Goal: Task Accomplishment & Management: Use online tool/utility

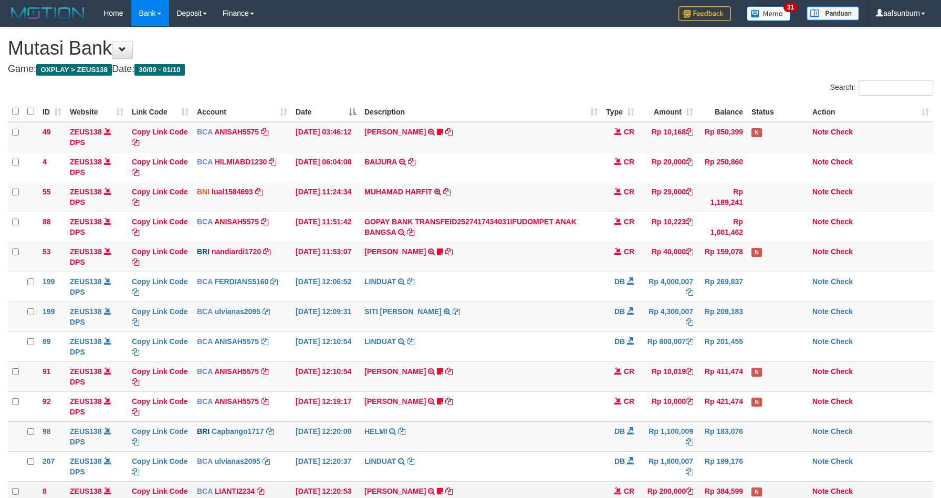
scroll to position [75, 0]
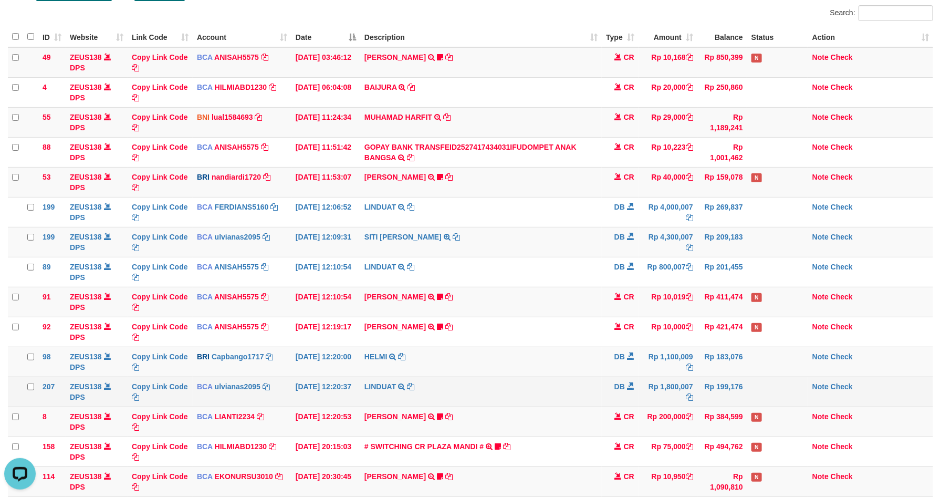
click at [706, 383] on td "Rp 199,176" at bounding box center [722, 391] width 50 height 30
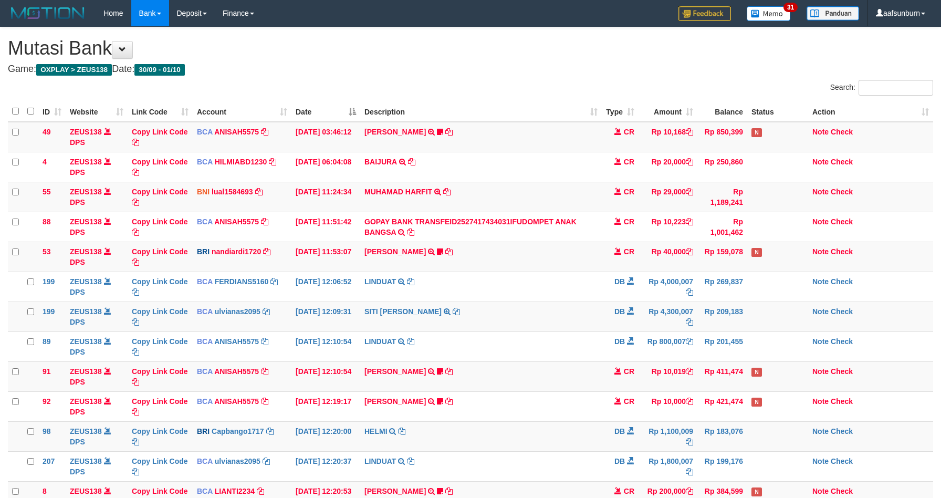
scroll to position [75, 0]
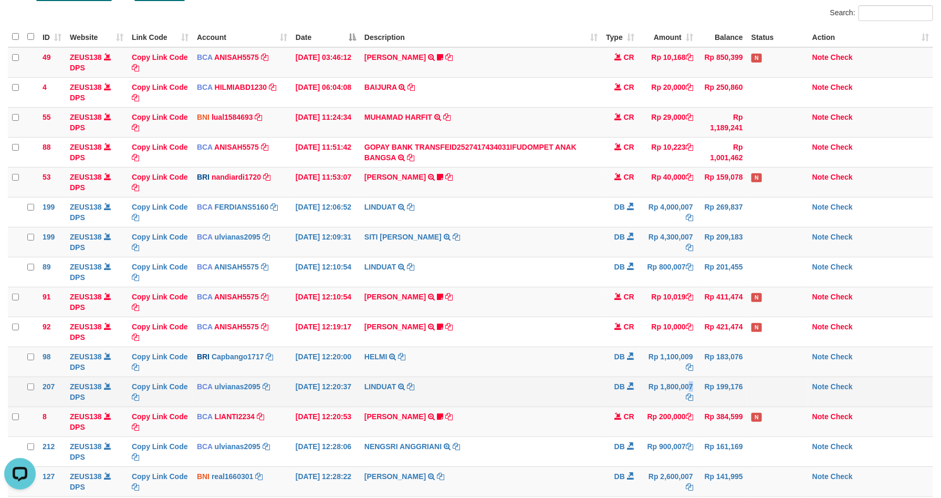
click at [666, 387] on td "Rp 1,800,007" at bounding box center [667, 391] width 59 height 30
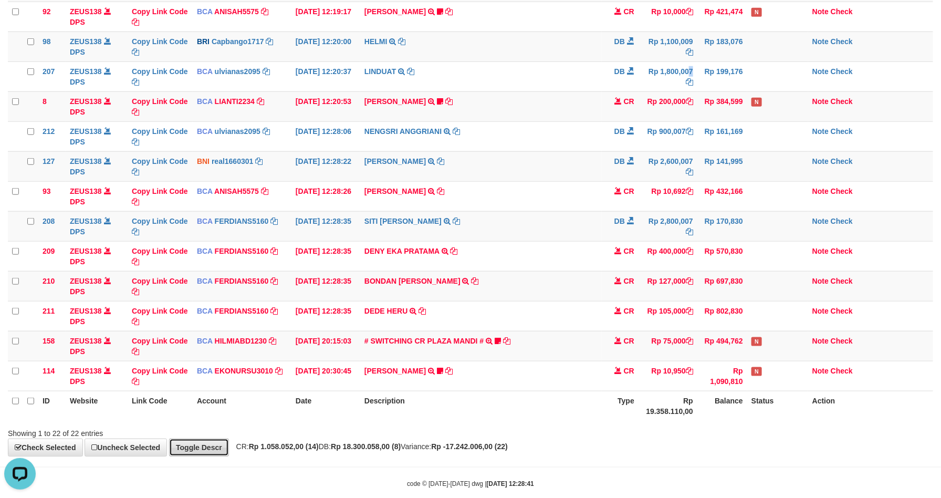
click at [175, 446] on link "Toggle Descr" at bounding box center [199, 447] width 60 height 18
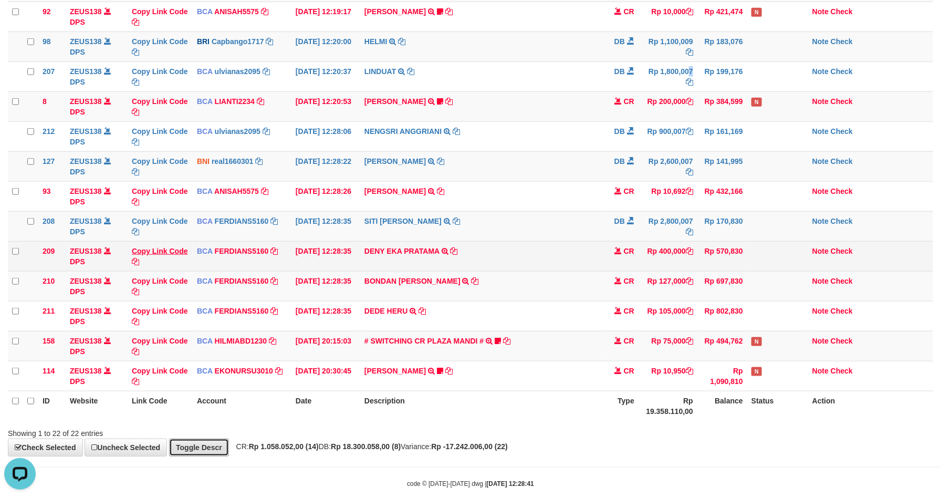
scroll to position [553, 0]
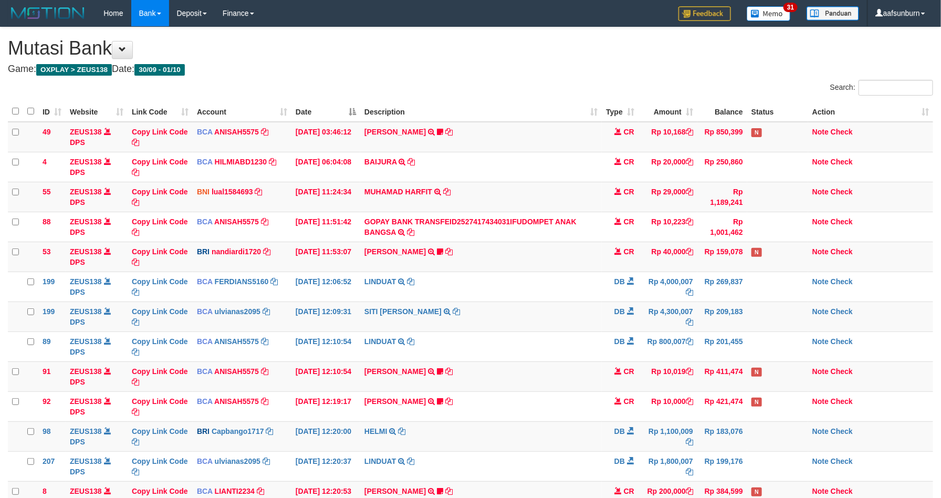
scroll to position [322, 0]
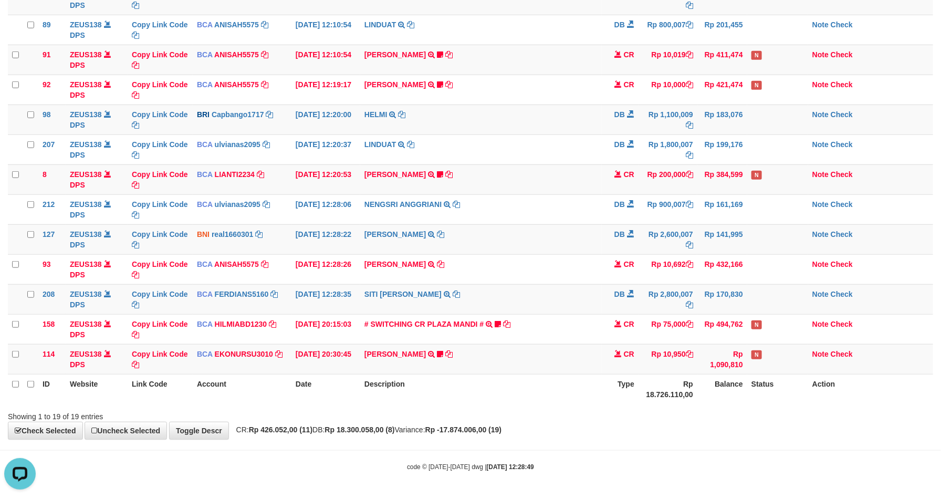
click at [237, 433] on div "**********" at bounding box center [470, 75] width 941 height 728
click at [225, 430] on link "Toggle Descr" at bounding box center [199, 431] width 60 height 18
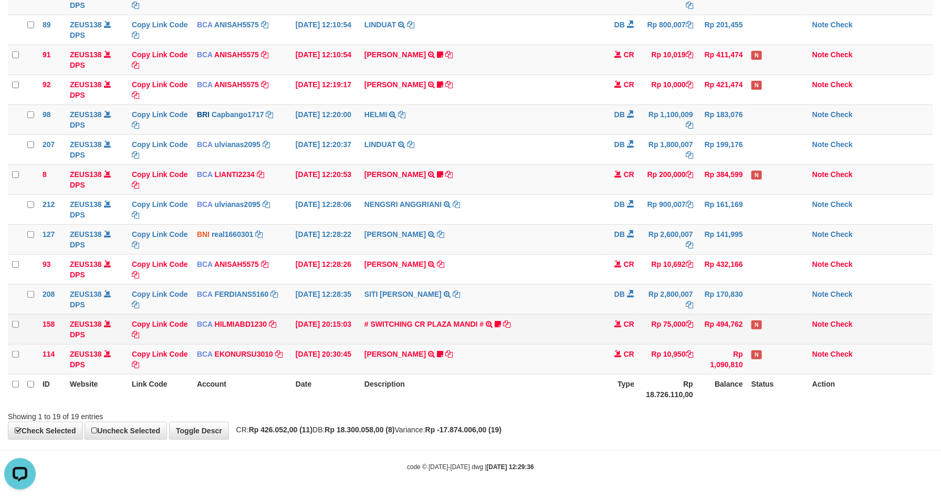
click at [573, 317] on td "# SWITCHING CR PLAZA MANDI # SWITCHING CR TRF TUPARDI 008 PLAZA MANDI 185000420…" at bounding box center [480, 329] width 241 height 30
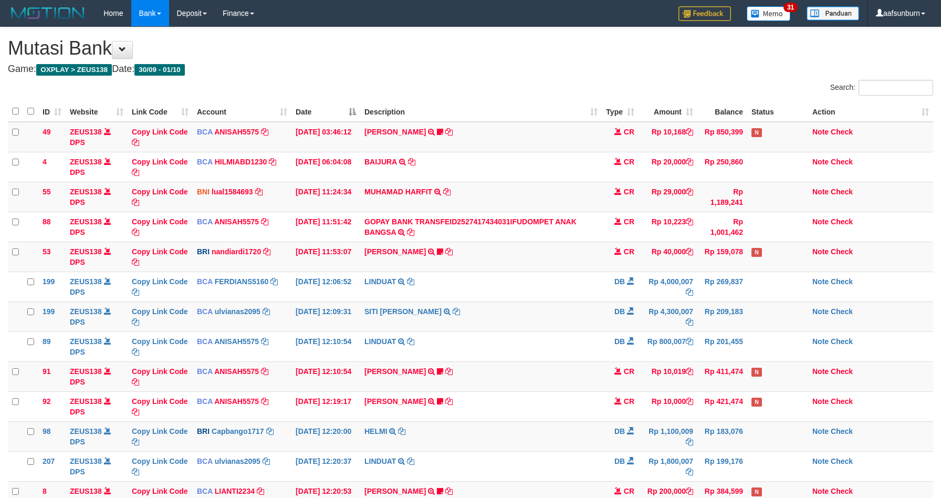
scroll to position [322, 0]
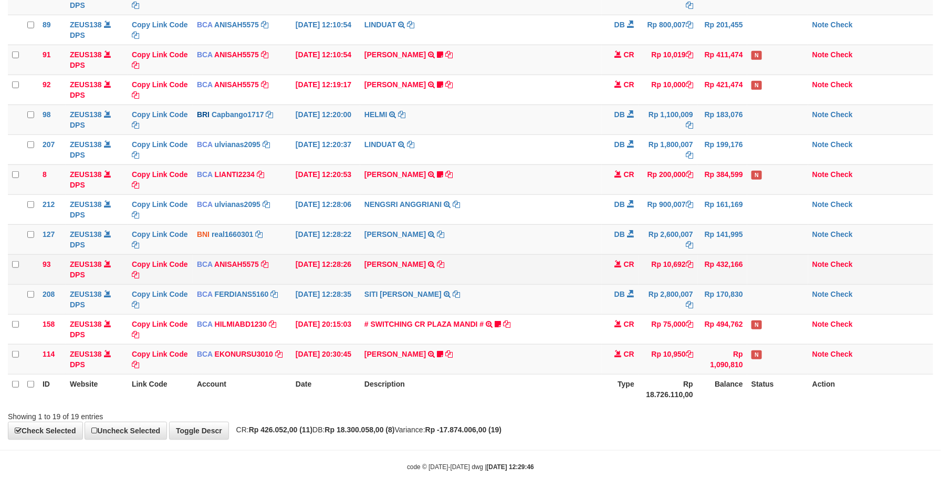
click at [369, 272] on td "TYAS PRATOMO TRSF E-BANKING CR 0110/FTSCY/WS95051 10692.002025100128740753 TRFD…" at bounding box center [480, 269] width 241 height 30
copy td "TYAS PRATOMO"
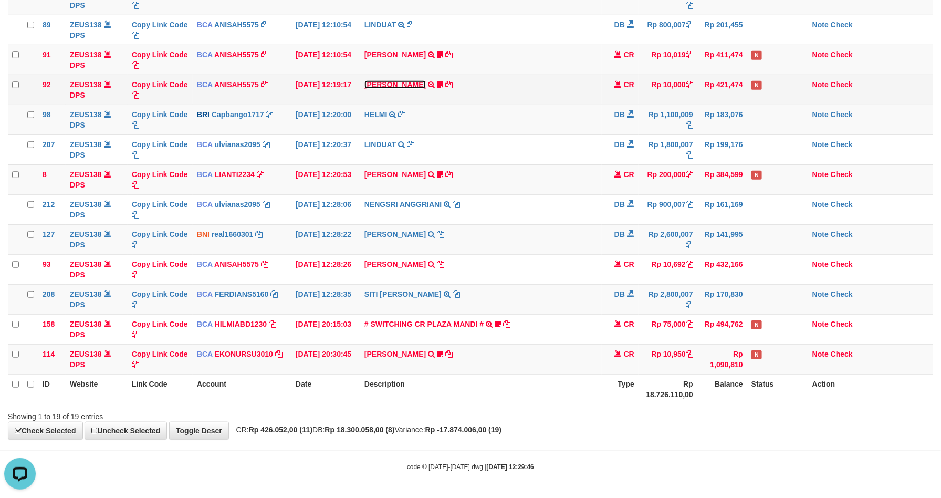
click at [384, 83] on link "TYAS PRATOMO" at bounding box center [394, 84] width 61 height 8
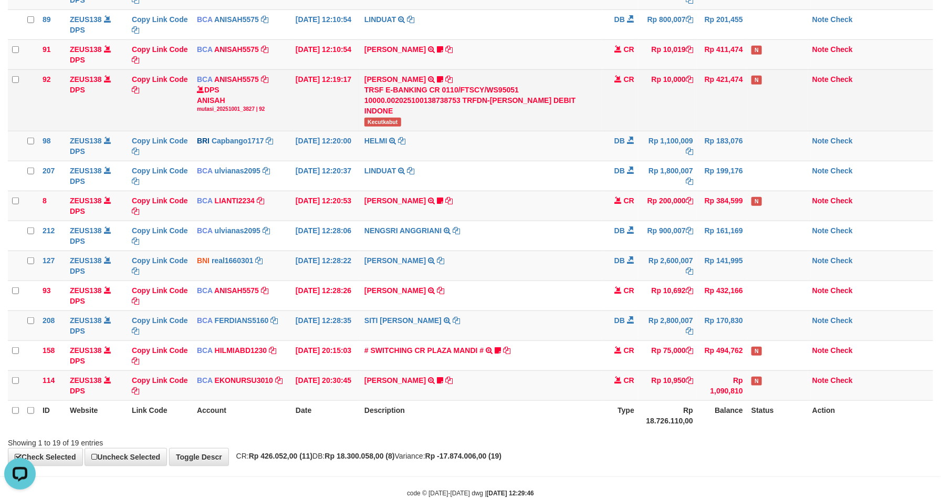
click at [377, 123] on span "Kecutkabut" at bounding box center [382, 122] width 37 height 9
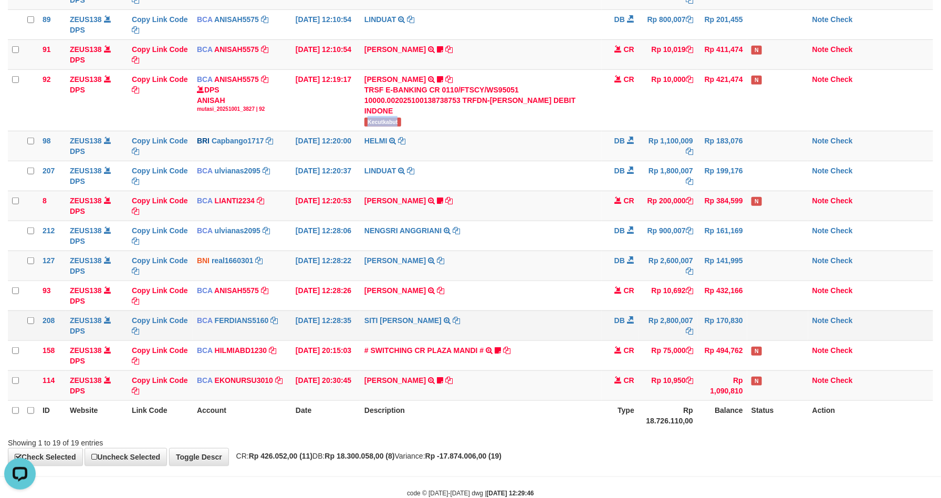
copy span "Kecutkabut"
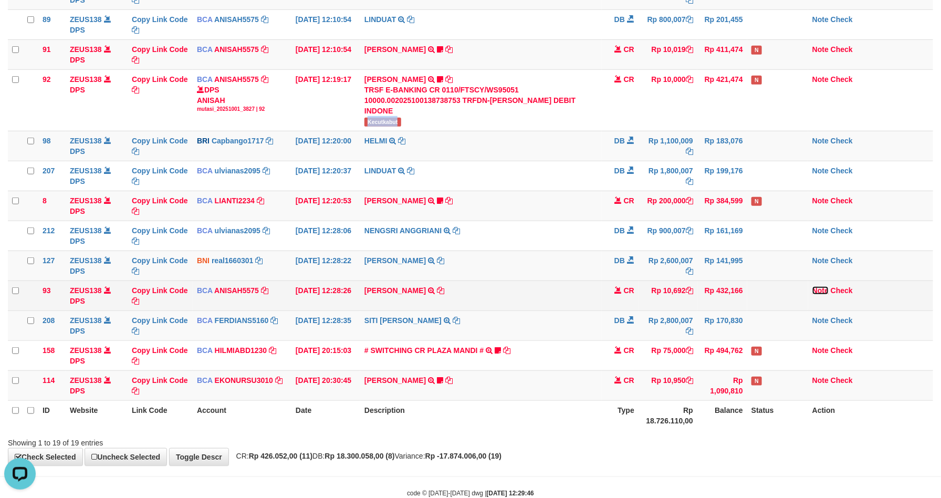
click at [824, 293] on link "Note" at bounding box center [820, 290] width 16 height 8
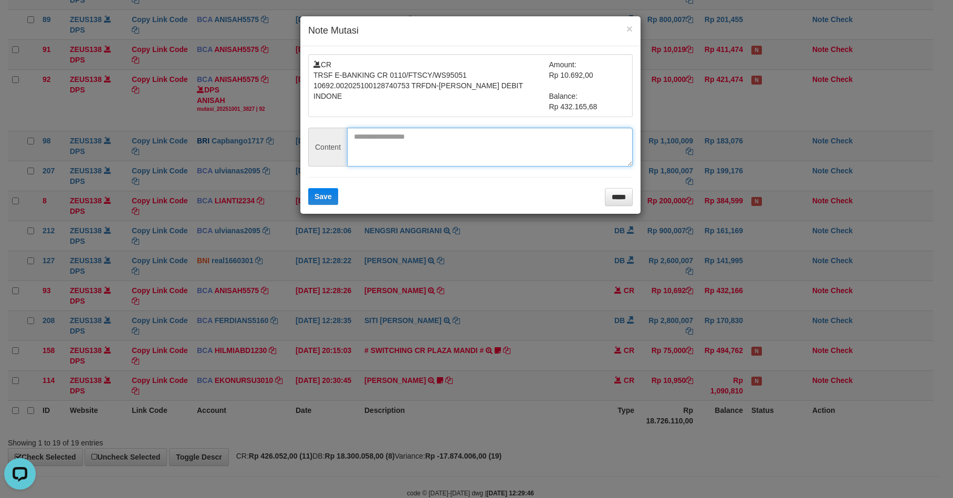
paste textarea "**********"
click at [446, 151] on textarea at bounding box center [490, 147] width 286 height 39
type textarea "**********"
click at [308, 188] on form "**********" at bounding box center [470, 130] width 324 height 152
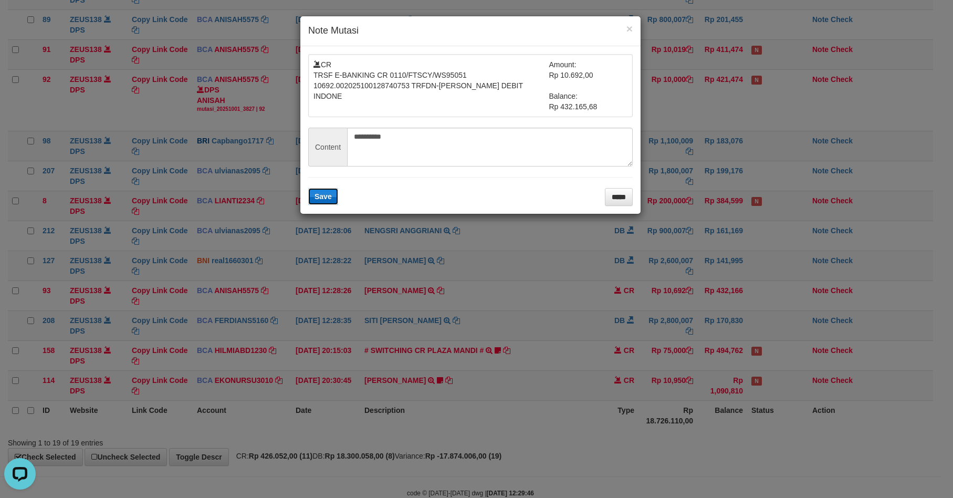
click at [312, 196] on button "Save" at bounding box center [323, 196] width 30 height 17
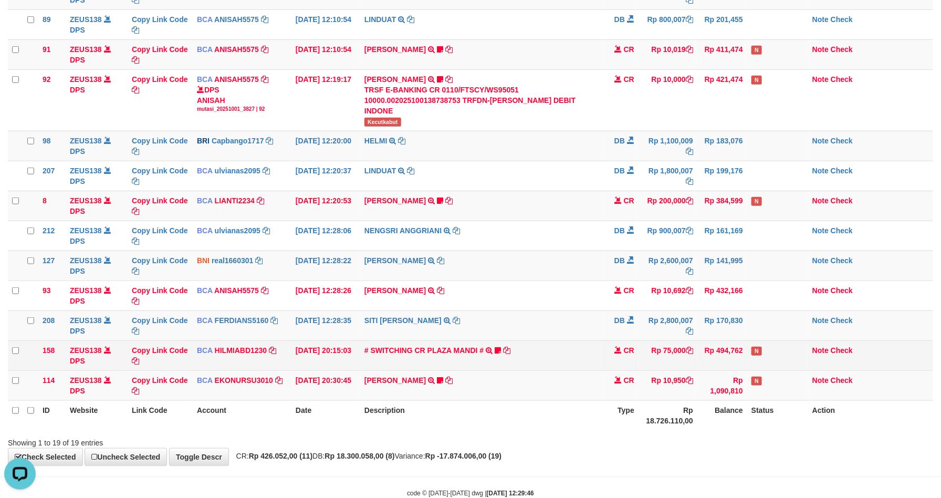
click at [513, 349] on td "# SWITCHING CR PLAZA MANDI # SWITCHING CR TRF TUPARDI 008 PLAZA MANDI 185000420…" at bounding box center [480, 355] width 241 height 30
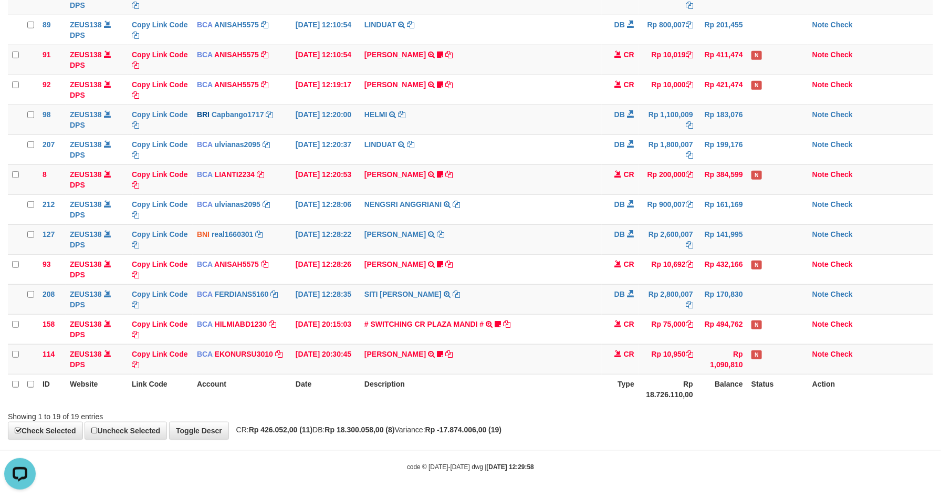
click at [633, 374] on th "Type" at bounding box center [620, 389] width 37 height 30
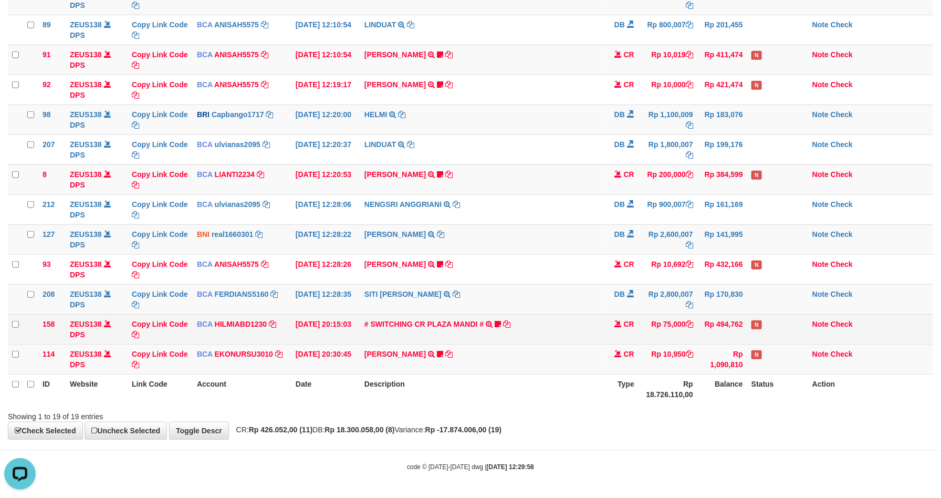
click at [597, 333] on td "# SWITCHING CR PLAZA MANDI # SWITCHING CR TRF TUPARDI 008 PLAZA MANDI 185000420…" at bounding box center [480, 329] width 241 height 30
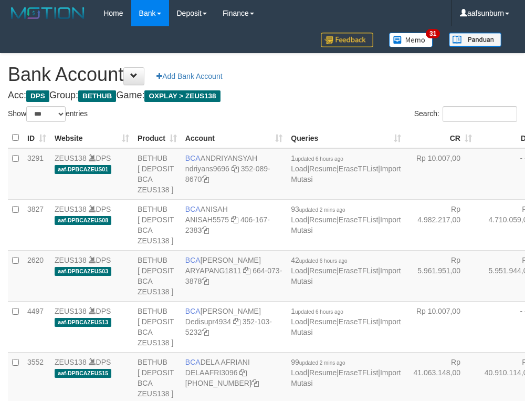
select select "***"
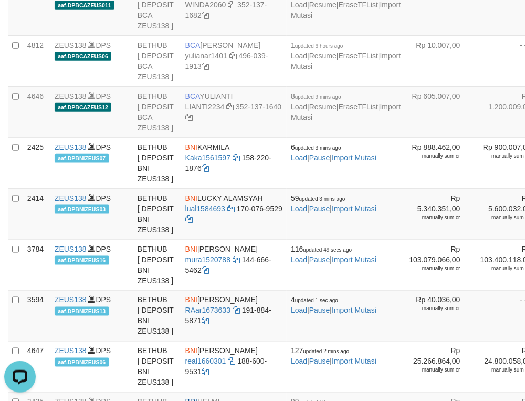
drag, startPoint x: 422, startPoint y: 130, endPoint x: 272, endPoint y: 178, distance: 157.2
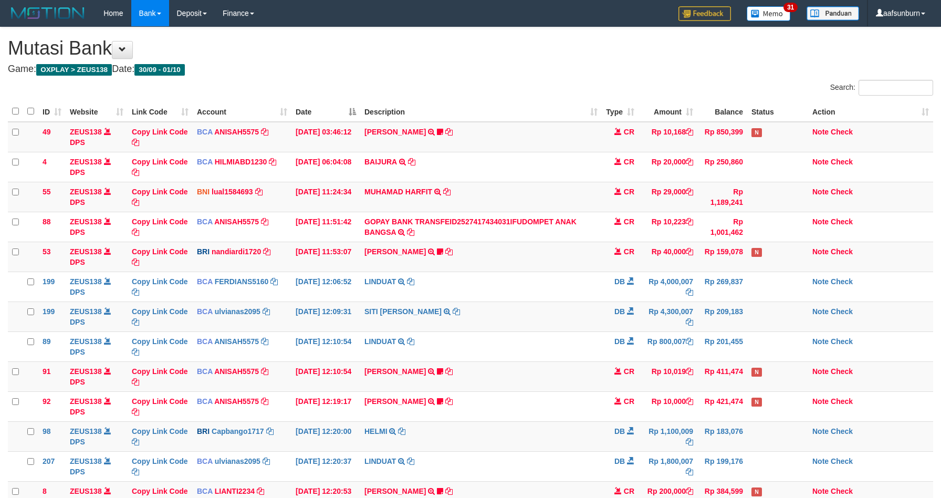
scroll to position [322, 0]
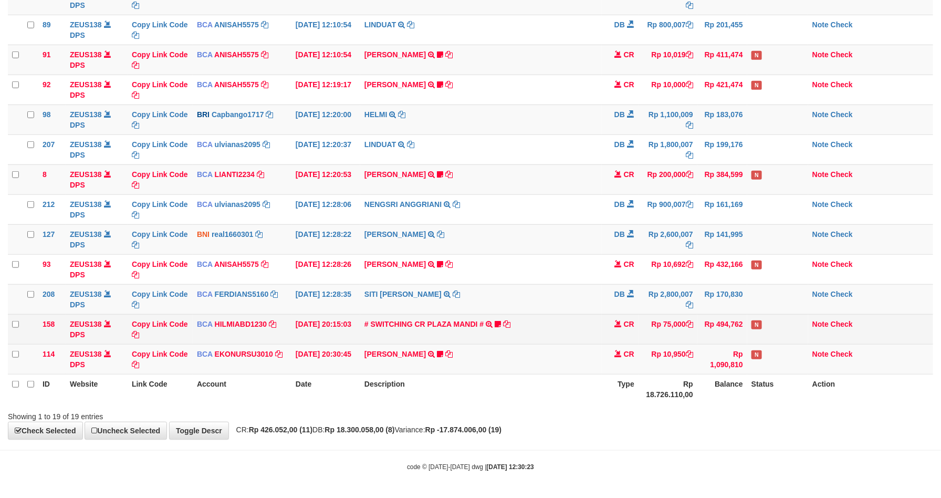
drag, startPoint x: 0, startPoint y: 0, endPoint x: 592, endPoint y: 329, distance: 677.4
click at [592, 330] on td "# SWITCHING CR PLAZA MANDI # SWITCHING CR TRF TUPARDI 008 PLAZA MANDI 185000420…" at bounding box center [480, 329] width 241 height 30
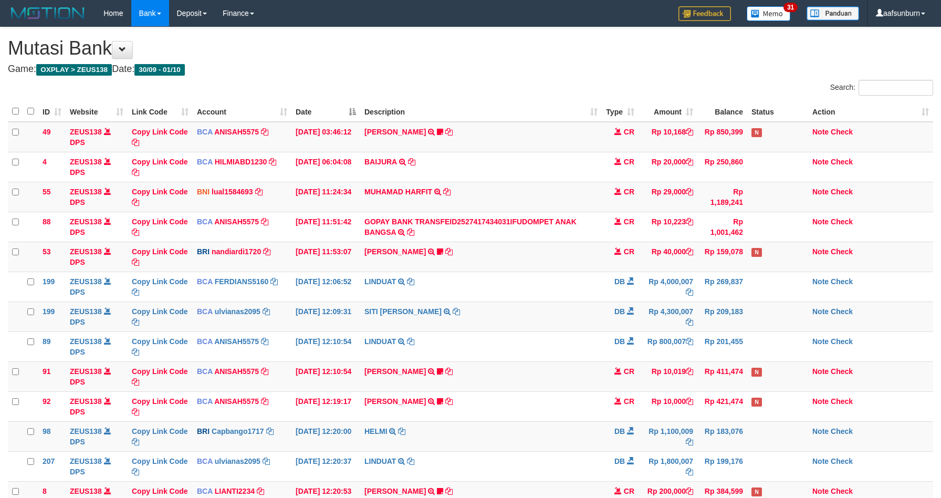
scroll to position [322, 0]
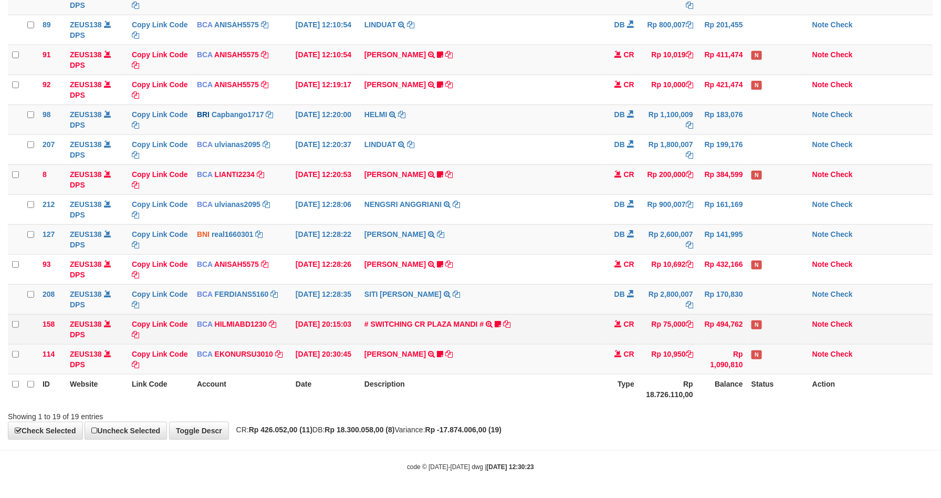
click at [561, 325] on td "# SWITCHING CR PLAZA MANDI # SWITCHING CR TRF TUPARDI 008 PLAZA MANDI 185000420…" at bounding box center [480, 329] width 241 height 30
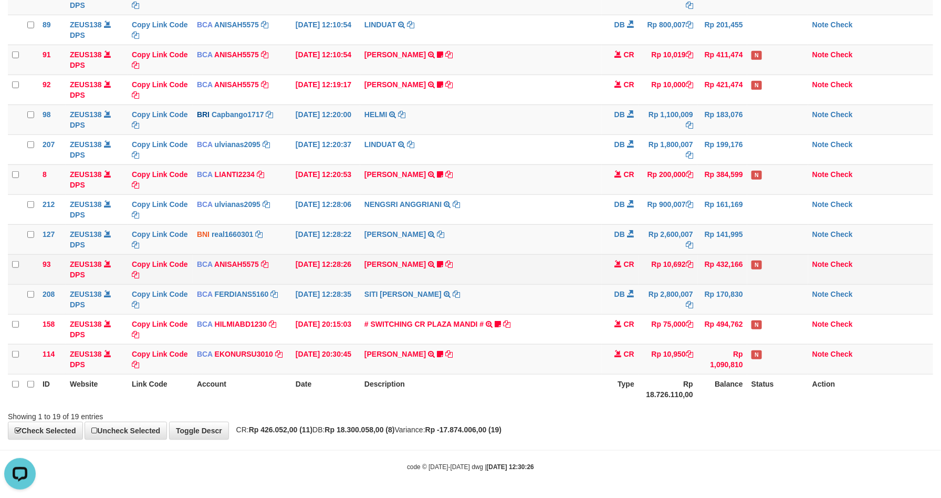
drag, startPoint x: 672, startPoint y: 258, endPoint x: 707, endPoint y: 258, distance: 34.6
click at [672, 258] on td "Rp 10,692" at bounding box center [667, 269] width 59 height 30
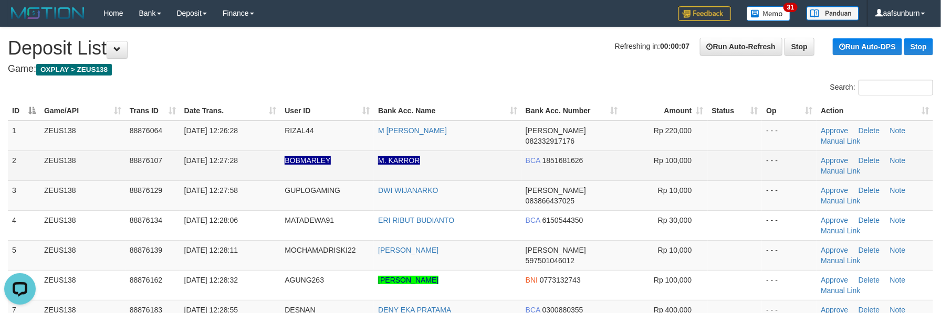
click at [771, 154] on td "- - -" at bounding box center [789, 166] width 55 height 30
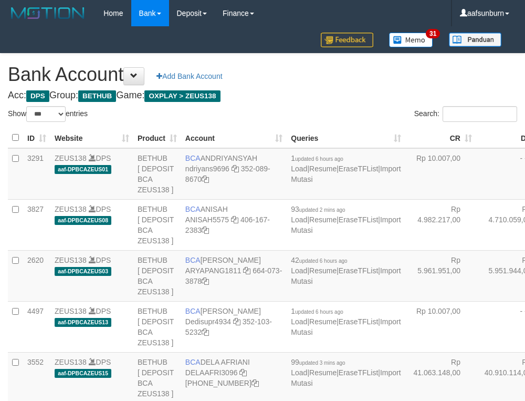
select select "***"
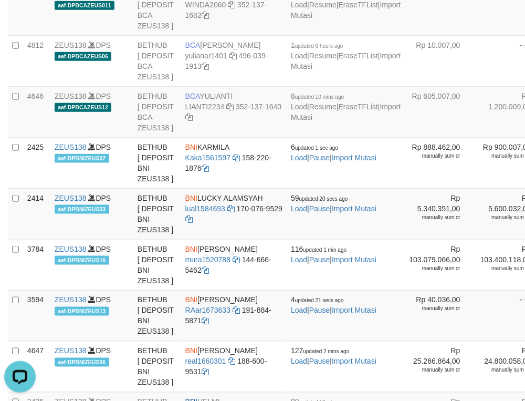
drag, startPoint x: 475, startPoint y: 185, endPoint x: 466, endPoint y: 191, distance: 10.5
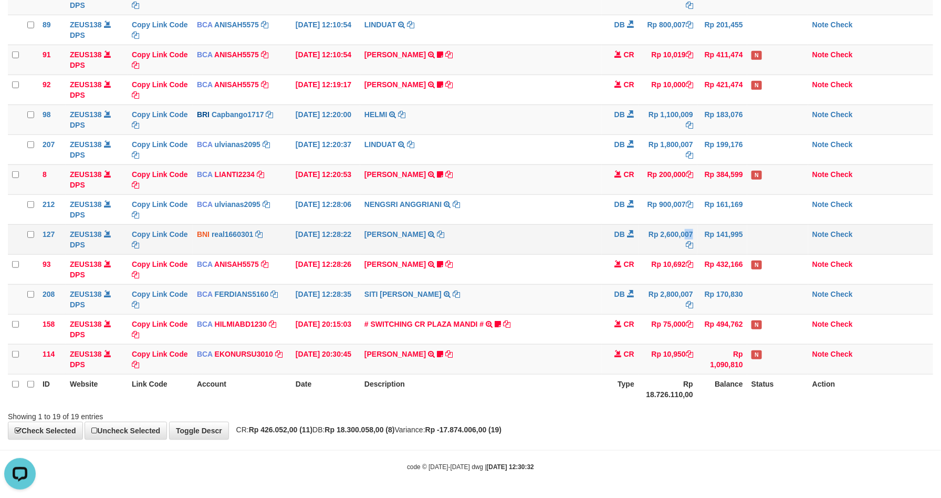
click at [665, 230] on td "Rp 2,600,007" at bounding box center [667, 239] width 59 height 30
click at [543, 227] on td "ROBI PERMADI TRANSFER KE ROBI PERMADI" at bounding box center [480, 239] width 241 height 30
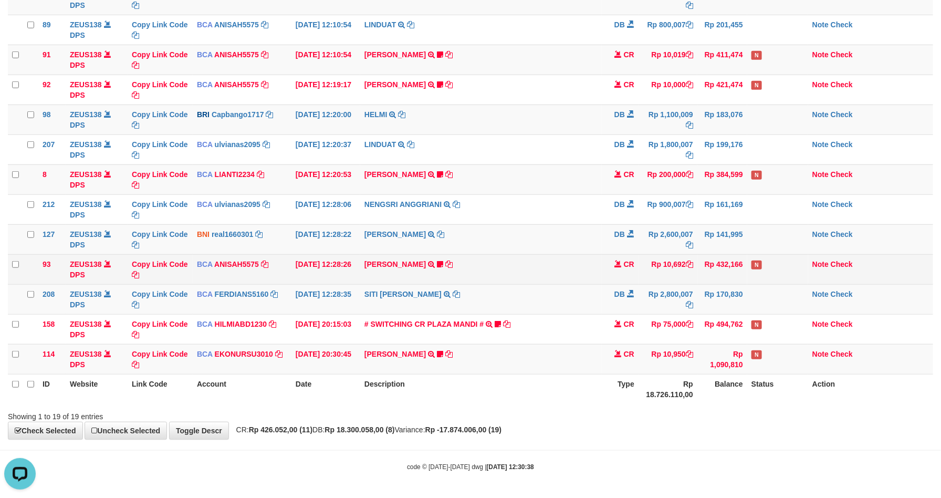
click at [641, 260] on td "Rp 10,692" at bounding box center [667, 269] width 59 height 30
click at [643, 257] on td "Rp 10,692" at bounding box center [667, 269] width 59 height 30
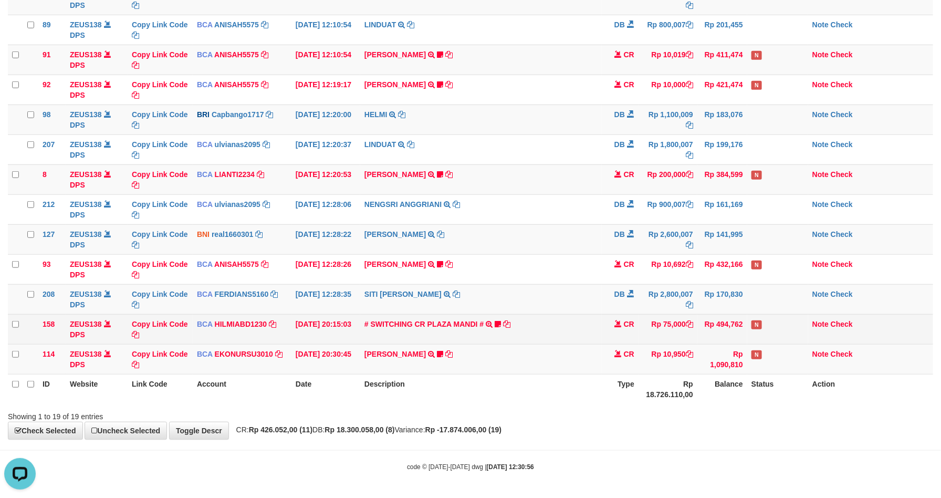
click at [729, 322] on td "Rp 494,762" at bounding box center [722, 329] width 50 height 30
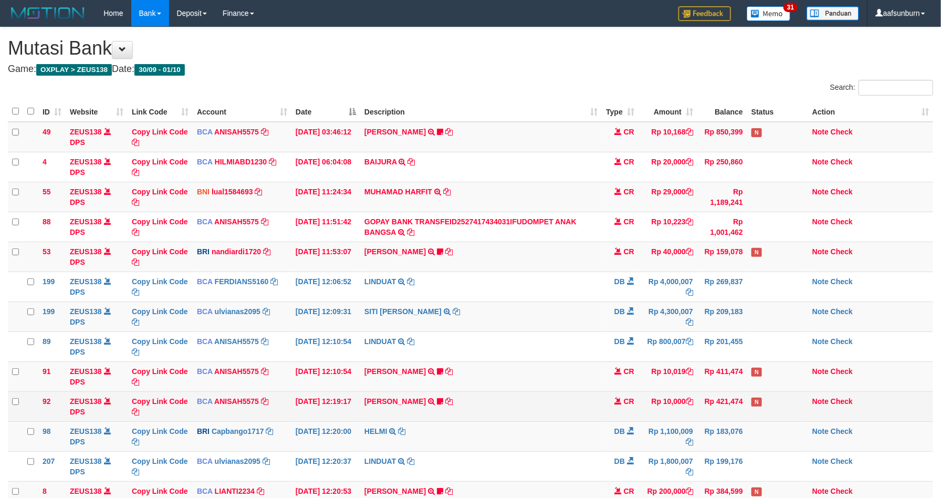
click at [696, 397] on table "ID Website Link Code Account Date Description Type Amount Balance Status Action…" at bounding box center [470, 395] width 925 height 589
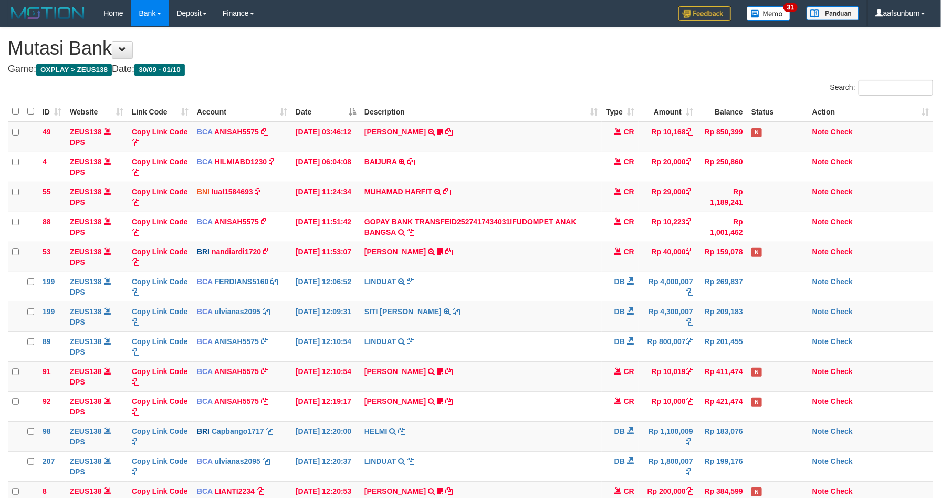
scroll to position [292, 0]
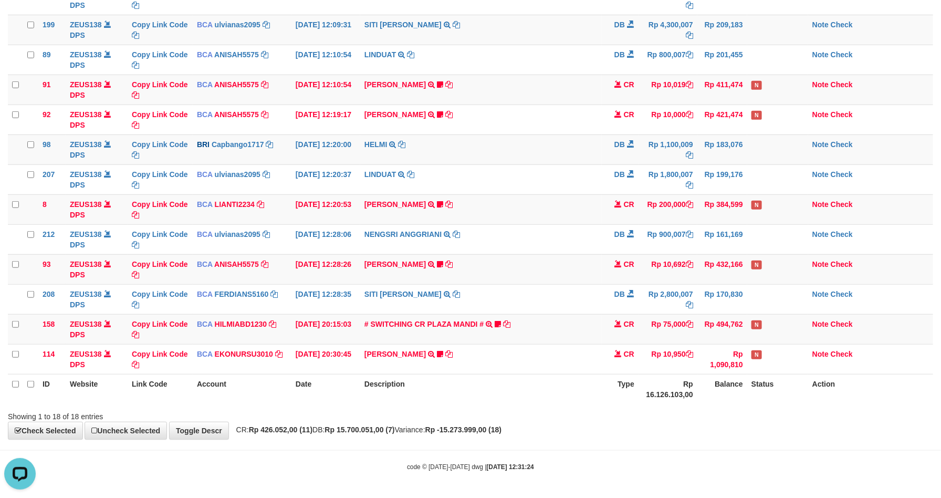
click at [681, 395] on th "Rp 16.126.103,00" at bounding box center [667, 389] width 59 height 30
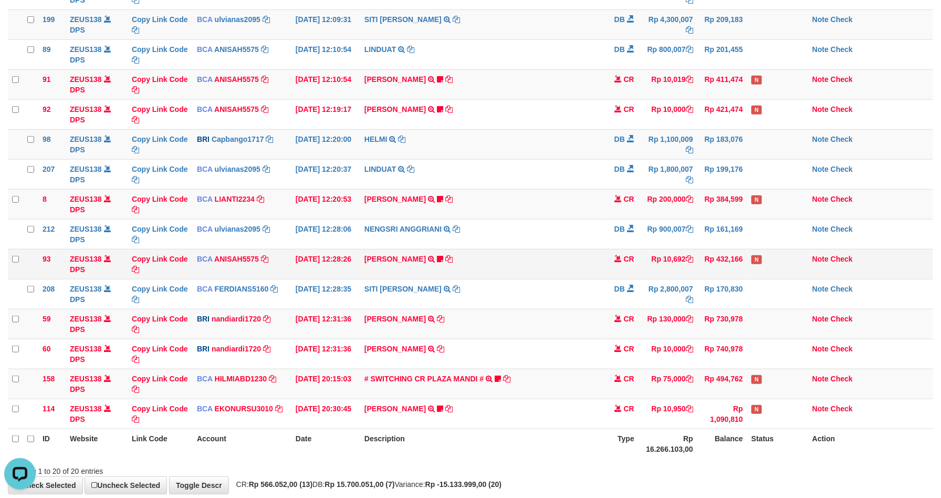
drag, startPoint x: 646, startPoint y: 278, endPoint x: 659, endPoint y: 276, distance: 12.8
click at [647, 278] on td "Rp 10,692" at bounding box center [667, 264] width 59 height 30
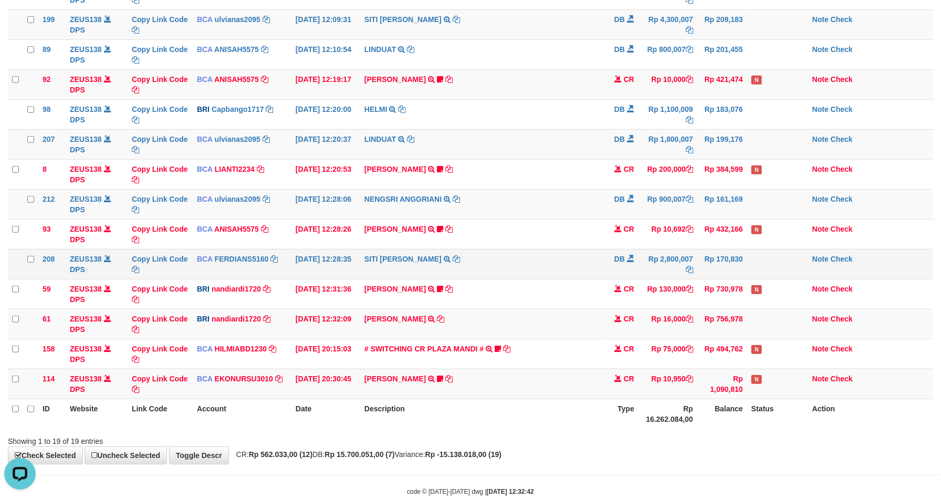
click at [578, 255] on td "SITI NURLITA SAPIT TRSF E-BANKING DB 0110/FTSCY/WS95031 2800007.00SITI NURLITA …" at bounding box center [480, 264] width 241 height 30
click at [589, 252] on td "SITI NURLITA SAPIT TRSF E-BANKING DB 0110/FTSCY/WS95031 2800007.00SITI NURLITA …" at bounding box center [480, 264] width 241 height 30
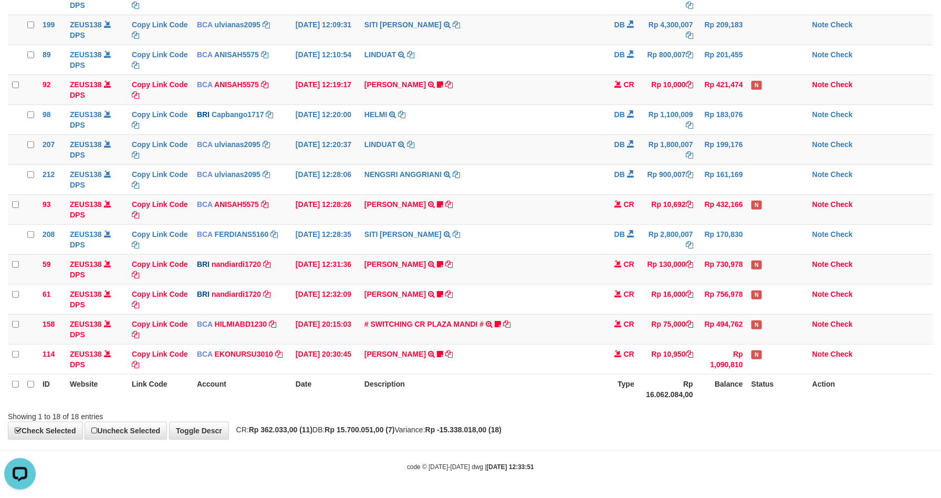
click at [605, 377] on th "Type" at bounding box center [620, 389] width 37 height 30
click at [604, 376] on th "Type" at bounding box center [620, 389] width 37 height 30
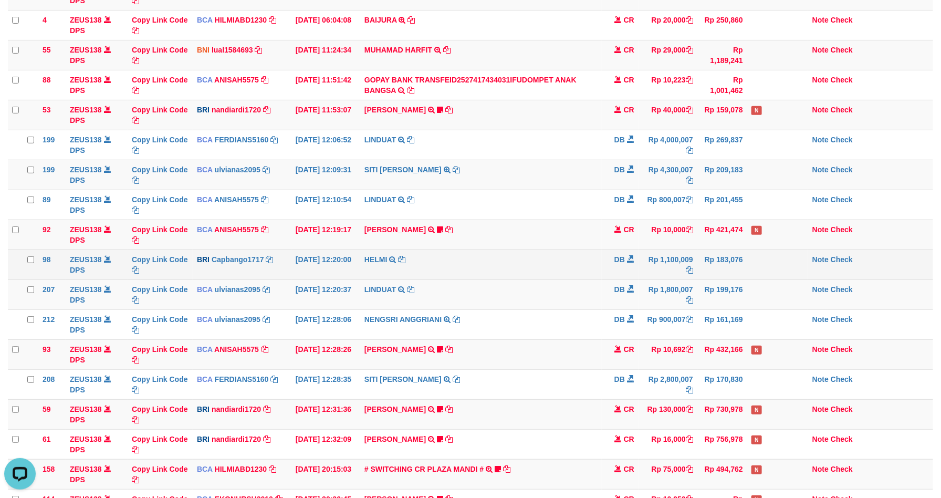
click at [643, 270] on td "Rp 1,100,009" at bounding box center [667, 264] width 59 height 30
click at [641, 263] on td "Rp 1,100,009" at bounding box center [667, 264] width 59 height 30
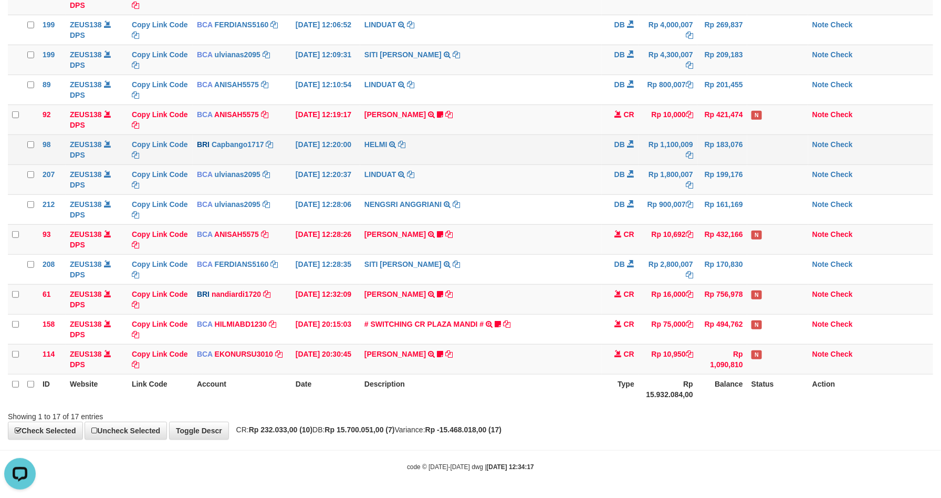
click at [643, 263] on td "Rp 2,800,007" at bounding box center [667, 269] width 59 height 30
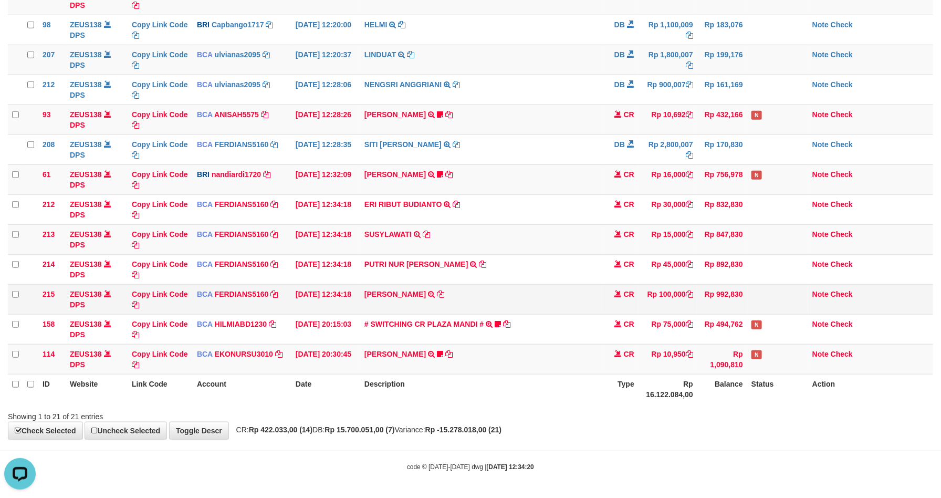
click at [527, 288] on td "SOLEH SURYADI TRSF E-BANKING CR 0110/FTSCY/WS95031 100000.00SOLEH SURYADI" at bounding box center [480, 299] width 241 height 30
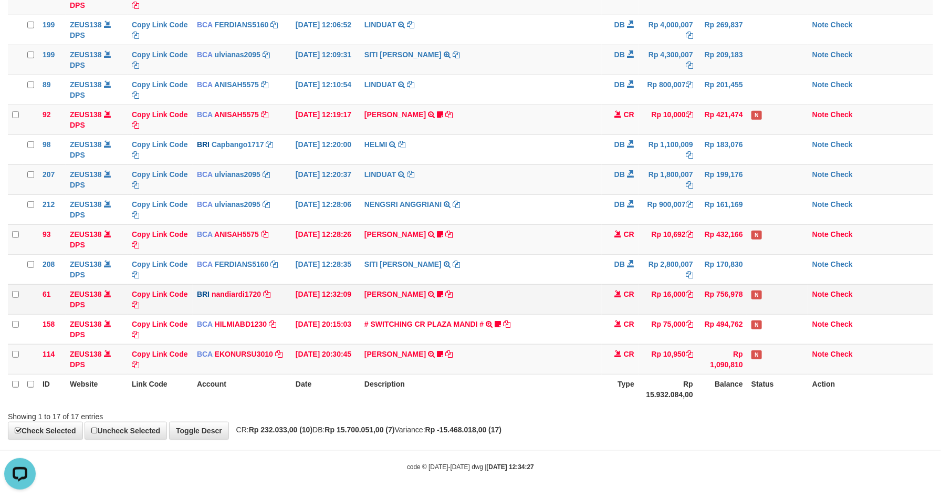
click at [583, 287] on td "DANA MOCHAMADRISK TRANSFER NBMB DANA MOCHAMADRISK TO NANDI ARDIANSYAH mochamadr…" at bounding box center [480, 299] width 241 height 30
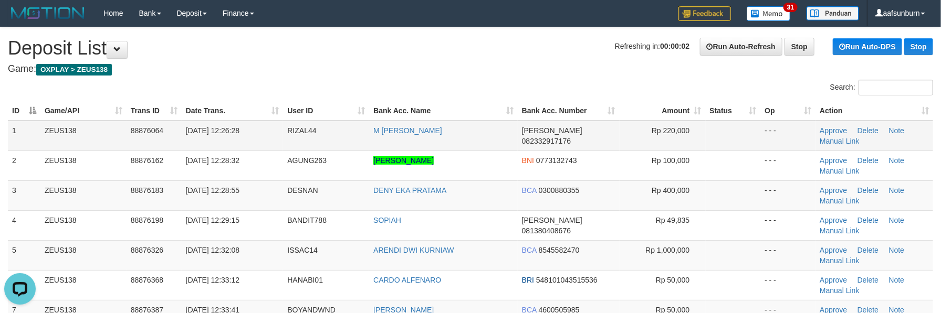
drag, startPoint x: 698, startPoint y: 143, endPoint x: 691, endPoint y: 148, distance: 7.9
click at [692, 148] on td "Rp 220,000" at bounding box center [662, 136] width 86 height 30
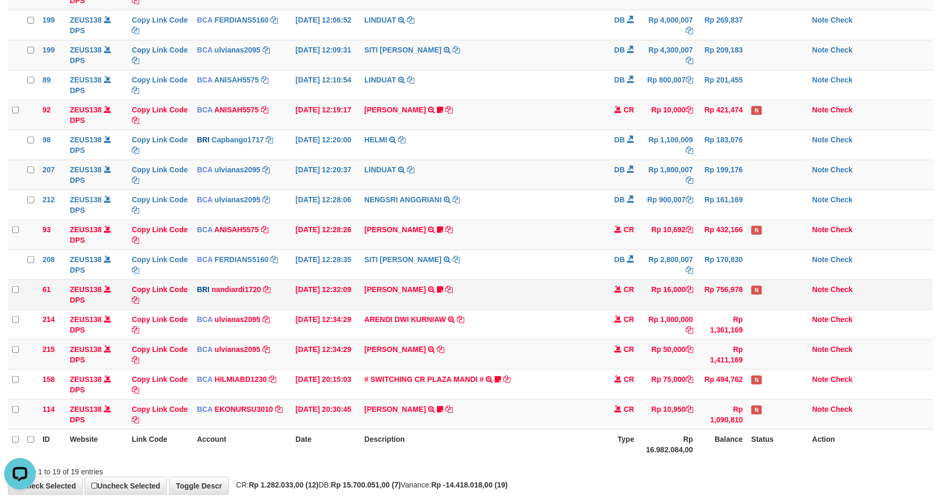
click at [652, 294] on td "Rp 16,000" at bounding box center [667, 294] width 59 height 30
click at [652, 293] on td "Rp 16,000" at bounding box center [667, 294] width 59 height 30
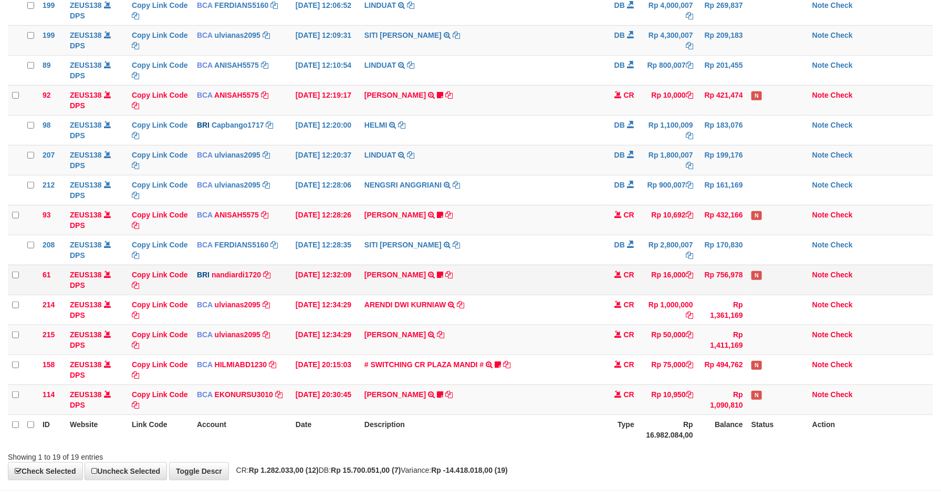
scroll to position [261, 0]
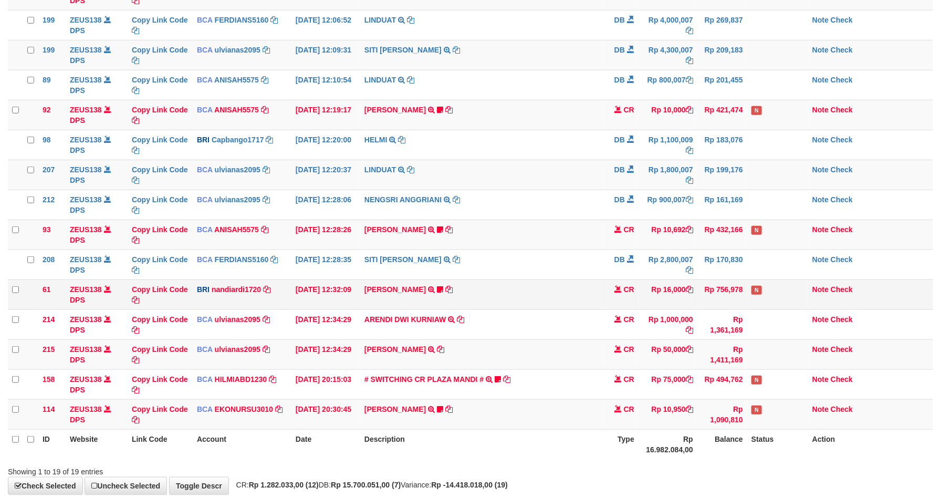
click at [667, 312] on tbody "49 ZEUS138 DPS Copy Link Code BCA ANISAH5575 DPS ANISAH mutasi_20251001_3827 | …" at bounding box center [470, 144] width 925 height 569
click at [668, 309] on td "Rp 16,000" at bounding box center [667, 294] width 59 height 30
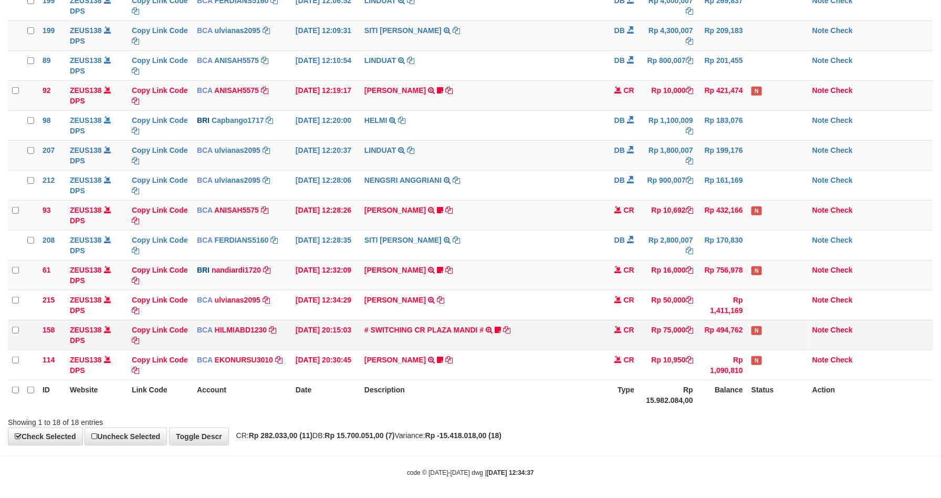
scroll to position [292, 0]
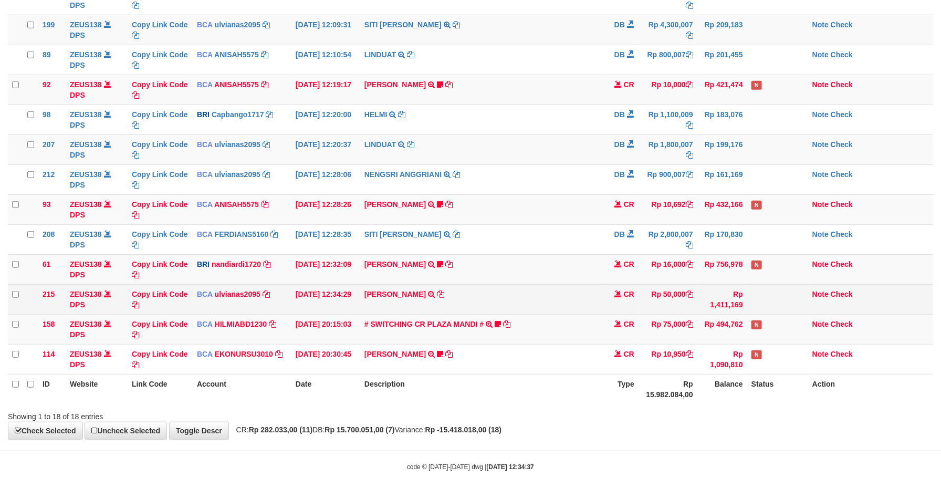
click at [537, 290] on td "AHMAD SATRIA TRSF E-BANKING CR 10/01 ZFT71 AHMAD SATRIA" at bounding box center [480, 299] width 241 height 30
copy tr "AHMAD SATRIA TRSF E-BANKING CR 10/01 ZFT71 AHMAD SATRIA"
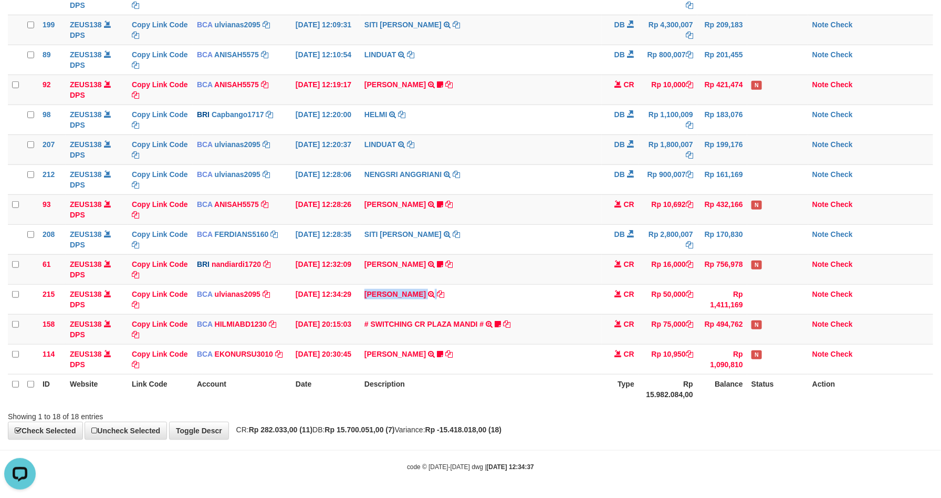
scroll to position [0, 0]
click at [561, 314] on td "# SWITCHING CR PLAZA MANDI # SWITCHING CR TRF TUPARDI 008 PLAZA MANDI 185000420…" at bounding box center [480, 329] width 241 height 30
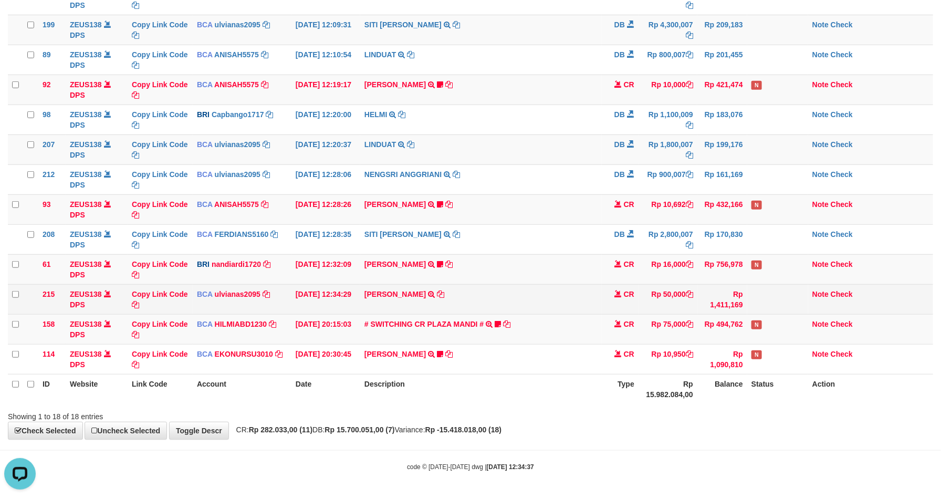
click at [557, 306] on td "AHMAD SATRIA TRSF E-BANKING CR 10/01 ZFT71 AHMAD SATRIA" at bounding box center [480, 299] width 241 height 30
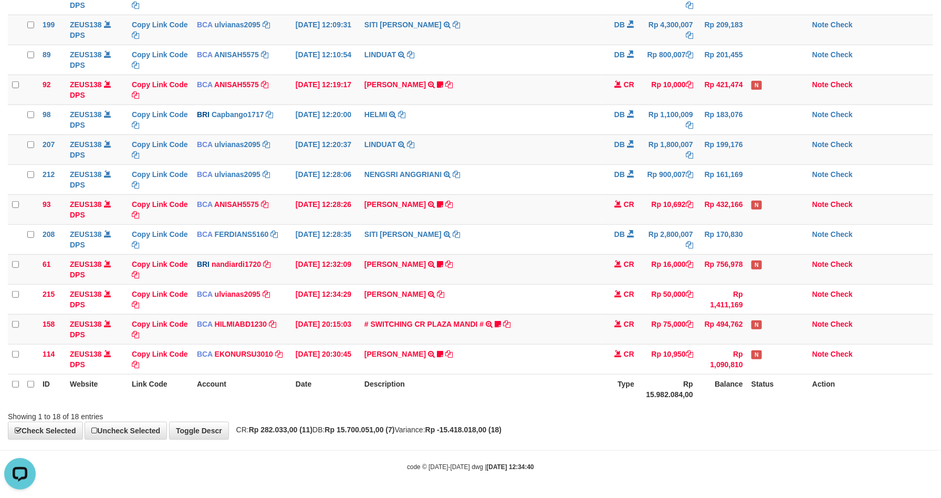
click at [692, 394] on th "Rp 15.982.084,00" at bounding box center [667, 389] width 59 height 30
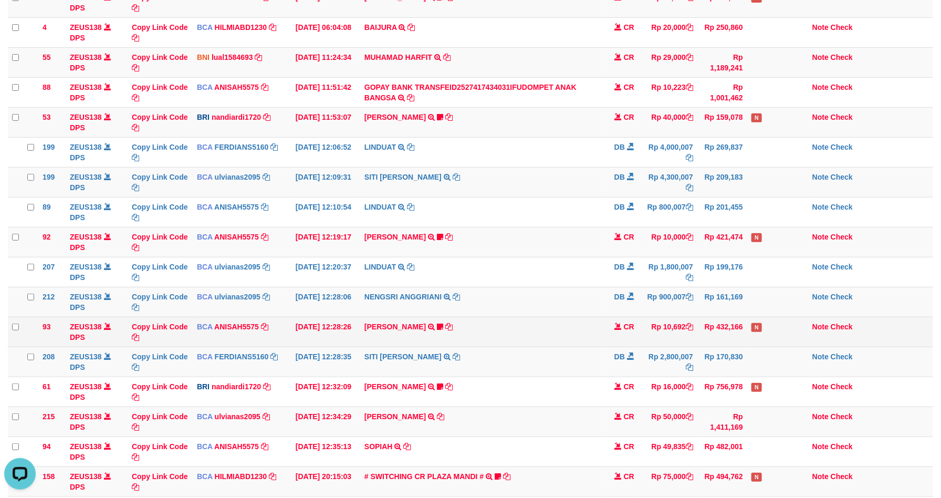
click at [493, 330] on td "TYAS PRATOMO TRSF E-BANKING CR 0110/FTSCY/WS95051 10692.002025100128740753 TRFD…" at bounding box center [480, 332] width 241 height 30
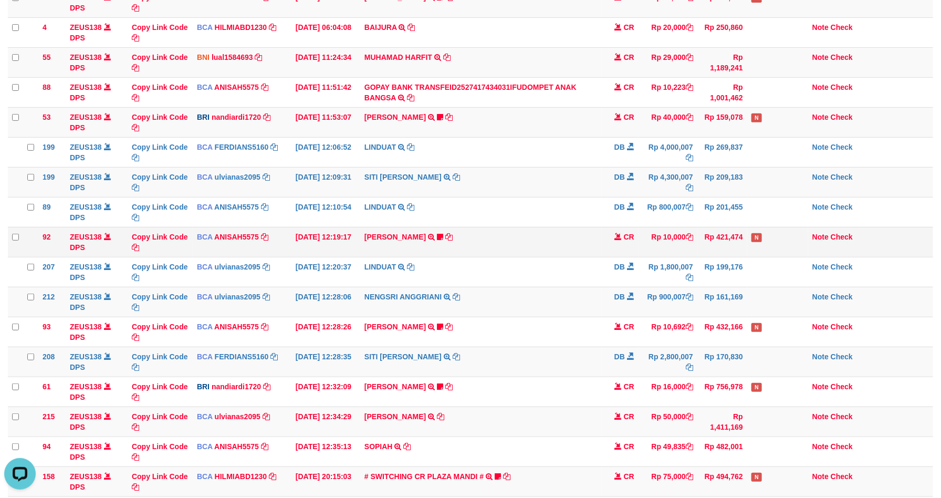
click at [401, 243] on td "TYAS PRATOMO TRSF E-BANKING CR 0110/FTSCY/WS95051 10000.002025100138738753 TRFD…" at bounding box center [480, 242] width 241 height 30
click at [397, 238] on link "TYAS PRATOMO" at bounding box center [394, 237] width 61 height 8
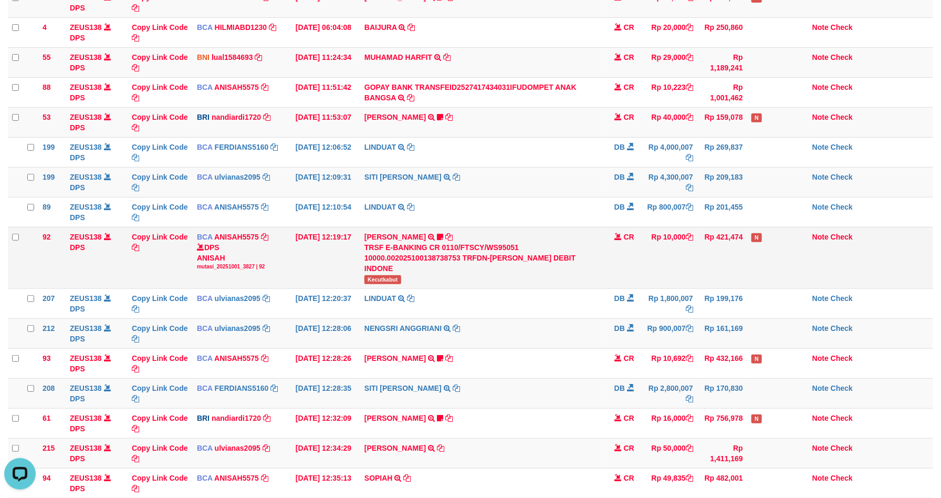
click at [386, 277] on span "Kecutkabut" at bounding box center [382, 279] width 37 height 9
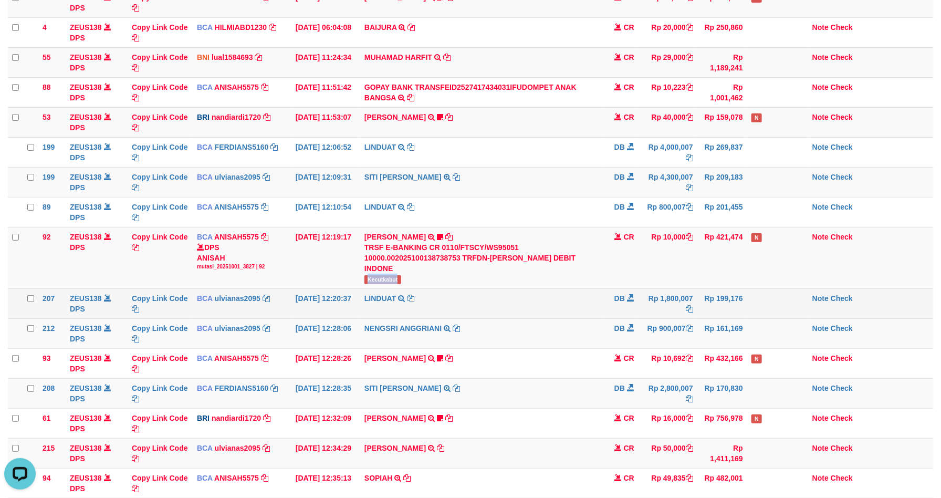
copy span "Kecutkabut"
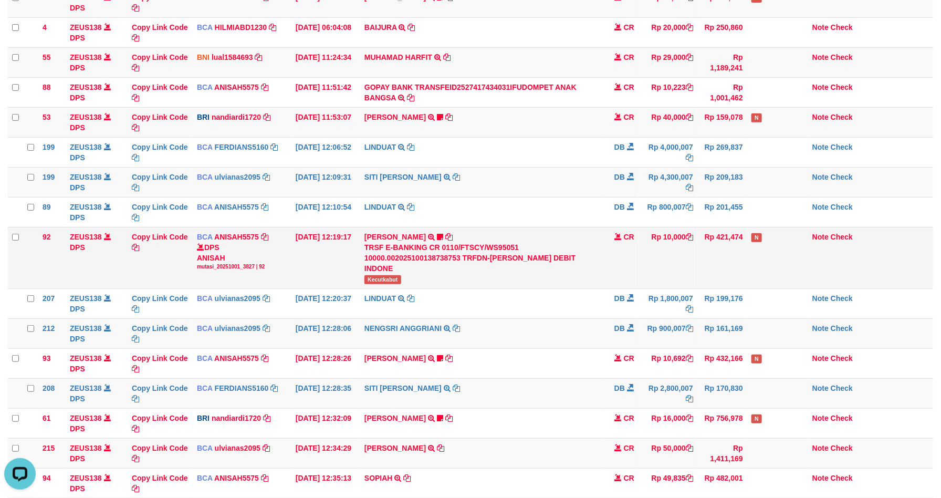
click at [627, 266] on td "CR" at bounding box center [620, 257] width 37 height 61
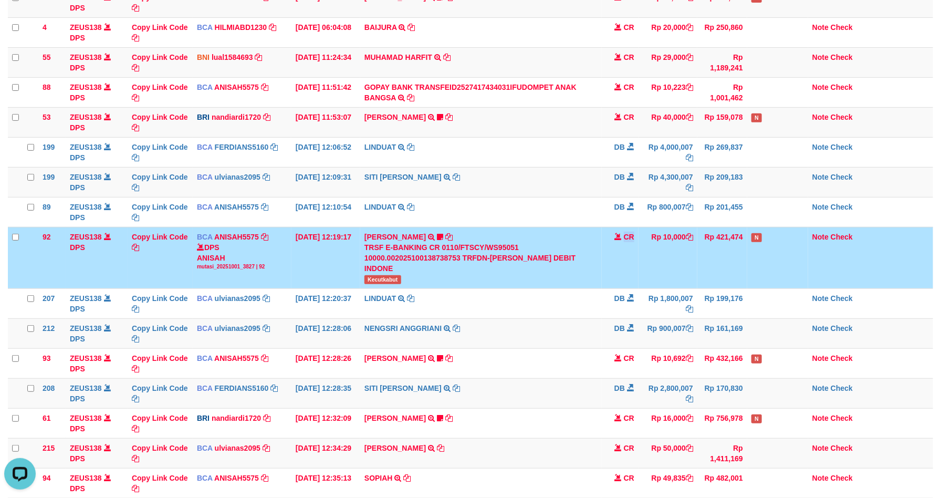
drag, startPoint x: 627, startPoint y: 266, endPoint x: 665, endPoint y: 260, distance: 38.3
click at [627, 265] on td "CR" at bounding box center [620, 257] width 37 height 61
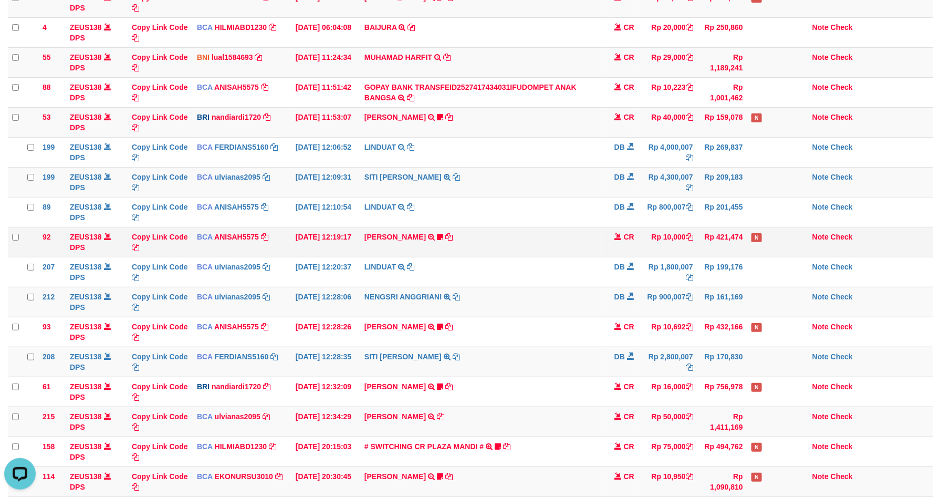
click at [638, 233] on td "Rp 10,000" at bounding box center [667, 242] width 59 height 30
drag, startPoint x: 672, startPoint y: 236, endPoint x: 699, endPoint y: 246, distance: 28.6
click at [691, 244] on td "Rp 10,000" at bounding box center [667, 242] width 59 height 30
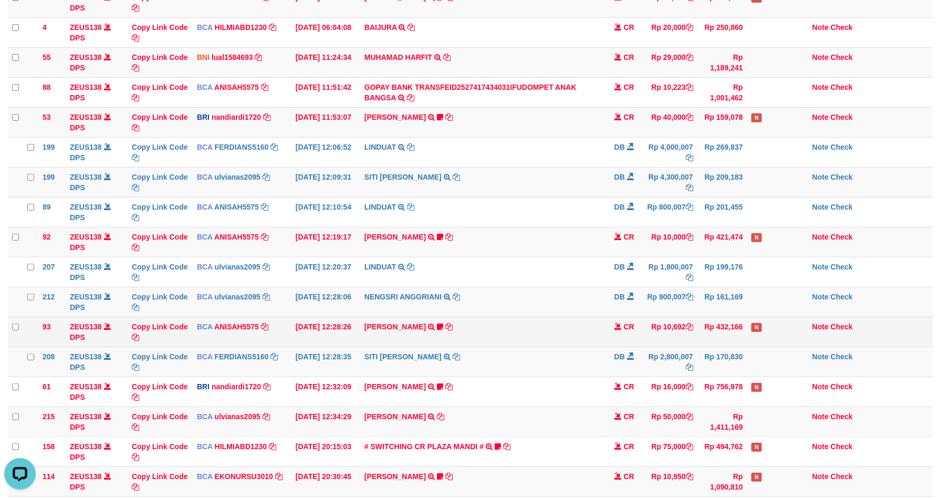
click at [750, 346] on td "N" at bounding box center [777, 332] width 61 height 30
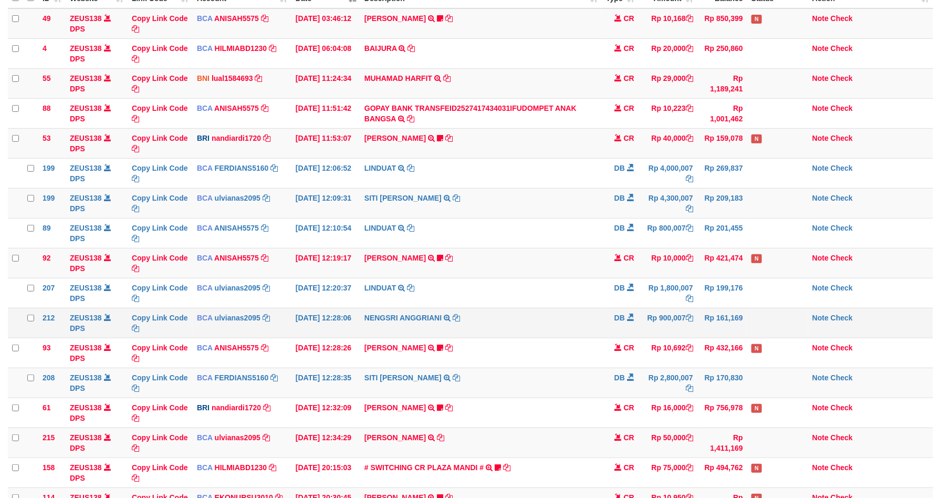
click at [735, 313] on td "Rp 161,169" at bounding box center [722, 323] width 50 height 30
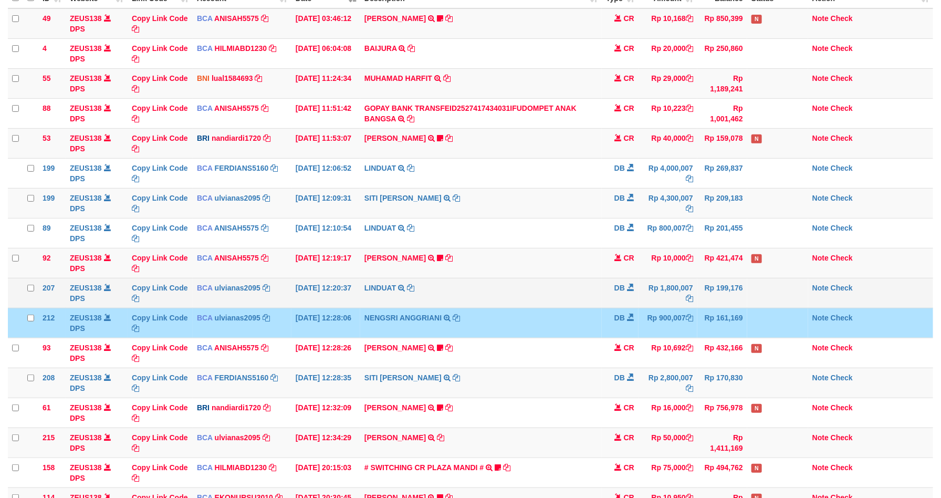
scroll to position [134, 0]
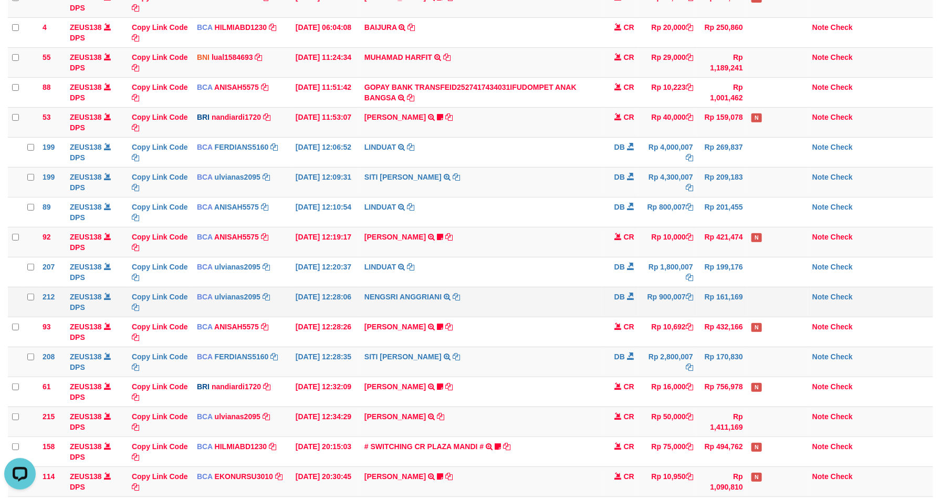
click at [608, 298] on td "DB" at bounding box center [620, 302] width 37 height 30
click at [735, 361] on td "Rp 170,830" at bounding box center [722, 361] width 50 height 30
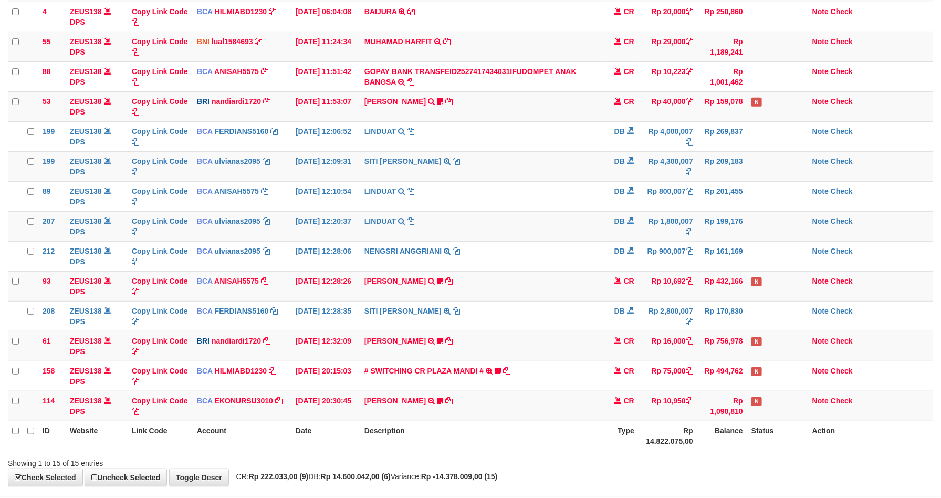
scroll to position [134, 0]
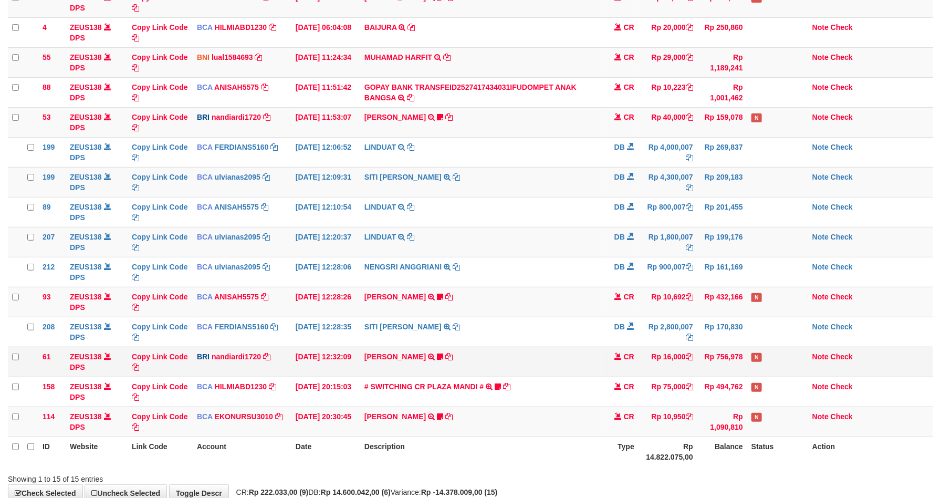
drag, startPoint x: 639, startPoint y: 350, endPoint x: 856, endPoint y: 394, distance: 220.7
click at [641, 350] on td "Rp 16,000" at bounding box center [667, 361] width 59 height 30
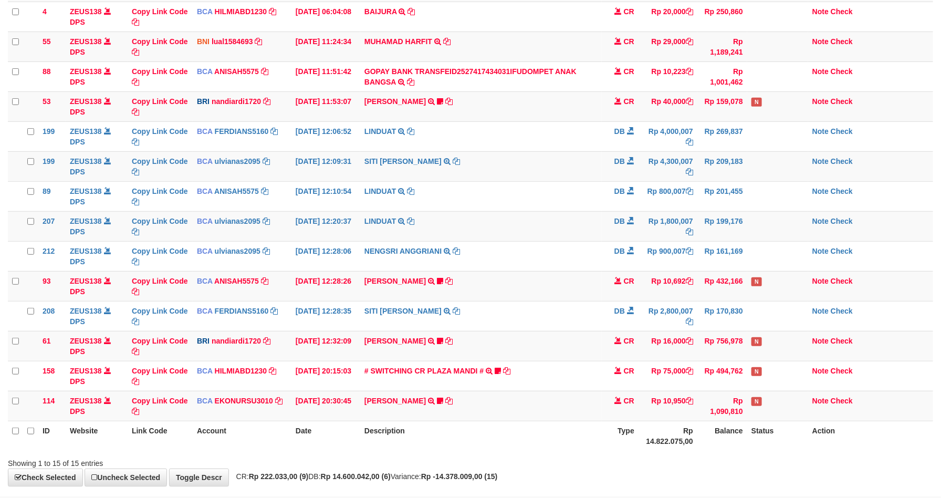
scroll to position [134, 0]
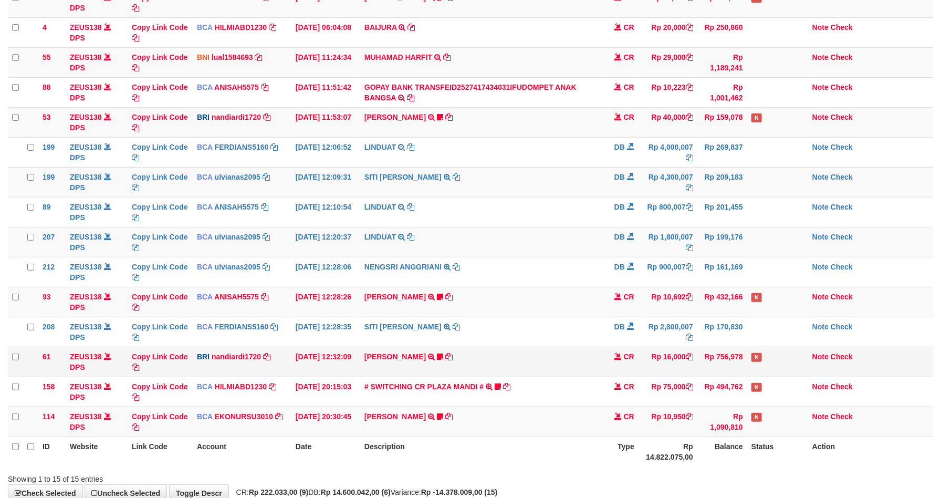
click at [652, 350] on td "Rp 16,000" at bounding box center [667, 361] width 59 height 30
click at [651, 350] on td "Rp 16,000" at bounding box center [667, 361] width 59 height 30
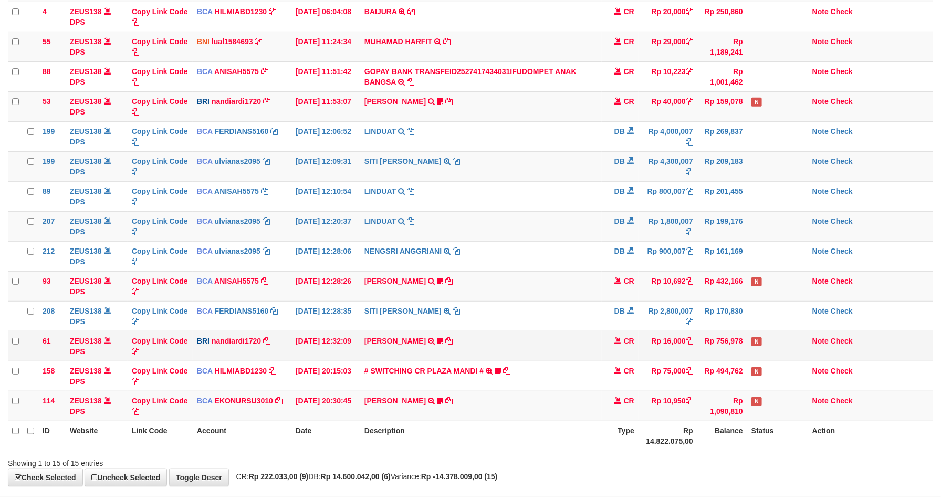
click at [619, 355] on td "CR" at bounding box center [620, 346] width 37 height 30
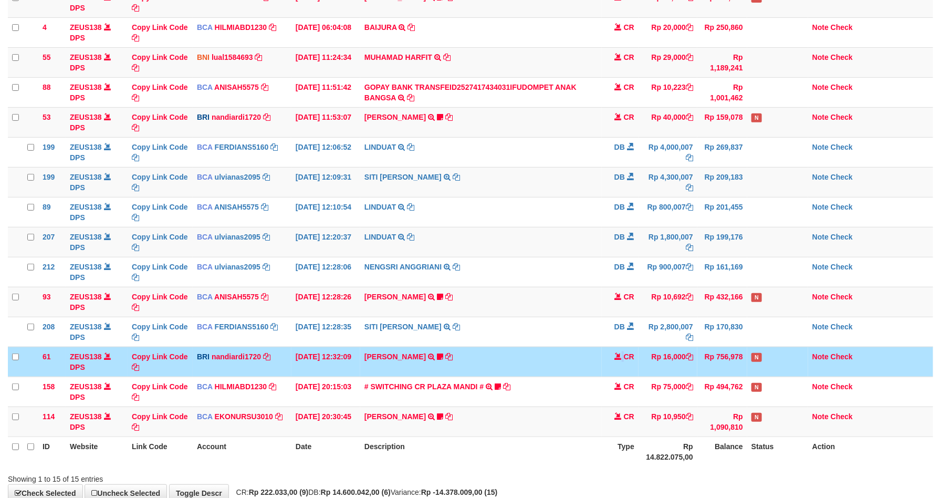
click at [619, 353] on td "CR" at bounding box center [620, 361] width 37 height 30
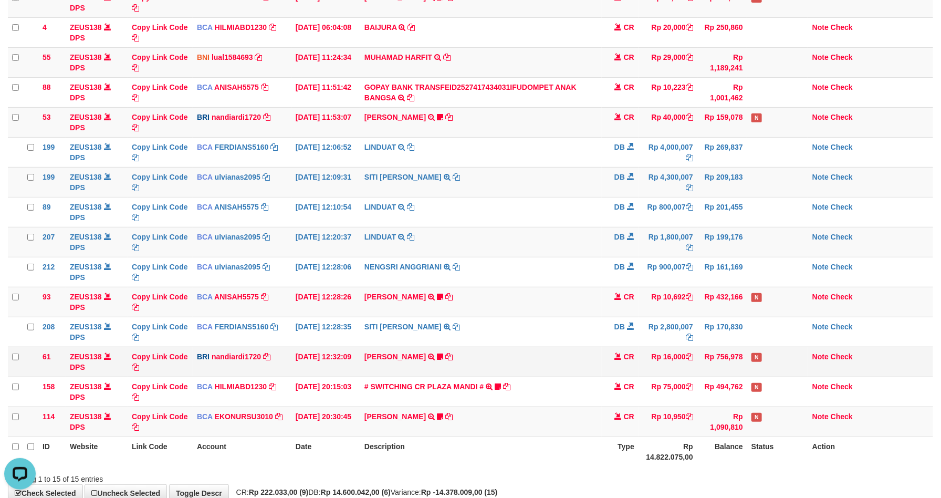
click at [730, 360] on td "Rp 756,978" at bounding box center [722, 361] width 50 height 30
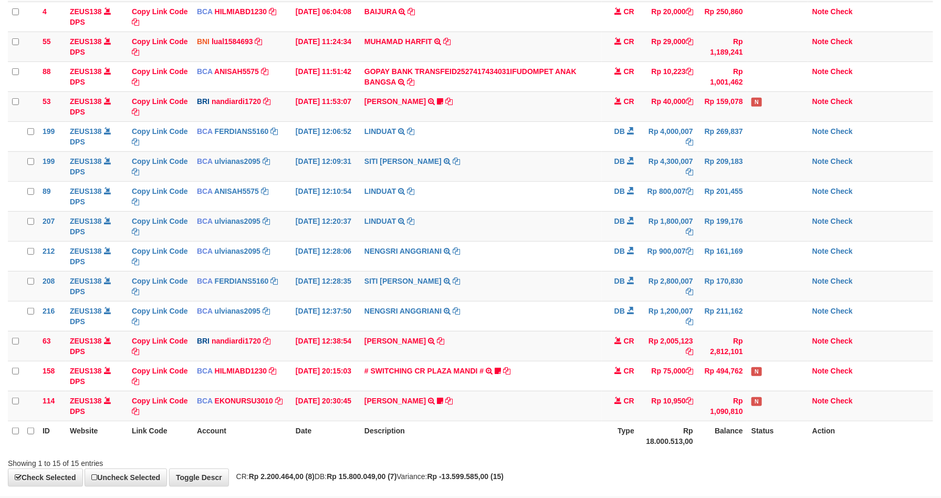
scroll to position [134, 0]
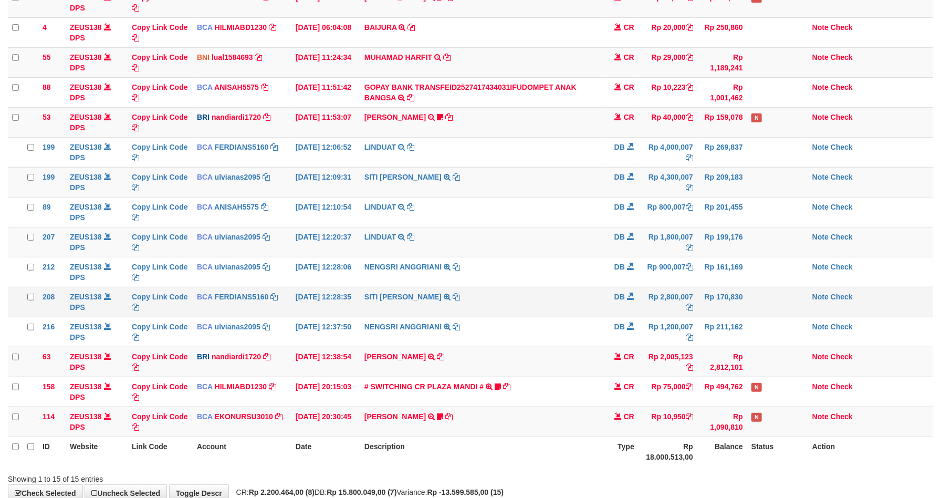
drag, startPoint x: 789, startPoint y: 321, endPoint x: 789, endPoint y: 310, distance: 11.0
click at [789, 317] on tbody "49 ZEUS138 DPS Copy Link Code BCA ANISAH5575 DPS ANISAH mutasi_20251001_3827 | …" at bounding box center [470, 211] width 925 height 449
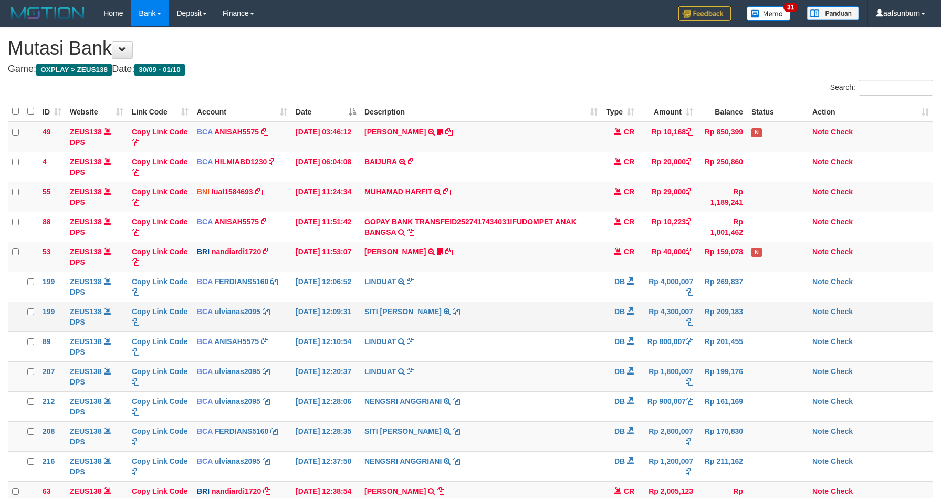
scroll to position [150, 0]
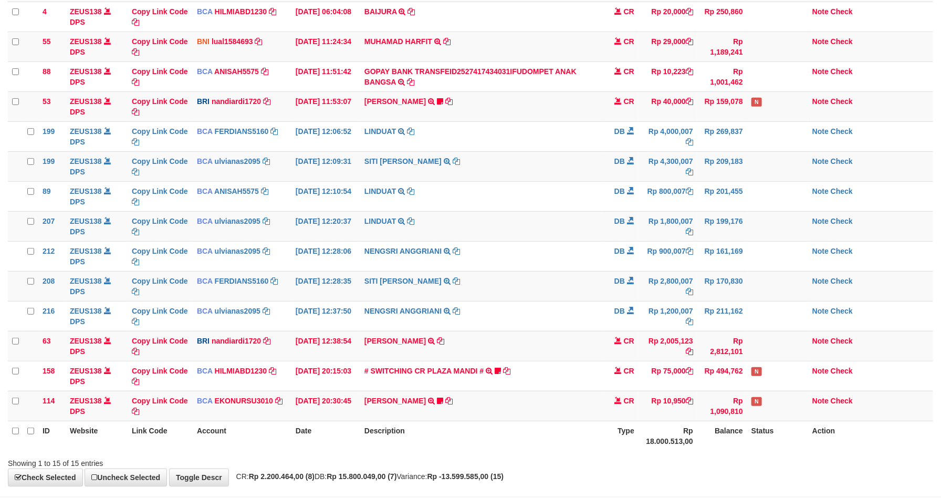
drag, startPoint x: 617, startPoint y: 172, endPoint x: 950, endPoint y: 178, distance: 332.9
click at [617, 173] on td "DB" at bounding box center [620, 166] width 37 height 30
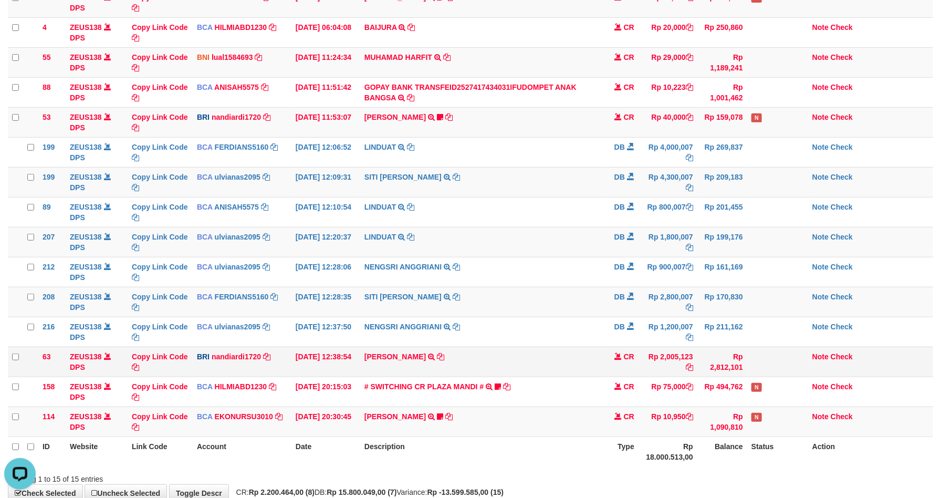
click at [718, 349] on td "Rp 2,812,101" at bounding box center [722, 361] width 50 height 30
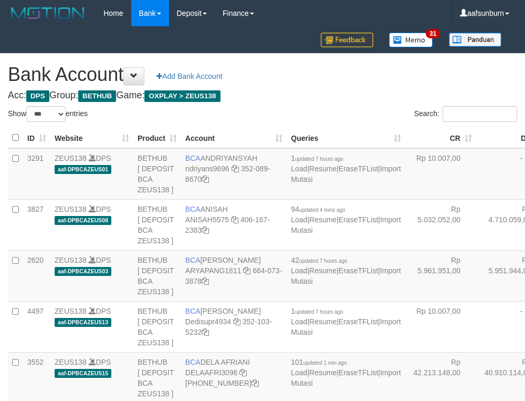
select select "***"
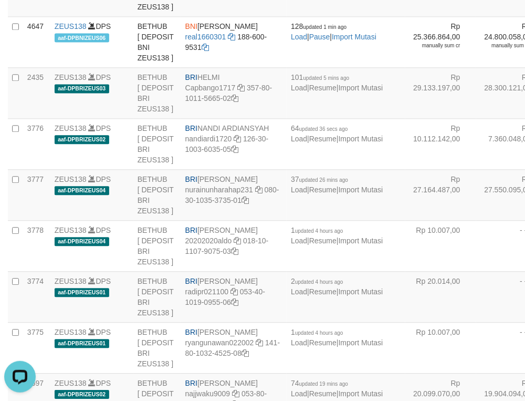
drag, startPoint x: 436, startPoint y: 138, endPoint x: 365, endPoint y: 157, distance: 73.6
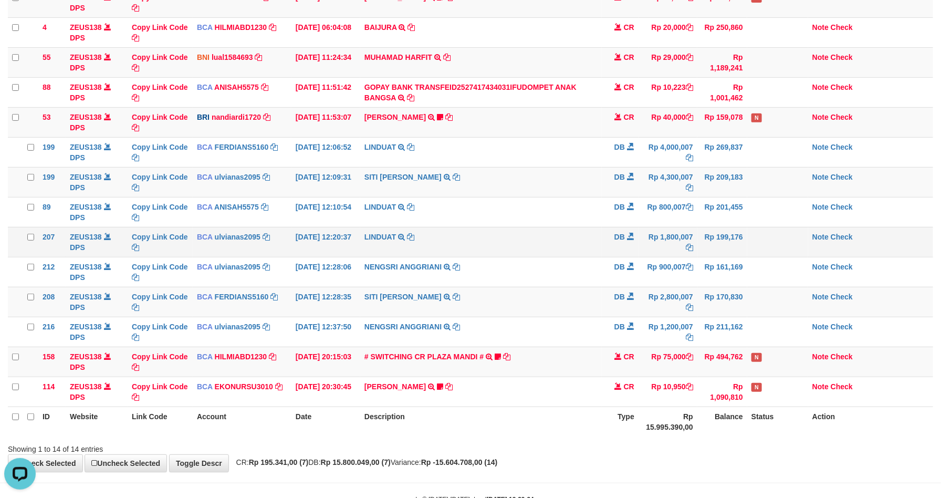
click at [698, 234] on td "Rp 199,176" at bounding box center [722, 242] width 50 height 30
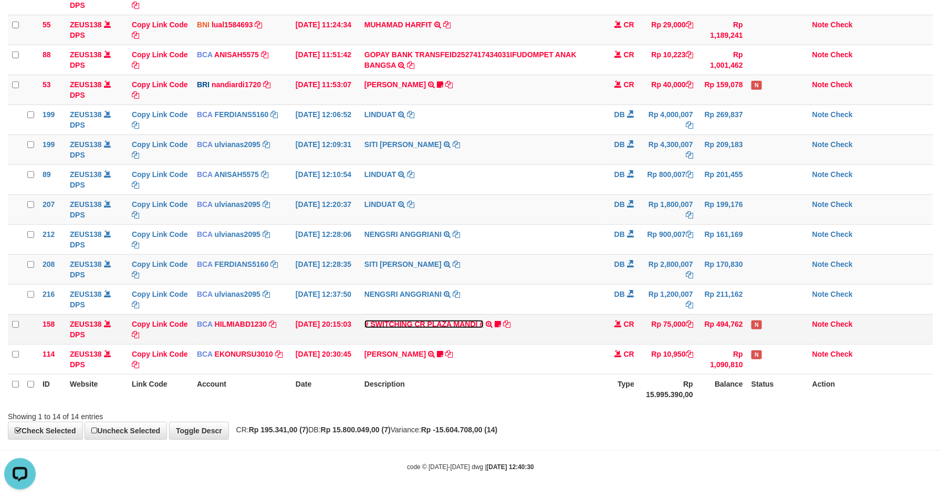
click at [449, 324] on link "# SWITCHING CR PLAZA MANDI #" at bounding box center [423, 324] width 119 height 8
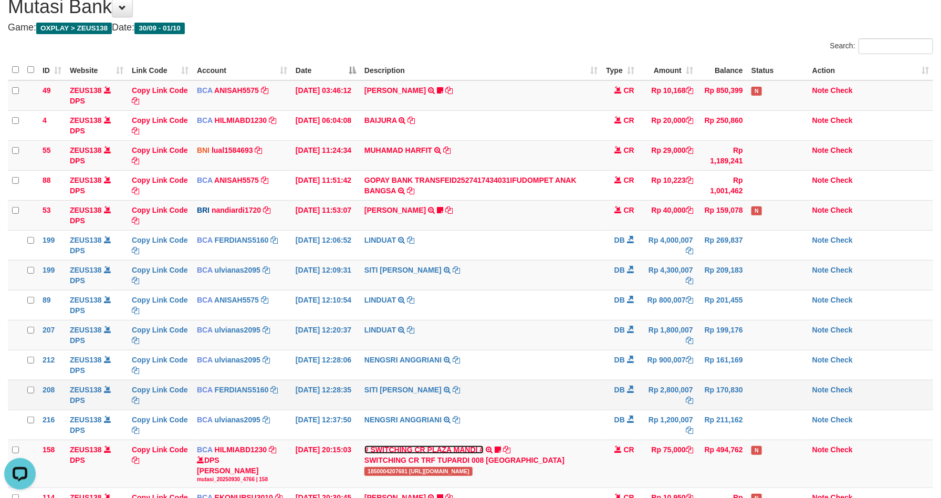
scroll to position [14, 0]
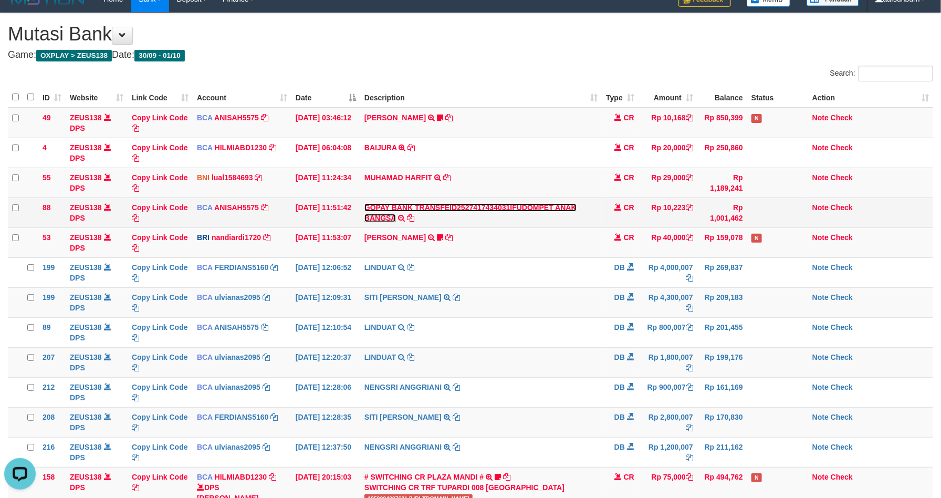
click at [538, 207] on link "GOPAY BANK TRANSFEID2527417434031IFUDOMPET ANAK BANGSA" at bounding box center [470, 212] width 212 height 19
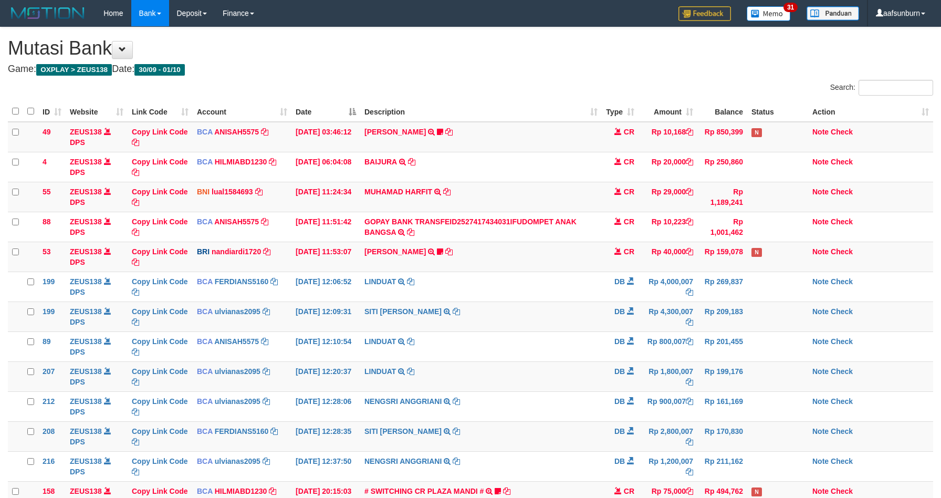
scroll to position [14, 0]
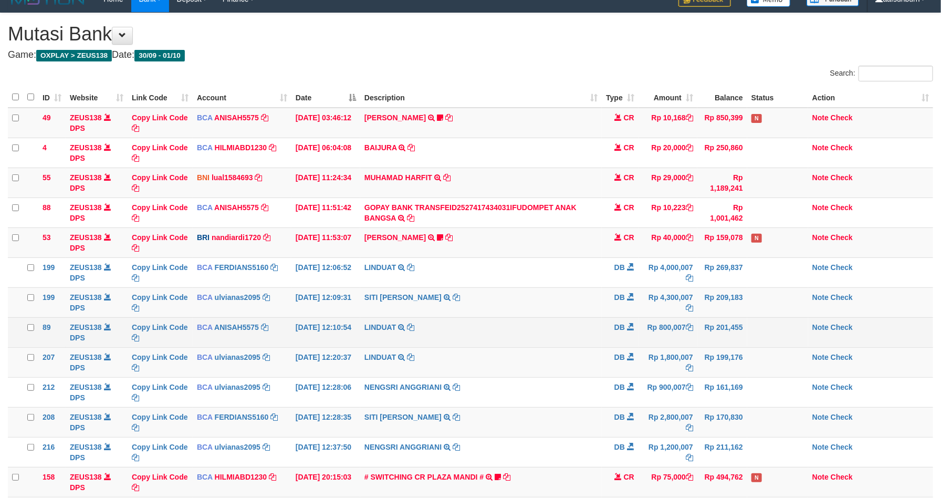
click at [712, 331] on td "Rp 201,455" at bounding box center [722, 332] width 50 height 30
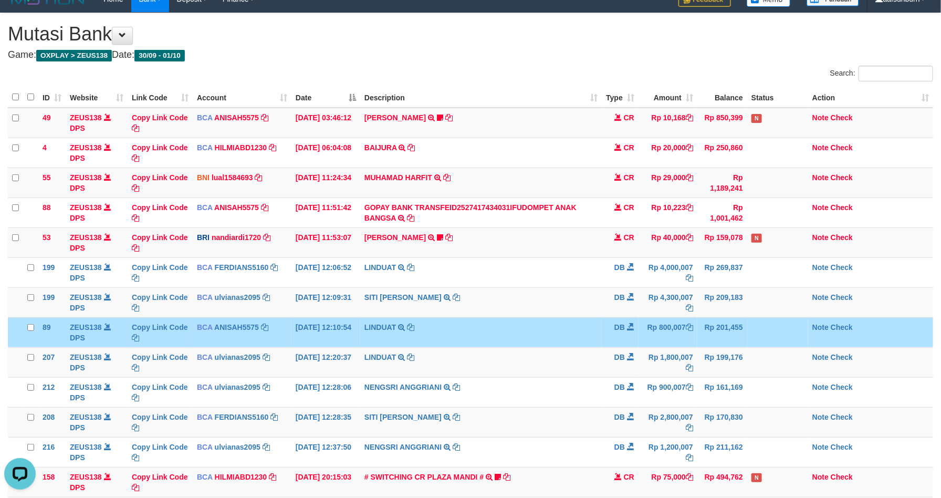
scroll to position [0, 0]
click at [694, 353] on td "Rp 1,800,007" at bounding box center [667, 362] width 59 height 30
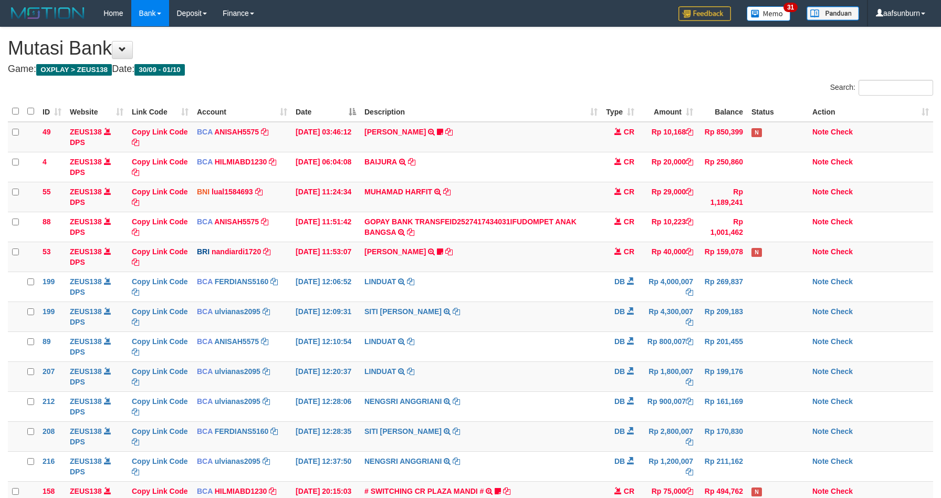
scroll to position [14, 0]
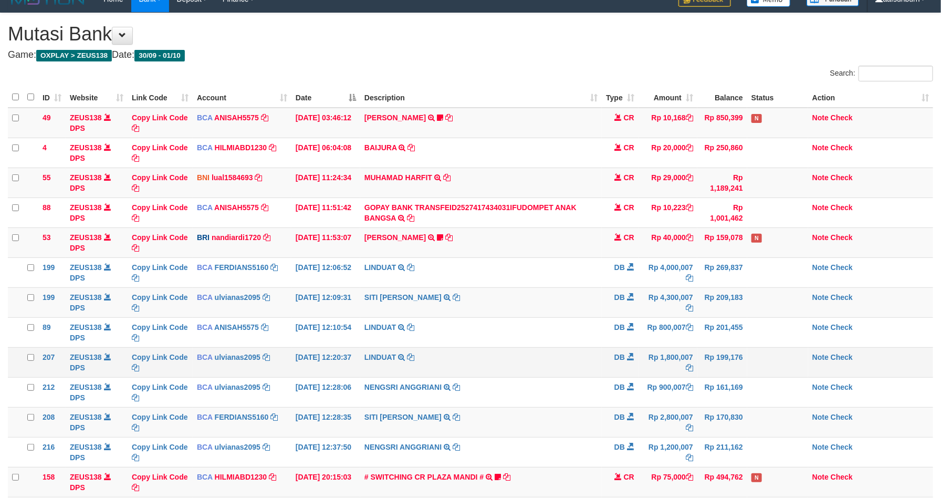
click at [694, 351] on td "Rp 1,800,007" at bounding box center [667, 362] width 59 height 30
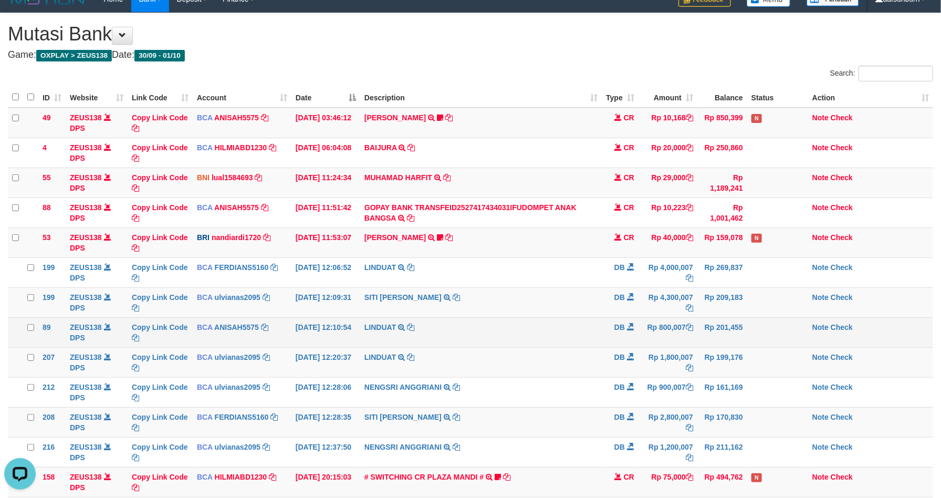
click at [729, 335] on td "Rp 201,455" at bounding box center [722, 332] width 50 height 30
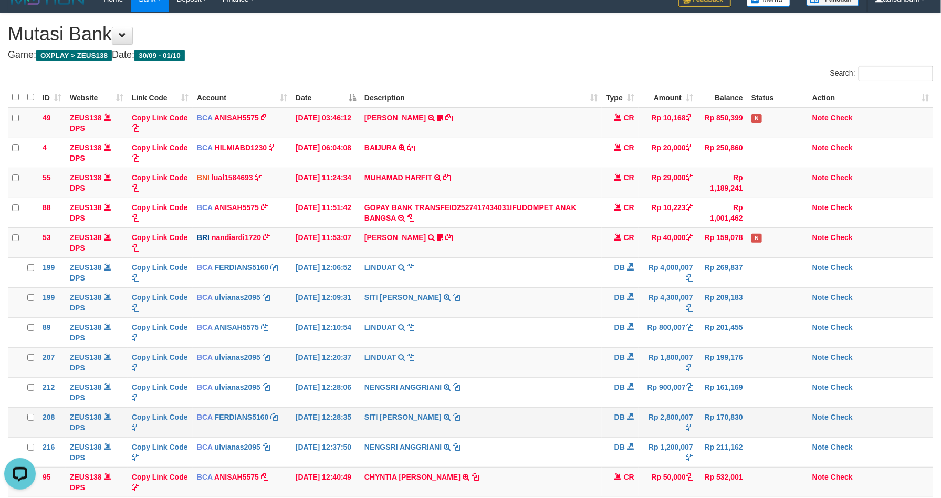
click at [715, 427] on td "Rp 170,830" at bounding box center [722, 422] width 50 height 30
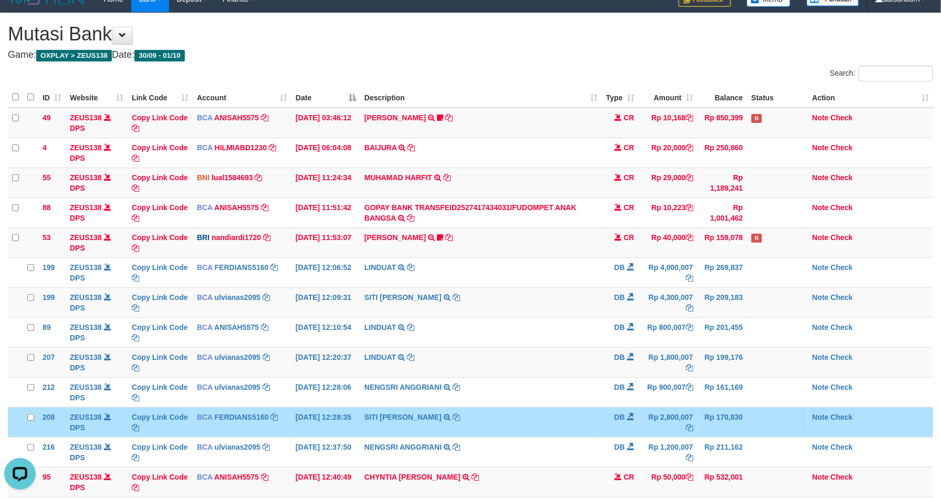
click at [715, 422] on td "Rp 170,830" at bounding box center [722, 422] width 50 height 30
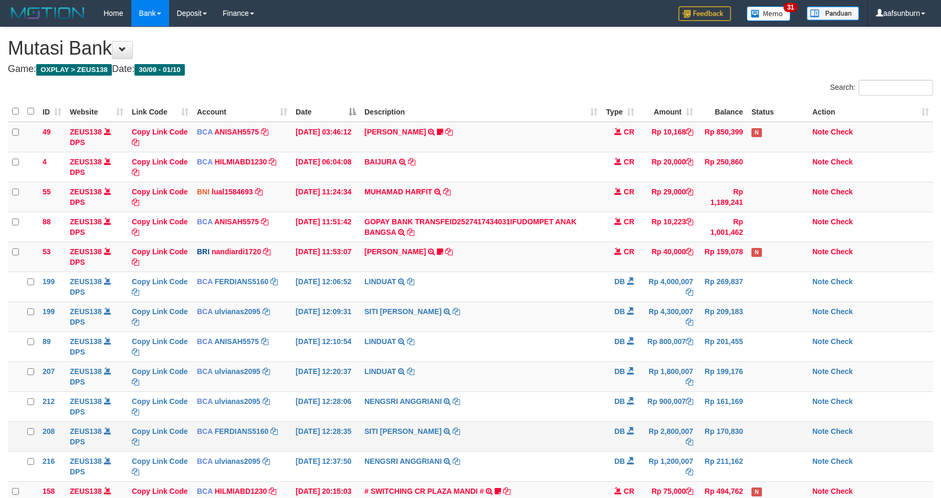
scroll to position [14, 0]
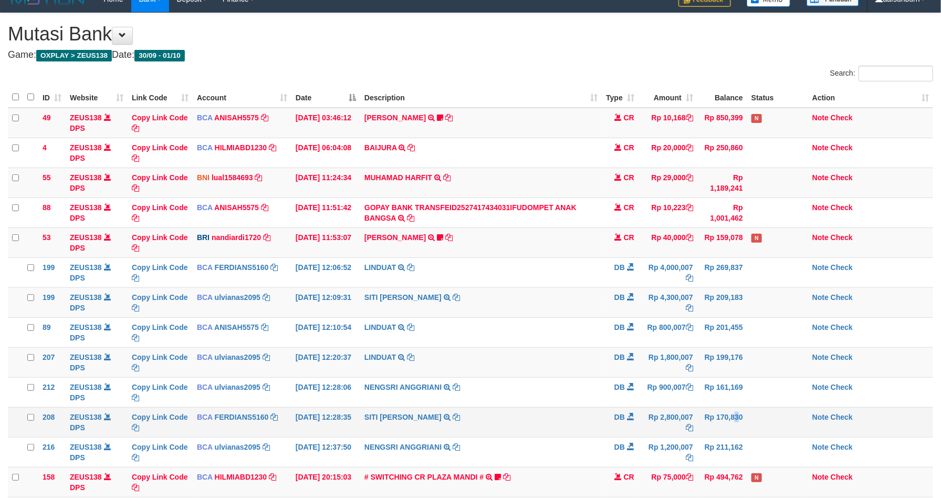
click at [715, 412] on td "Rp 170,830" at bounding box center [722, 422] width 50 height 30
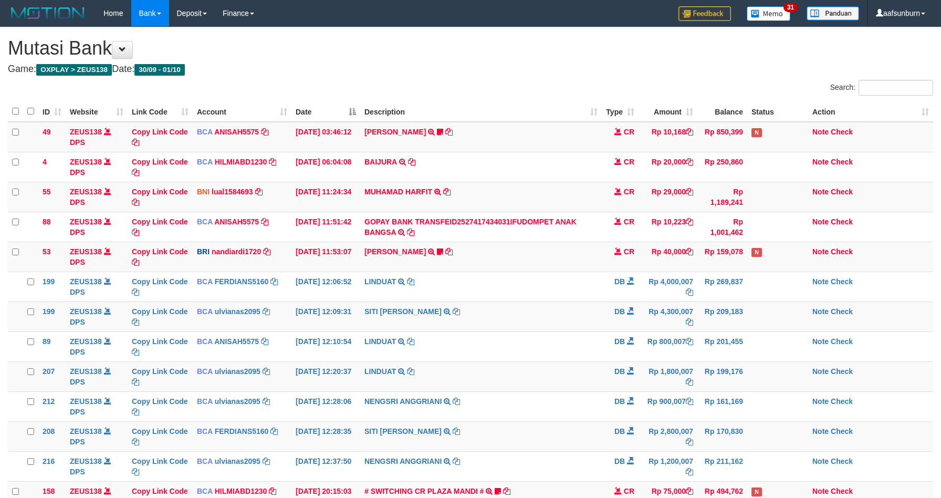
scroll to position [14, 0]
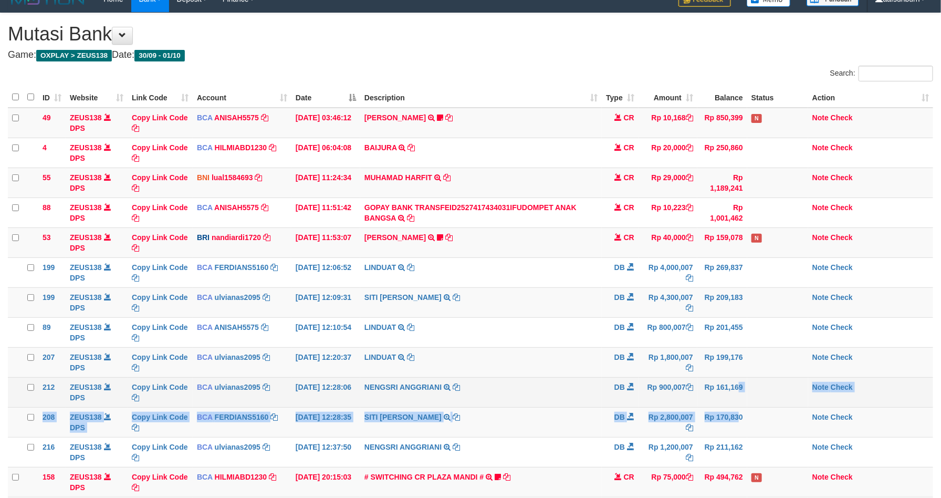
click at [715, 408] on tbody "49 ZEUS138 DPS Copy Link Code BCA ANISAH5575 DPS ANISAH mutasi_20251001_3827 | …" at bounding box center [470, 317] width 925 height 419
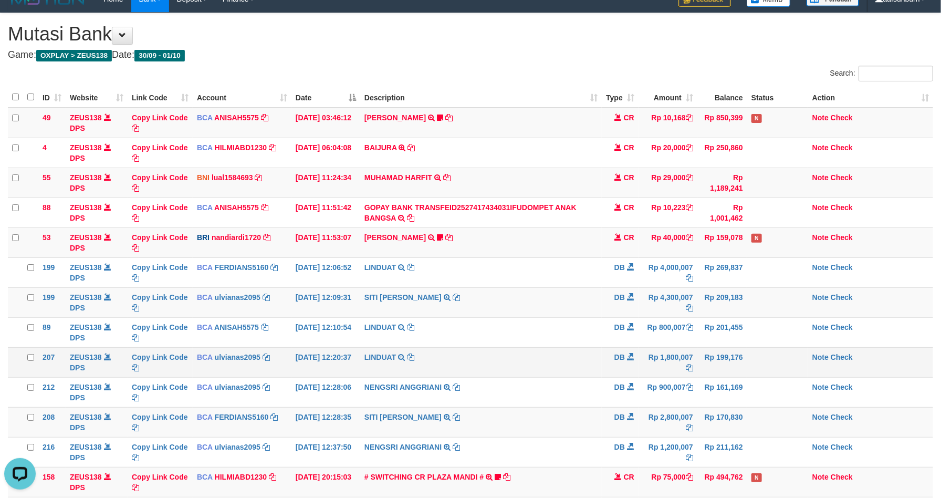
click at [789, 372] on td at bounding box center [777, 362] width 61 height 30
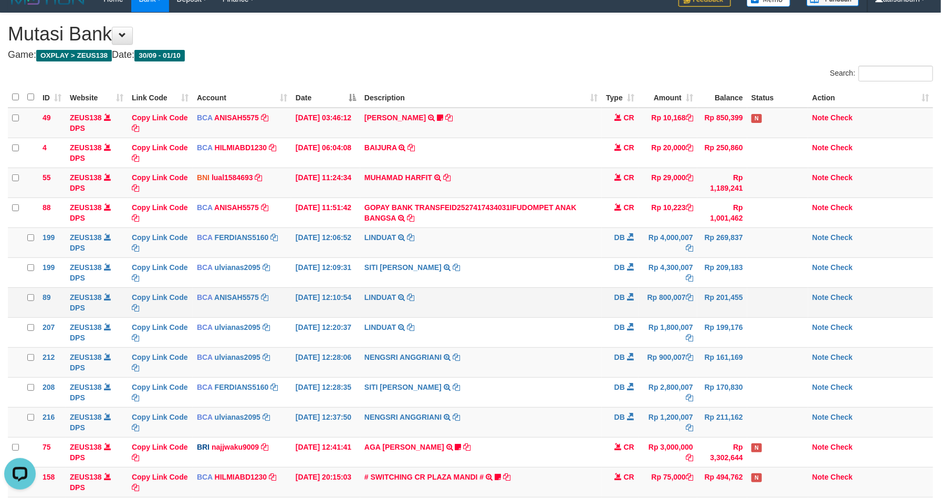
click at [675, 314] on td "Rp 800,007" at bounding box center [667, 302] width 59 height 30
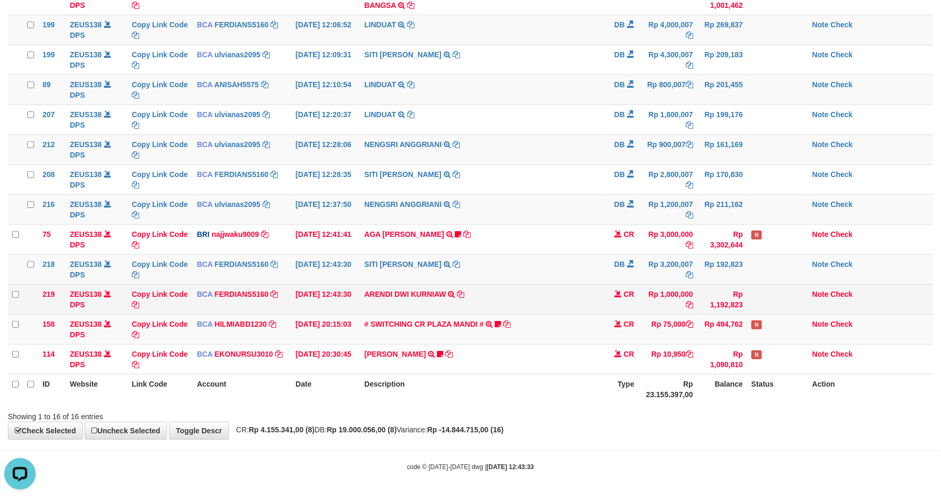
drag, startPoint x: 564, startPoint y: 306, endPoint x: 572, endPoint y: 309, distance: 8.5
click at [567, 307] on td "ARENDI DWI KURNIAW TRSF E-BANKING CR 0110/FTSCY/WS95271 1000000.00ARENDI DWI KU…" at bounding box center [480, 299] width 241 height 30
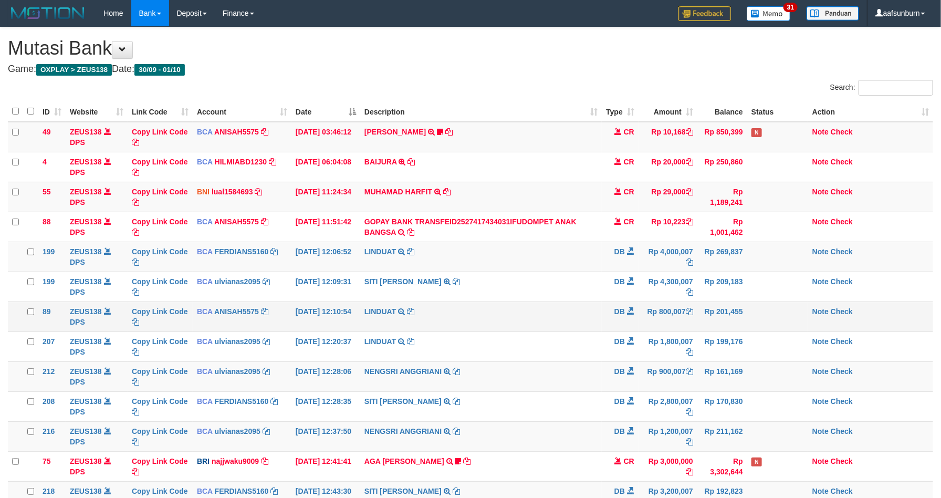
click at [585, 306] on td "LINDUAT TRSF E-BANKING DB 0110/FTSCY/WS95031 800007.00LINDUAT" at bounding box center [480, 316] width 241 height 30
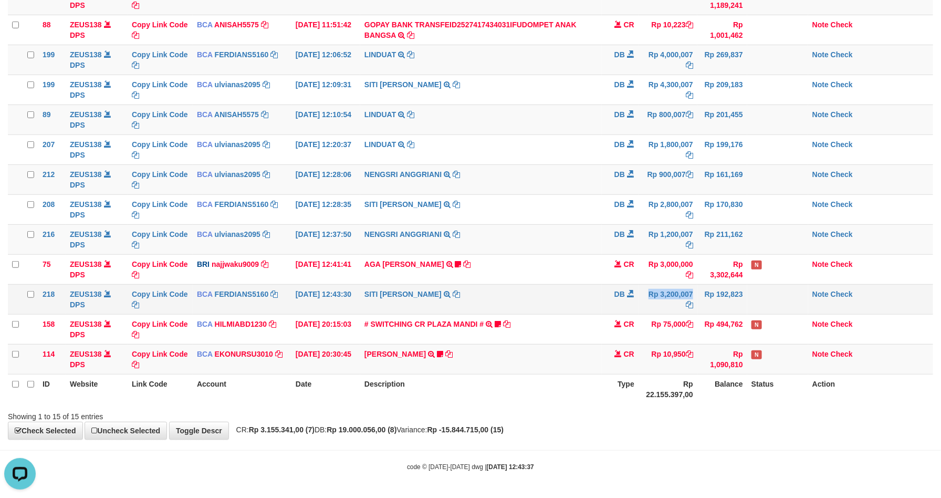
drag, startPoint x: 637, startPoint y: 306, endPoint x: 684, endPoint y: 304, distance: 47.3
click at [684, 304] on tr "218 ZEUS138 DPS Copy Link Code BCA FERDIANS5160 DPS FERDIANSYAH mutasi_20251001…" at bounding box center [470, 299] width 925 height 30
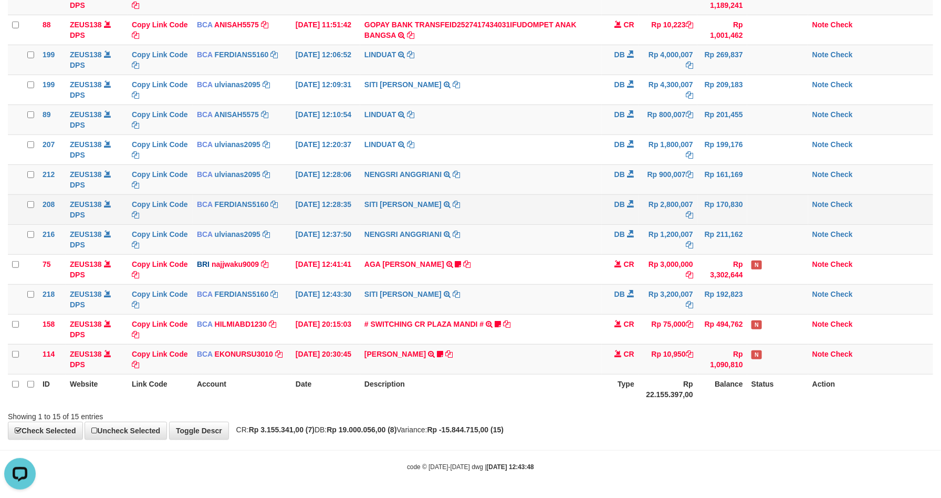
drag, startPoint x: 743, startPoint y: 186, endPoint x: 763, endPoint y: 208, distance: 29.8
click at [744, 183] on td "Rp 161,169" at bounding box center [722, 179] width 50 height 30
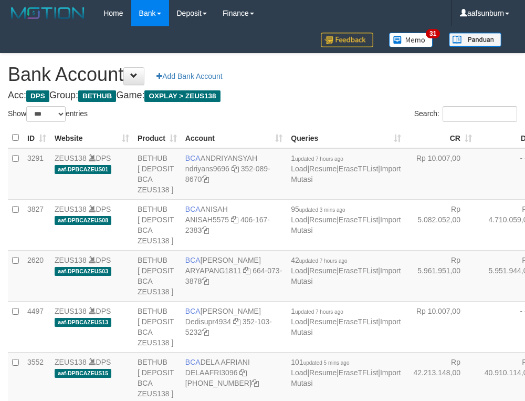
select select "***"
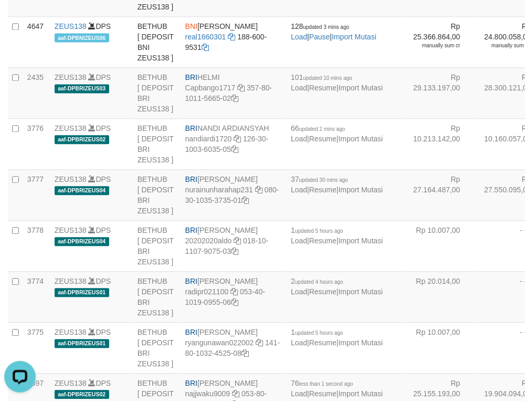
drag, startPoint x: 450, startPoint y: 174, endPoint x: 448, endPoint y: 182, distance: 8.3
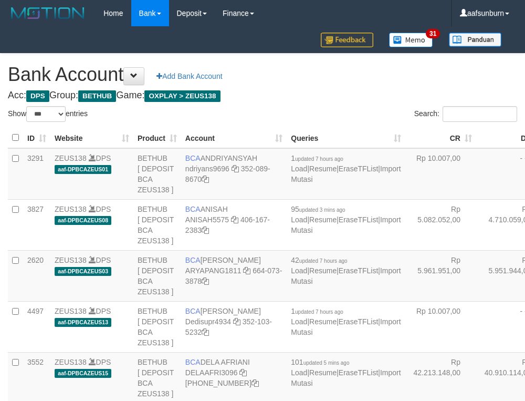
select select "***"
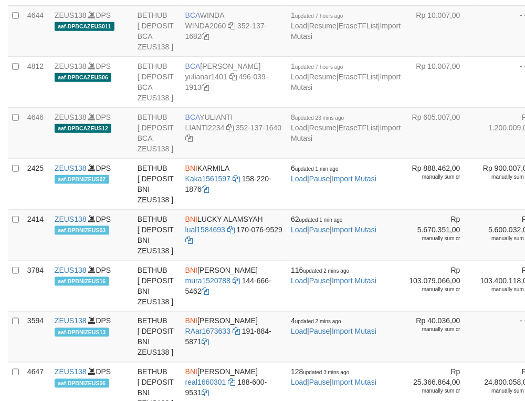
scroll to position [1284, 0]
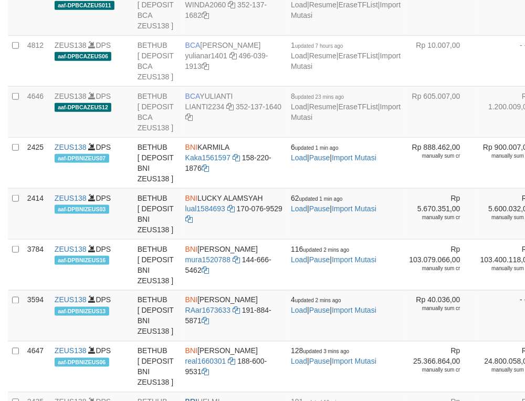
drag, startPoint x: 430, startPoint y: 218, endPoint x: 420, endPoint y: 219, distance: 9.5
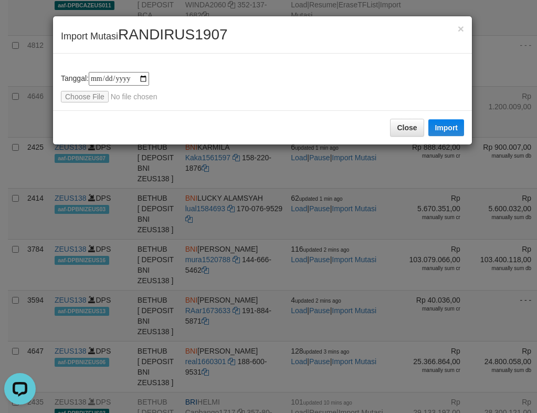
click at [78, 87] on div "**********" at bounding box center [262, 87] width 403 height 30
click at [73, 93] on input "file" at bounding box center [130, 97] width 139 height 12
type input "**********"
drag, startPoint x: 460, startPoint y: 120, endPoint x: 407, endPoint y: 156, distance: 64.6
click at [460, 121] on button "Import" at bounding box center [446, 127] width 36 height 17
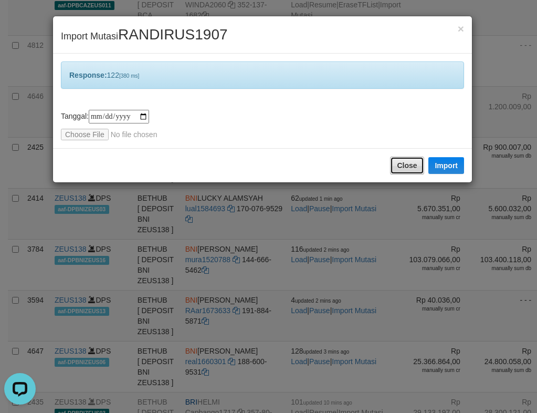
click at [399, 162] on button "Close" at bounding box center [407, 165] width 34 height 18
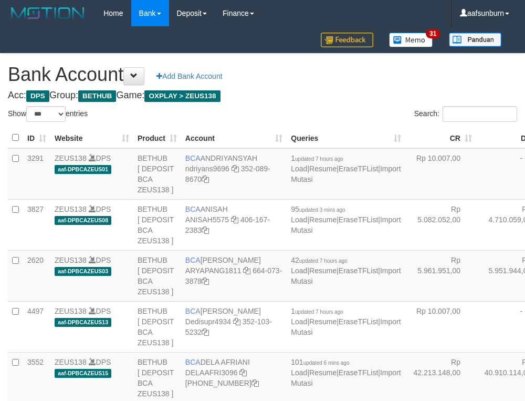
select select "***"
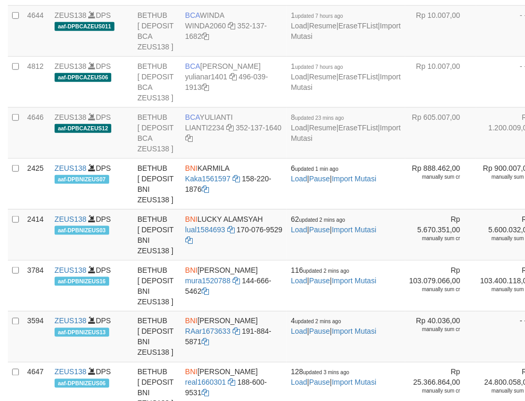
scroll to position [1284, 0]
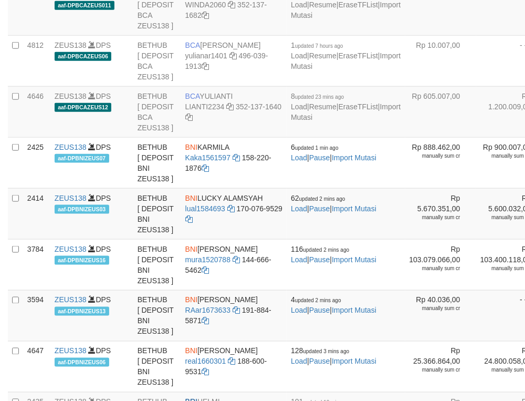
copy td "4645"
drag, startPoint x: 436, startPoint y: 108, endPoint x: 430, endPoint y: 108, distance: 5.8
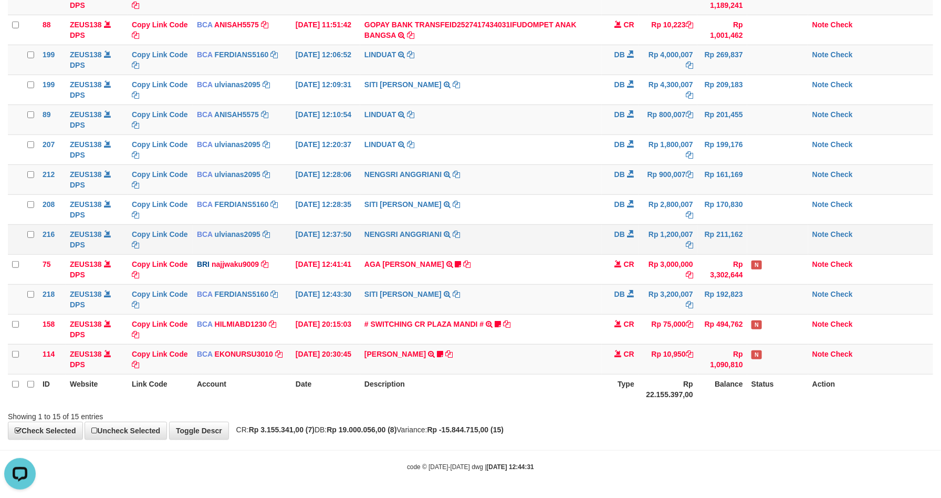
click at [507, 231] on td "NENGSRI ANGGRIANI TRSF E-BANKING DB 0110/FTSCY/WS95031 1200007.00NENGSRI ANGGRI…" at bounding box center [480, 239] width 241 height 30
click at [649, 295] on td "Rp 3,200,007" at bounding box center [667, 299] width 59 height 30
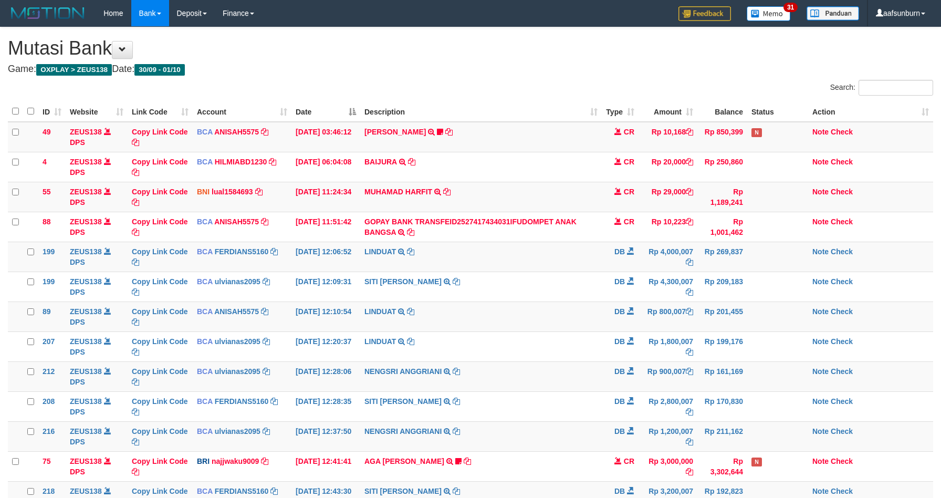
scroll to position [202, 0]
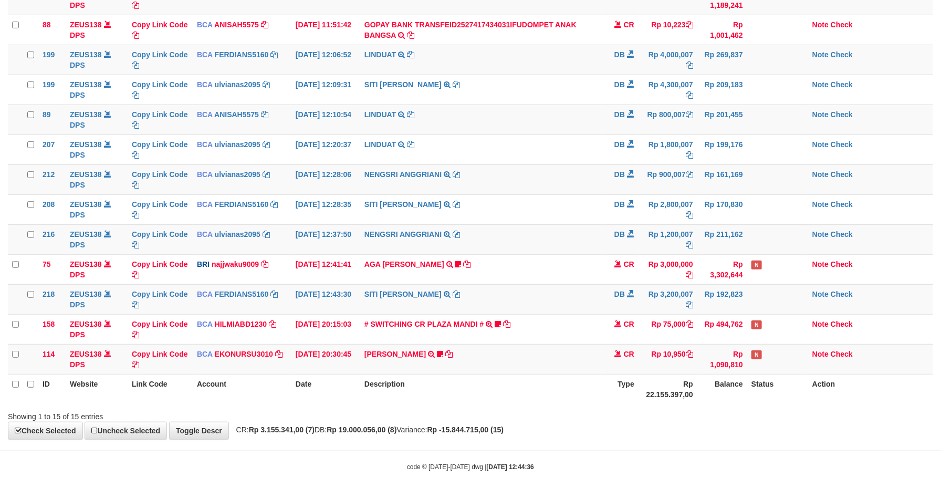
drag, startPoint x: 537, startPoint y: 315, endPoint x: 951, endPoint y: 318, distance: 414.2
click at [537, 312] on tbody "49 ZEUS138 DPS Copy Link Code BCA ANISAH5575 DPS ANISAH mutasi_20251001_3827 | …" at bounding box center [470, 149] width 925 height 449
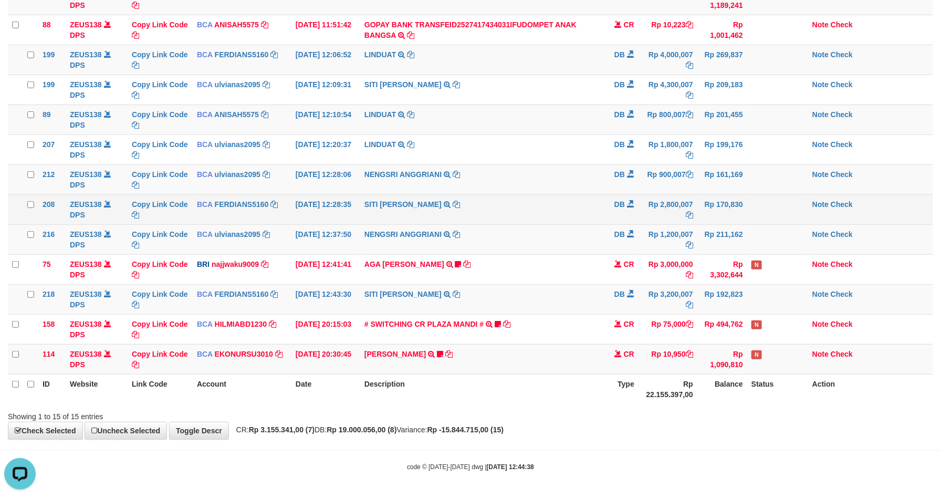
drag, startPoint x: 386, startPoint y: 213, endPoint x: 380, endPoint y: 208, distance: 7.6
click at [384, 212] on td "SITI NURLITA SAPIT TRSF E-BANKING DB 0110/FTSCY/WS95031 2800007.00SITI NURLITA …" at bounding box center [480, 209] width 241 height 30
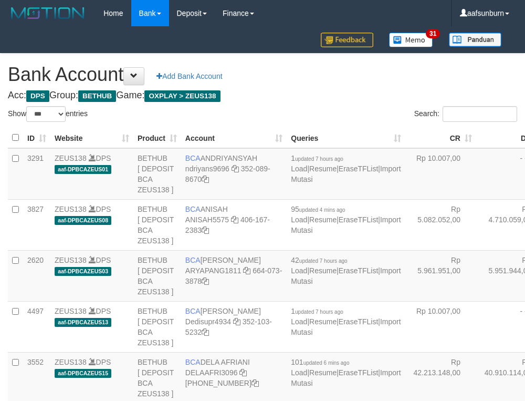
select select "***"
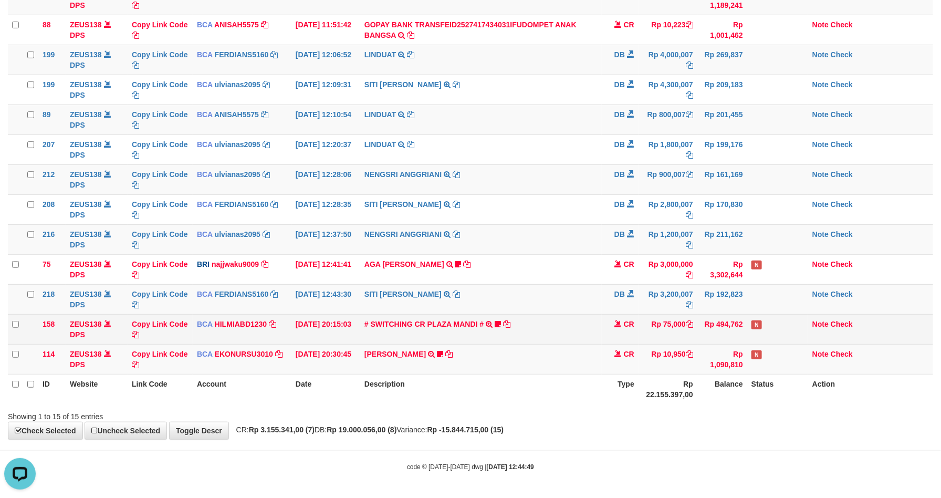
click at [672, 331] on td "Rp 75,000" at bounding box center [667, 329] width 59 height 30
click at [670, 331] on td "Rp 75,000" at bounding box center [667, 329] width 59 height 30
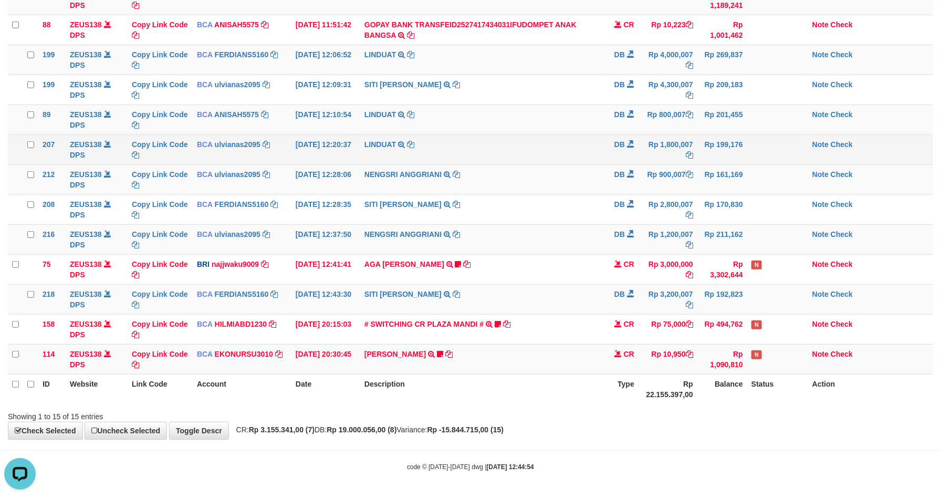
click at [761, 156] on td at bounding box center [777, 149] width 61 height 30
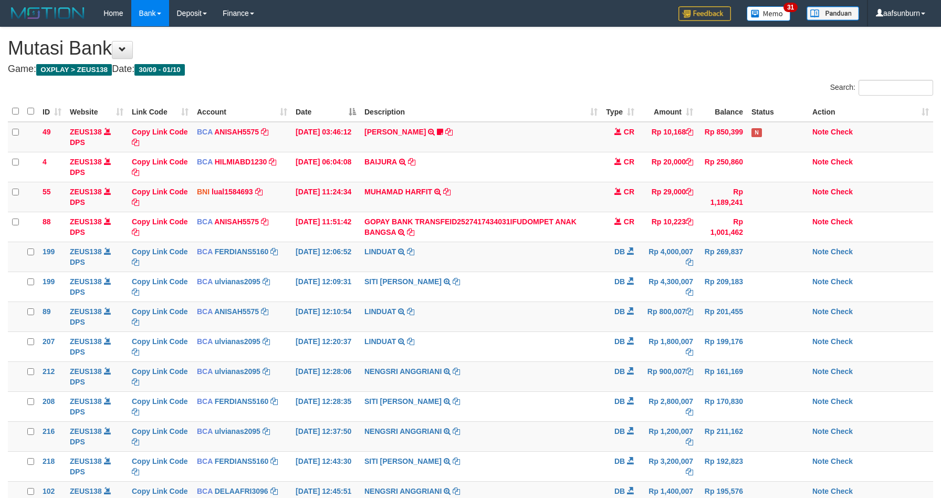
scroll to position [202, 0]
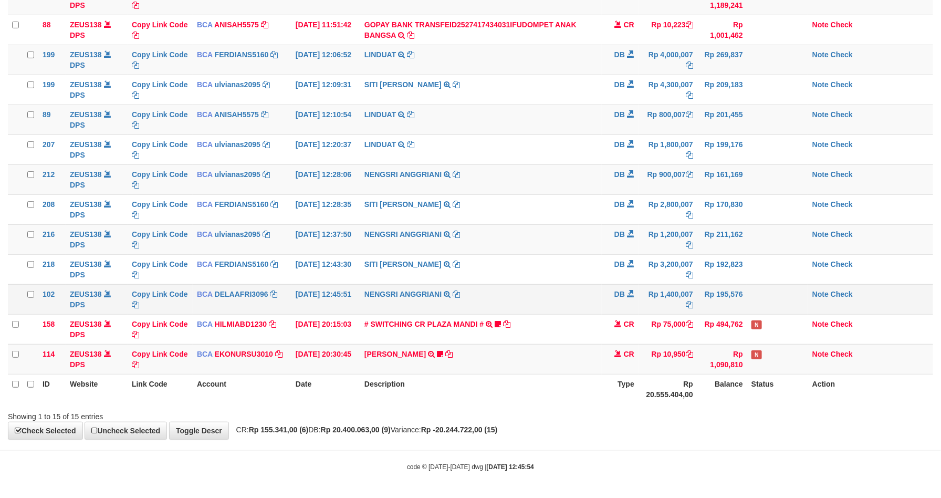
click at [670, 298] on td "Rp 1,400,007" at bounding box center [667, 299] width 59 height 30
click at [671, 293] on td "Rp 1,400,007" at bounding box center [667, 299] width 59 height 30
click at [703, 290] on td "Rp 195,576" at bounding box center [722, 299] width 50 height 30
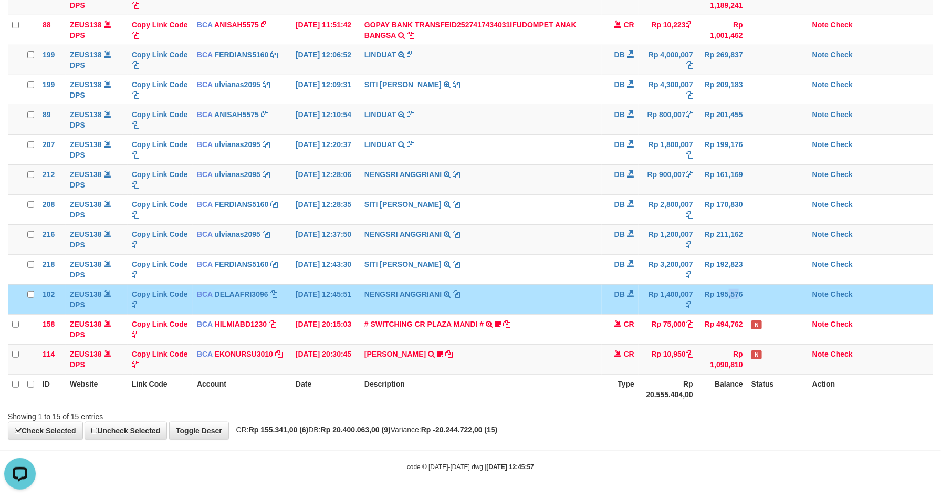
click at [703, 289] on td "Rp 195,576" at bounding box center [722, 299] width 50 height 30
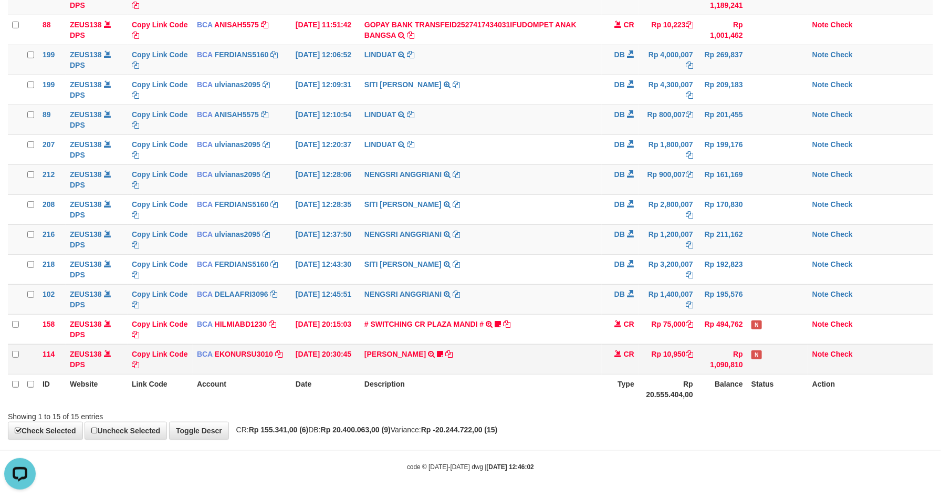
click at [706, 365] on td "Rp 1,090,810" at bounding box center [722, 359] width 50 height 30
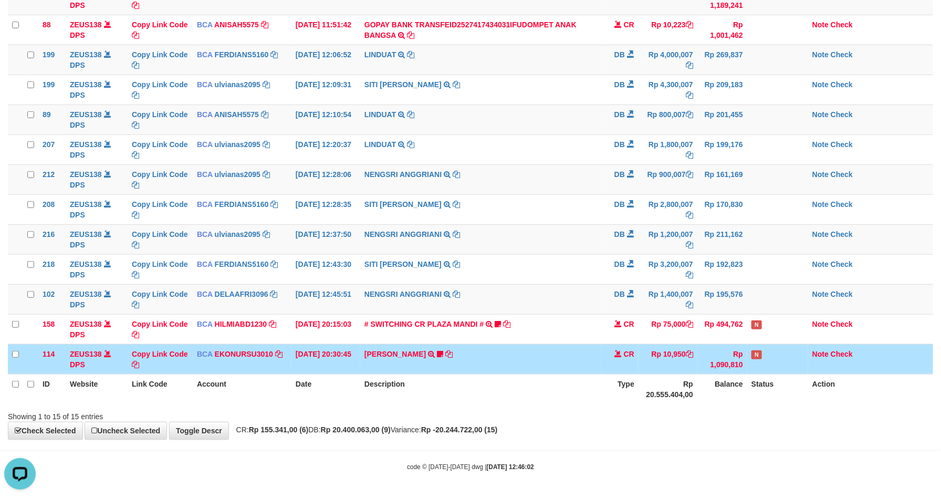
scroll to position [180, 0]
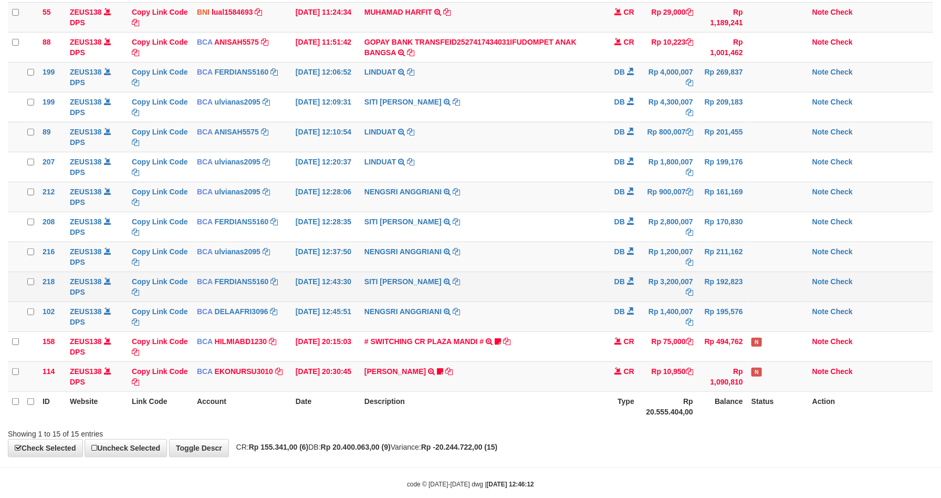
scroll to position [164, 0]
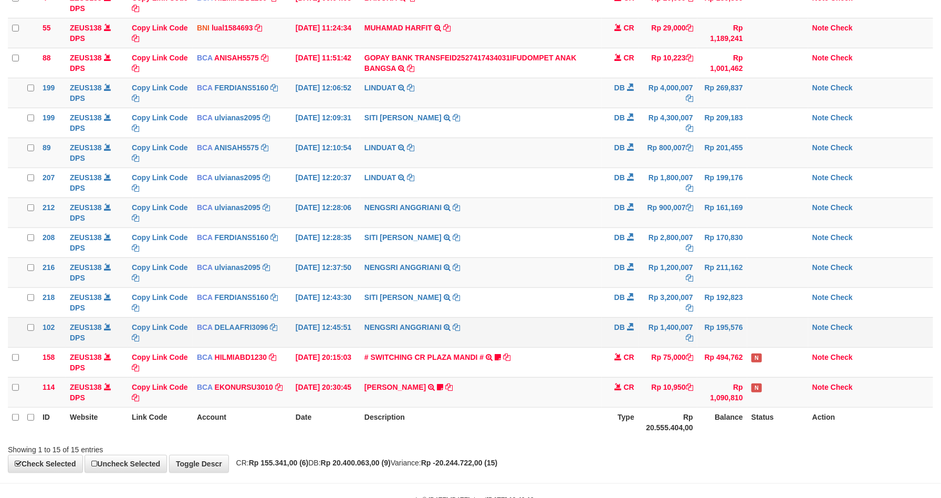
drag, startPoint x: 597, startPoint y: 312, endPoint x: 636, endPoint y: 322, distance: 40.1
click at [602, 312] on tr "218 ZEUS138 DPS Copy Link Code BCA FERDIANS5160 DPS FERDIANSYAH mutasi_20251001…" at bounding box center [470, 302] width 925 height 30
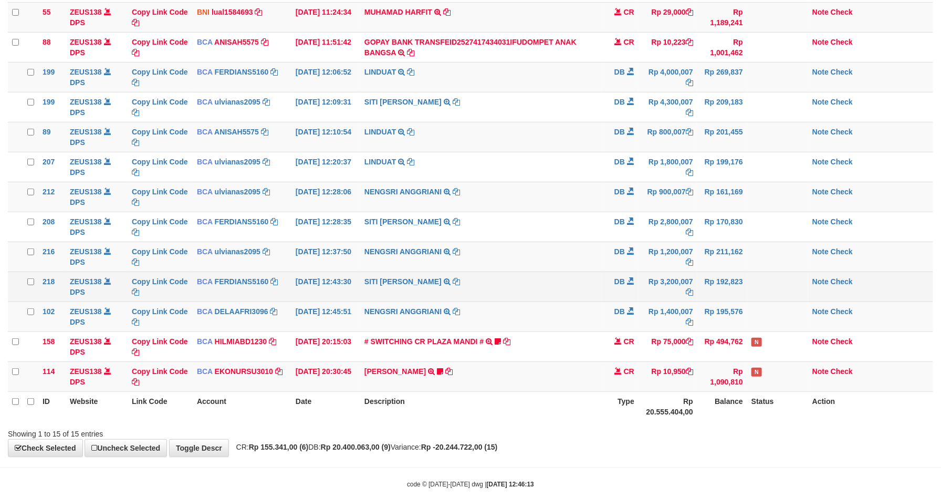
scroll to position [164, 0]
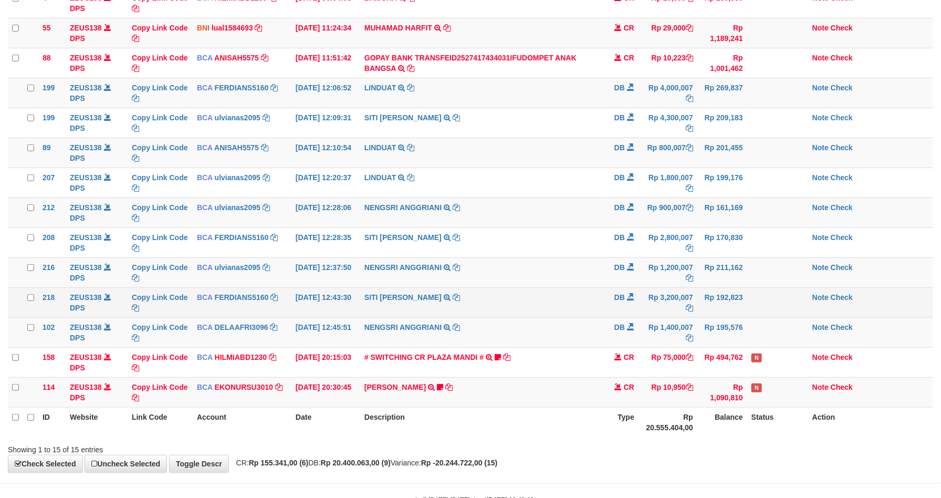
click at [649, 308] on td "Rp 3,200,007" at bounding box center [667, 302] width 59 height 30
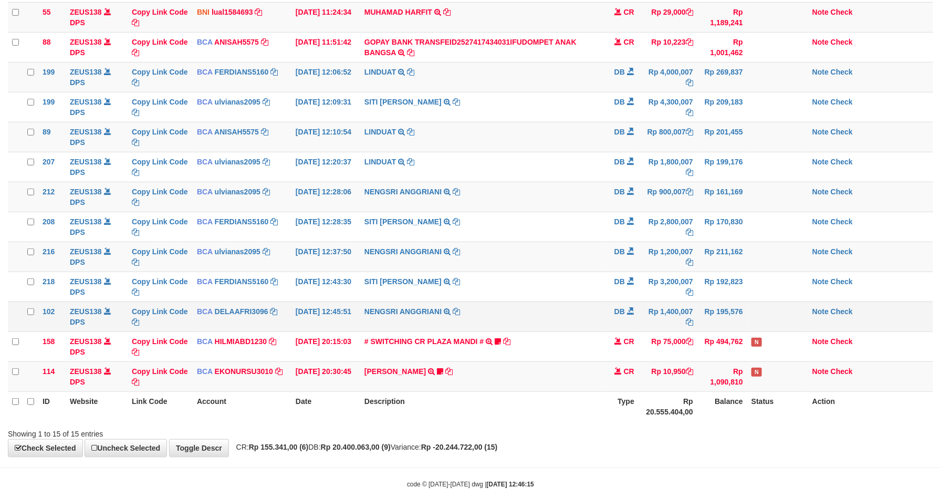
click at [582, 331] on td "NENGSRI ANGGRIANI TRSF E-BANKING DB 0110/FTSCY/WS95031 1400007.00NENGSRI ANGGRI…" at bounding box center [480, 316] width 241 height 30
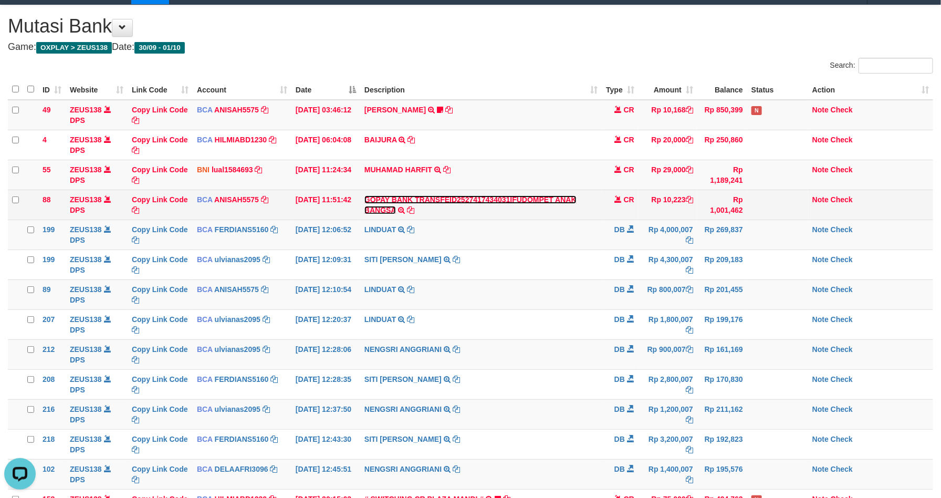
click at [545, 198] on link "GOPAY BANK TRANSFEID2527417434031IFUDOMPET ANAK BANGSA" at bounding box center [470, 204] width 212 height 19
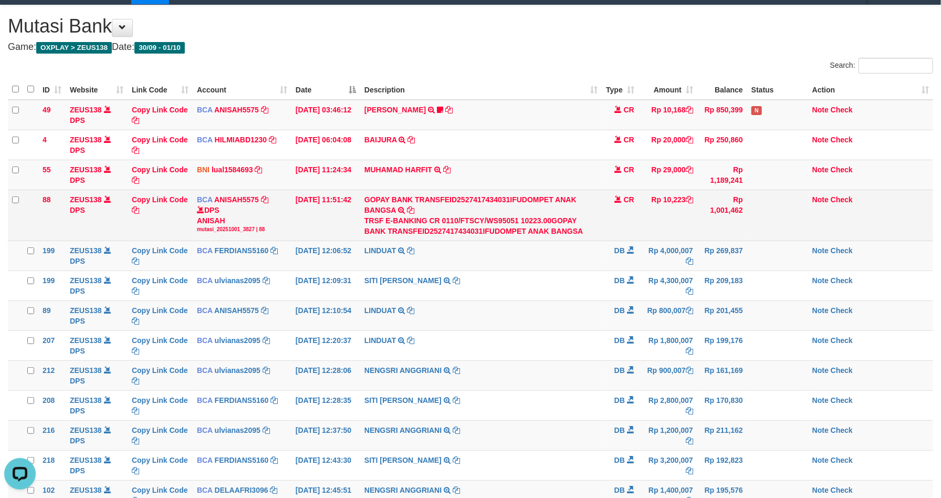
click at [678, 202] on td "Rp 10,223" at bounding box center [667, 214] width 59 height 51
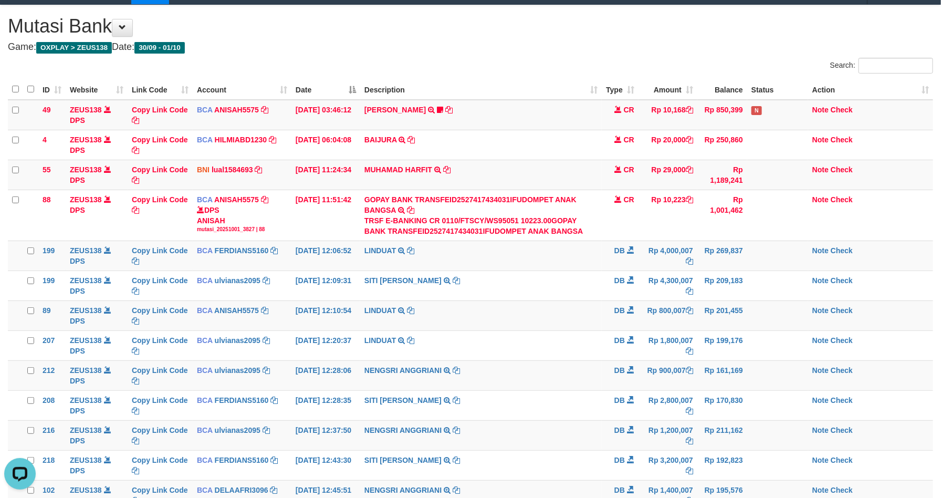
copy td "10,223"
click at [565, 311] on td "LINDUAT TRSF E-BANKING DB 0110/FTSCY/WS95031 800007.00LINDUAT" at bounding box center [480, 315] width 241 height 30
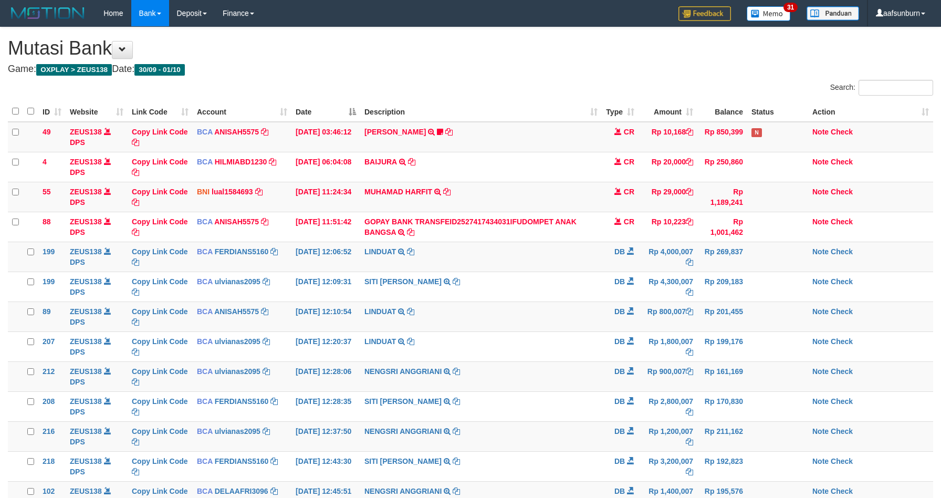
scroll to position [22, 0]
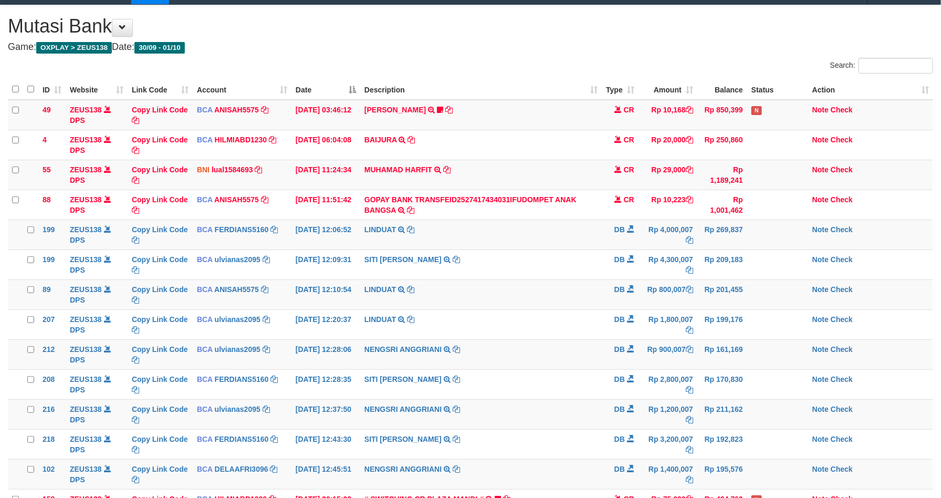
click at [580, 328] on td "LINDUAT TRSF E-BANKING DB 0110/FTSCY/WS95031 1800007.00LINDUAT" at bounding box center [480, 324] width 241 height 30
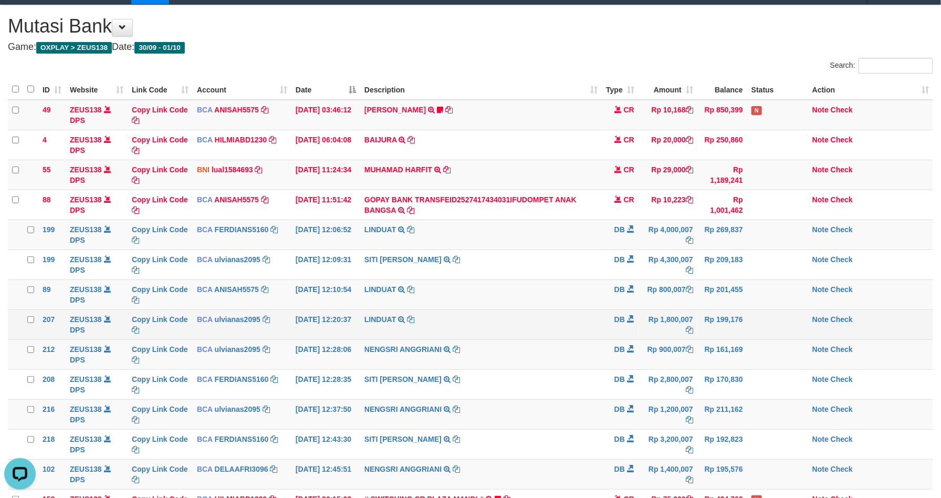
click at [665, 325] on td "Rp 1,800,007" at bounding box center [667, 324] width 59 height 30
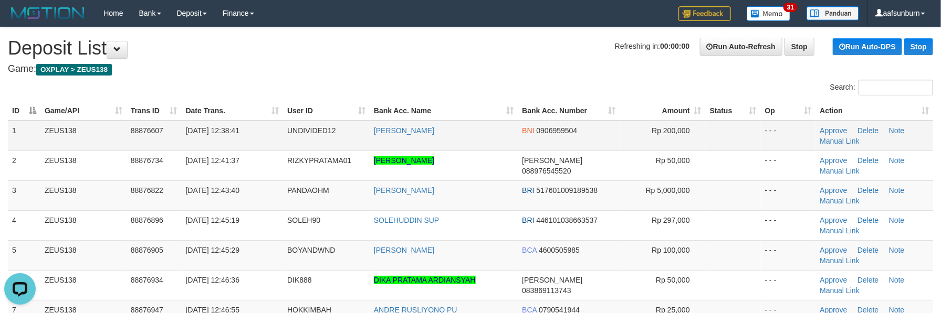
drag, startPoint x: 718, startPoint y: 158, endPoint x: 712, endPoint y: 148, distance: 11.5
click at [718, 157] on td at bounding box center [733, 166] width 55 height 30
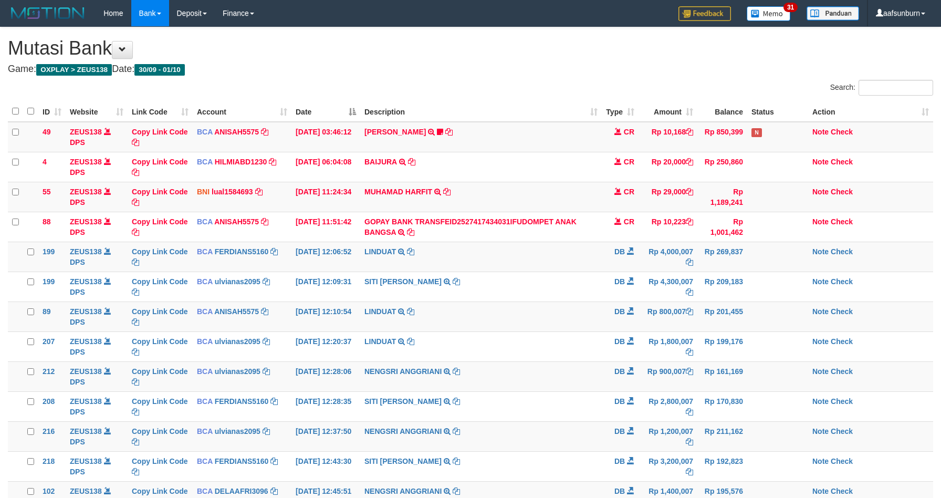
scroll to position [22, 0]
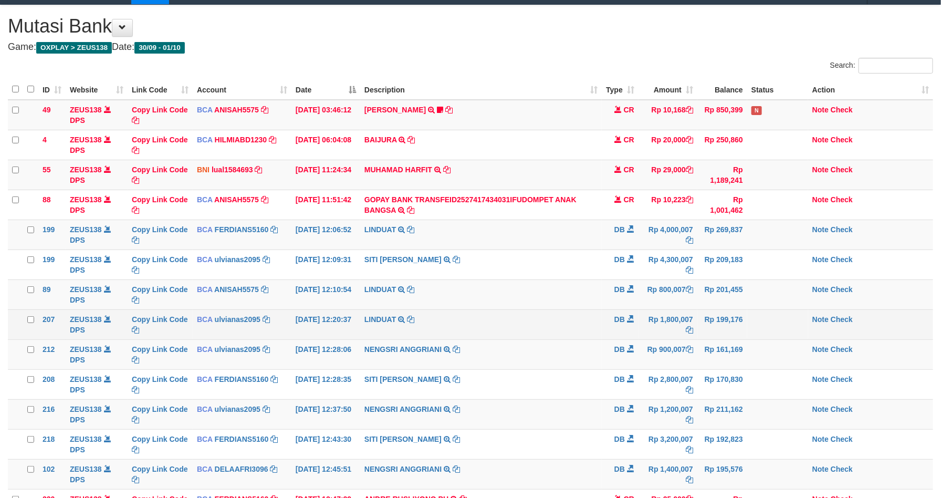
click at [562, 320] on td "LINDUAT TRSF E-BANKING DB 0110/FTSCY/WS95031 1800007.00LINDUAT" at bounding box center [480, 324] width 241 height 30
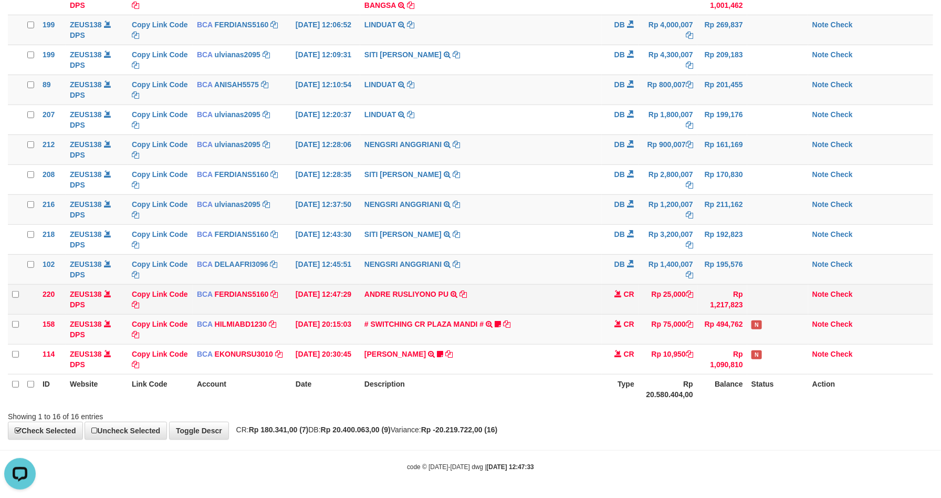
click at [511, 301] on td "ANDRE RUSLIYONO PU TRSF E-BANKING CR 0110/FTSCY/WS95031 25000.00ANDRE RUSLIYONO…" at bounding box center [480, 299] width 241 height 30
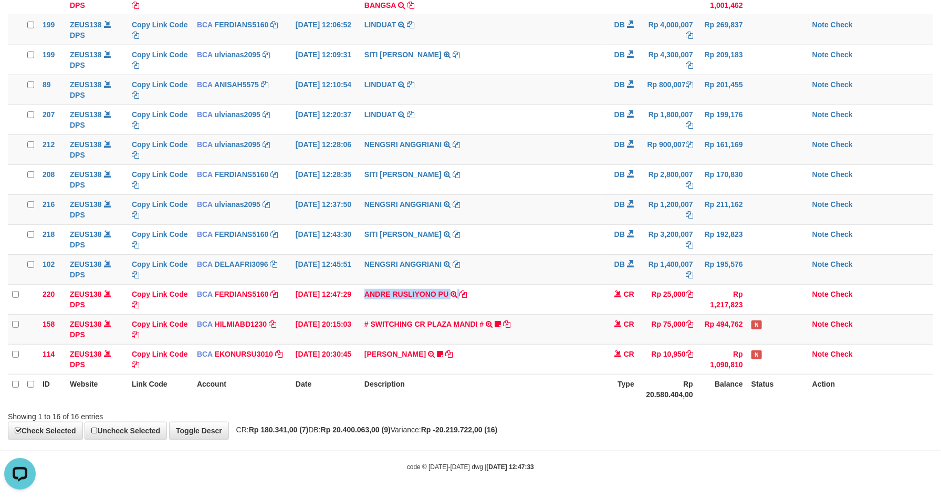
copy tr "ANDRE RUSLIYONO PU TRSF E-BANKING CR 0110/FTSCY/WS95031 25000.00ANDRE RUSLIYONO…"
click at [554, 273] on td "NENGSRI ANGGRIANI TRSF E-BANKING DB 0110/FTSCY/WS95031 1400007.00NENGSRI ANGGRI…" at bounding box center [480, 269] width 241 height 30
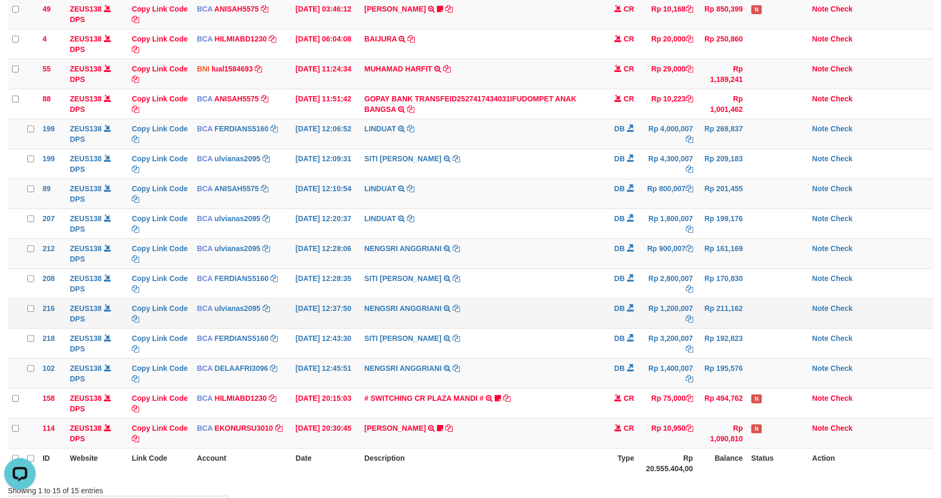
click at [577, 304] on td "NENGSRI ANGGRIANI TRSF E-BANKING DB 0110/FTSCY/WS95031 1200007.00NENGSRI ANGGRI…" at bounding box center [480, 313] width 241 height 30
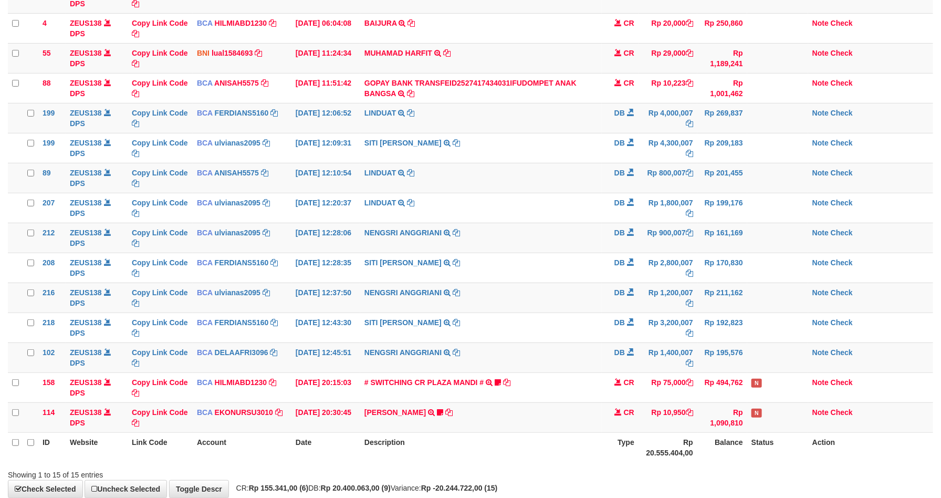
click at [574, 309] on td "NENGSRI ANGGRIANI TRSF E-BANKING DB 0110/FTSCY/WS95031 1200007.00NENGSRI ANGGRI…" at bounding box center [480, 297] width 241 height 30
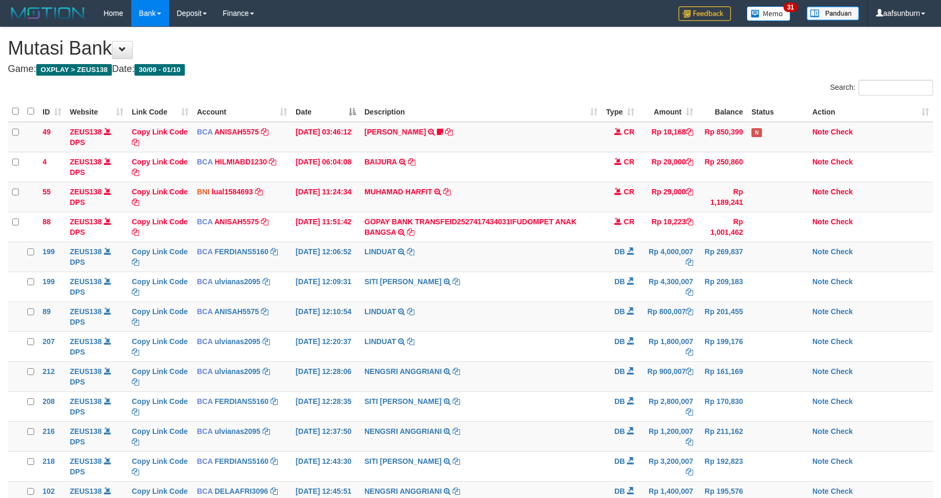
click at [570, 421] on td "NENGSRI ANGGRIANI TRSF E-BANKING DB 0110/FTSCY/WS95031 1200007.00NENGSRI ANGGRI…" at bounding box center [480, 436] width 241 height 30
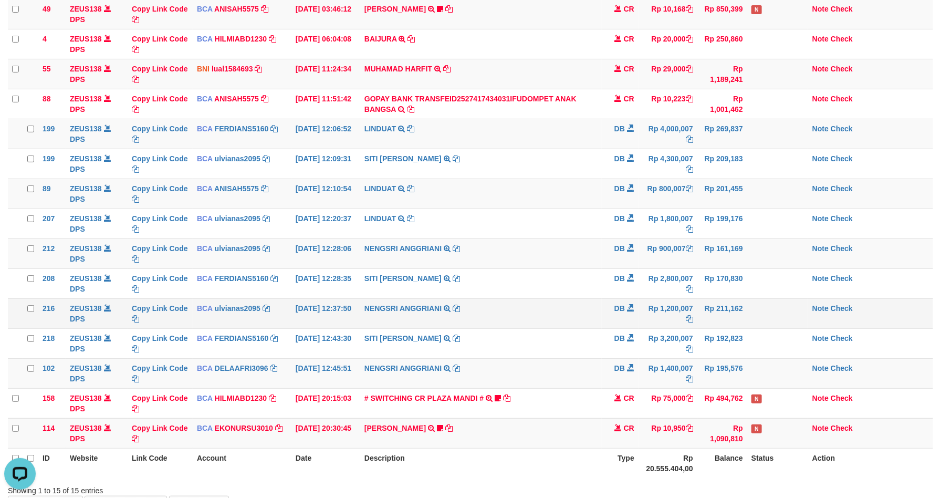
click at [575, 306] on td "NENGSRI ANGGRIANI TRSF E-BANKING DB 0110/FTSCY/WS95031 1200007.00NENGSRI ANGGRI…" at bounding box center [480, 313] width 241 height 30
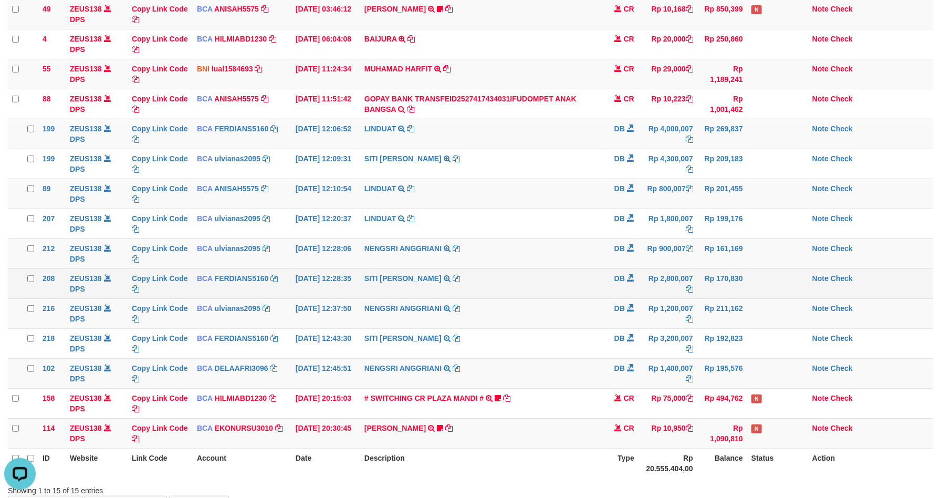
click at [704, 285] on td "Rp 170,830" at bounding box center [722, 283] width 50 height 30
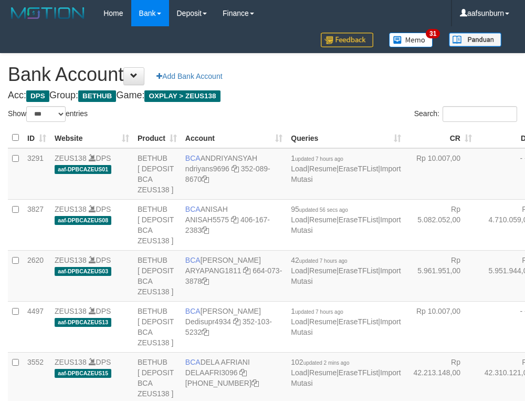
select select "***"
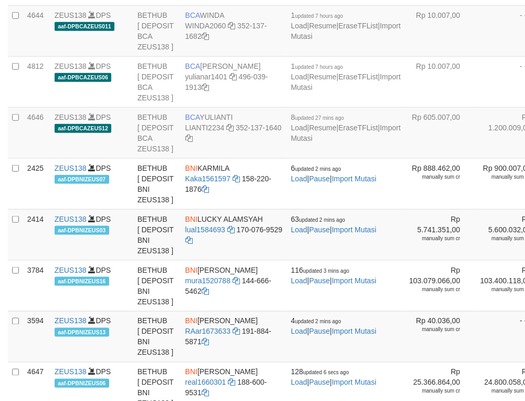
scroll to position [1284, 0]
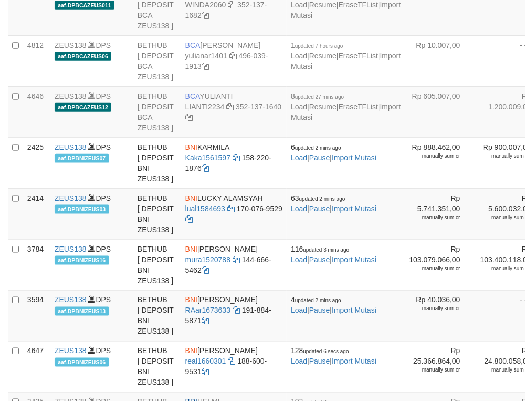
drag, startPoint x: 246, startPoint y: 213, endPoint x: 232, endPoint y: 252, distance: 41.2
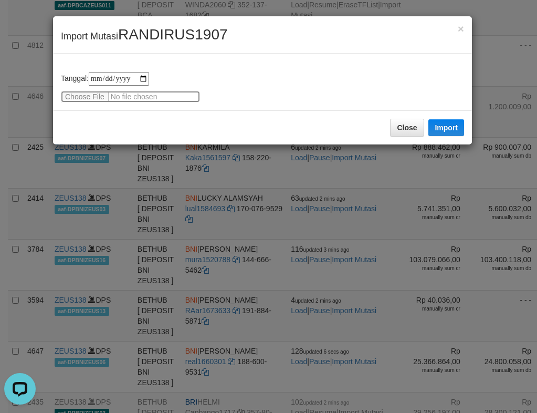
click at [72, 98] on input "file" at bounding box center [130, 97] width 139 height 12
type input "**********"
click at [457, 128] on button "Import" at bounding box center [446, 127] width 36 height 17
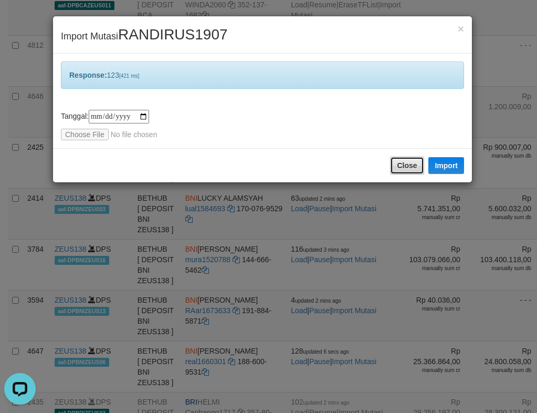
click at [414, 166] on button "Close" at bounding box center [407, 165] width 34 height 18
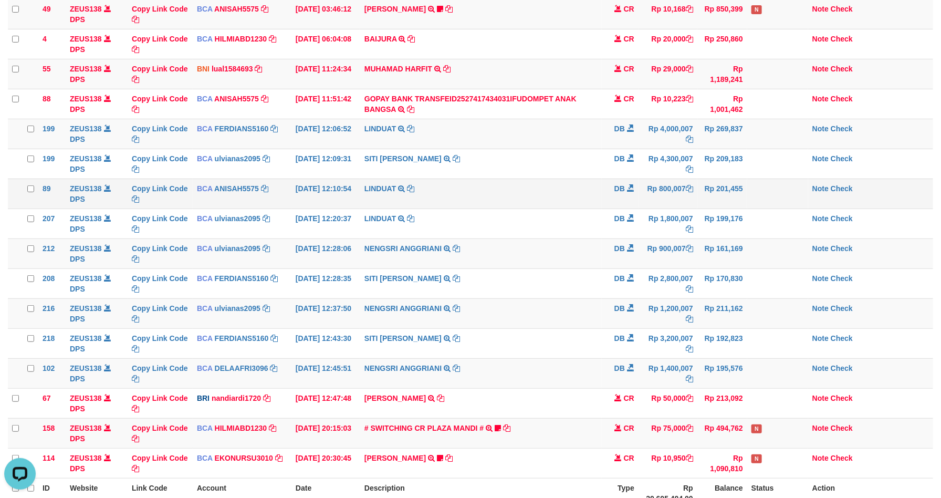
drag, startPoint x: 644, startPoint y: 197, endPoint x: 657, endPoint y: 199, distance: 12.8
click at [649, 194] on td "Rp 800,007" at bounding box center [667, 193] width 59 height 30
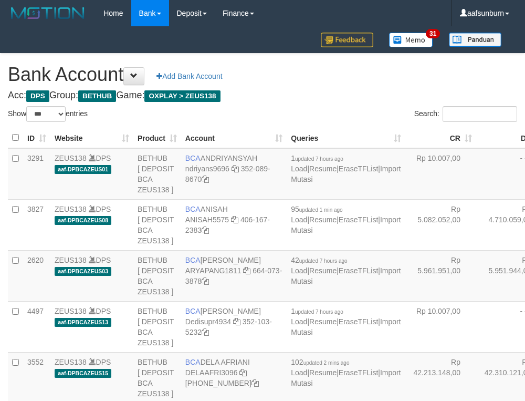
select select "***"
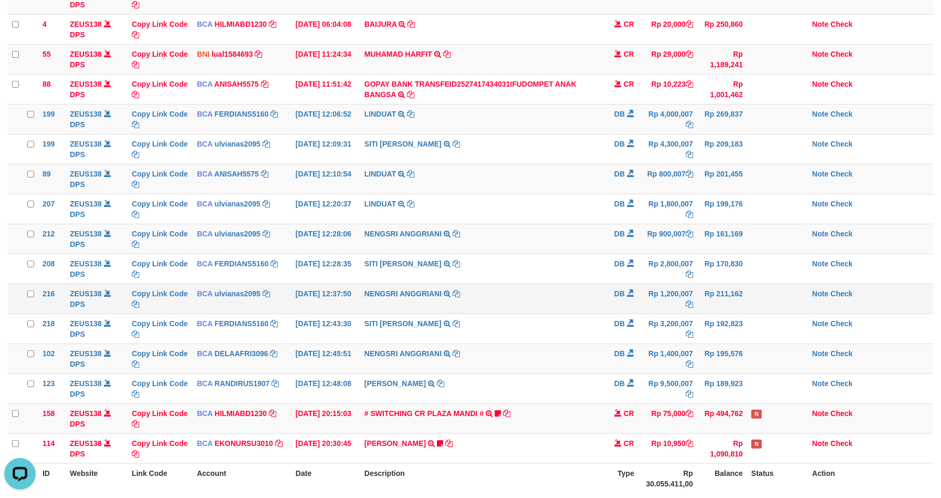
scroll to position [231, 0]
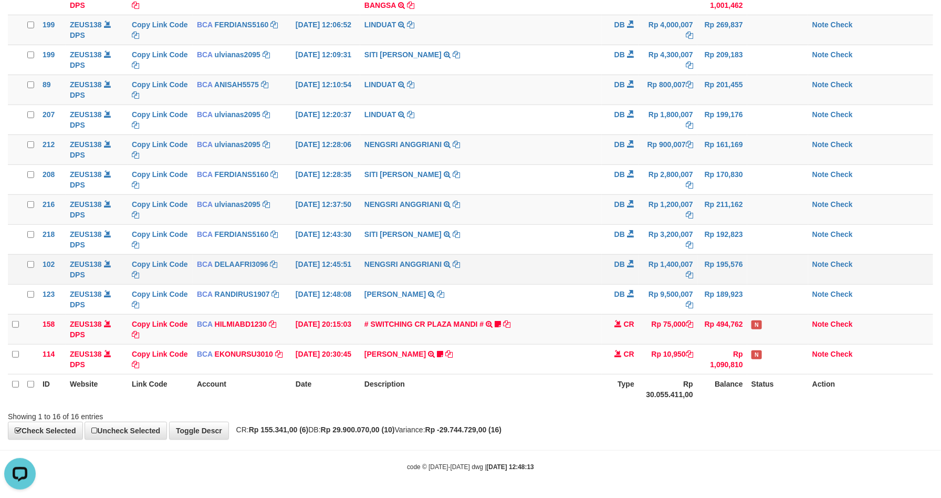
click at [512, 261] on td "NENGSRI ANGGRIANI TRSF E-BANKING DB 0110/FTSCY/WS95031 1400007.00NENGSRI ANGGRI…" at bounding box center [480, 269] width 241 height 30
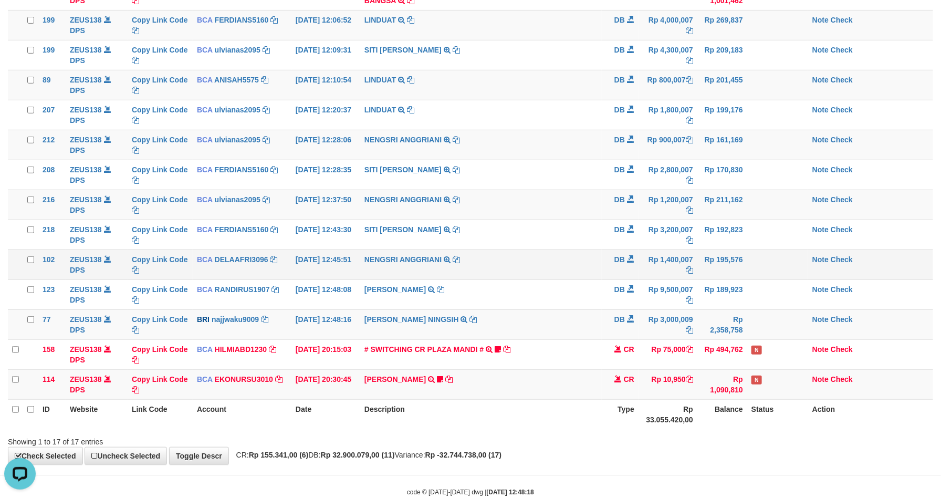
click at [508, 258] on td "NENGSRI ANGGRIANI TRSF E-BANKING DB 0110/FTSCY/WS95031 1400007.00NENGSRI ANGGRI…" at bounding box center [480, 264] width 241 height 30
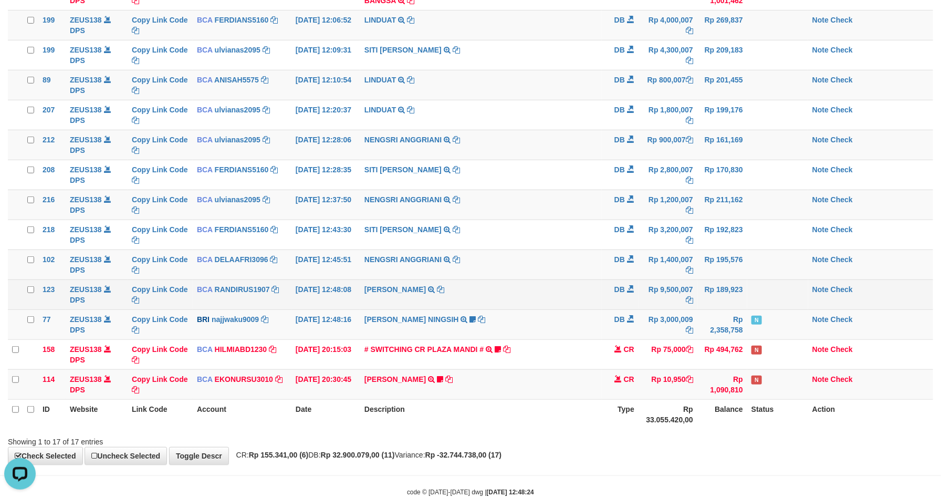
click at [615, 308] on td "DB" at bounding box center [620, 294] width 37 height 30
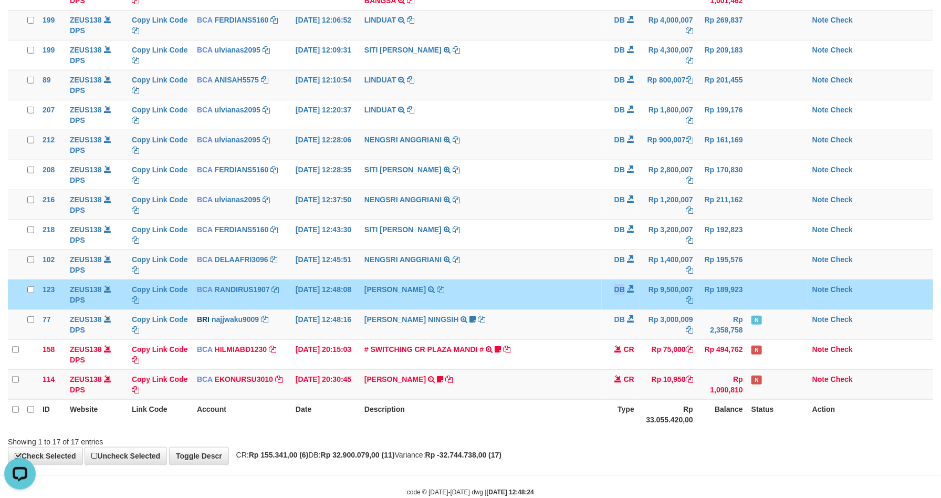
click at [613, 302] on td "DB" at bounding box center [620, 294] width 37 height 30
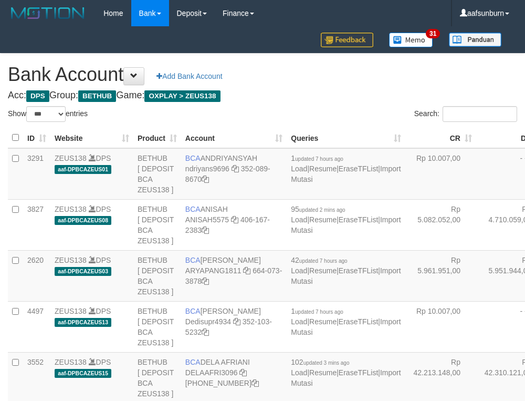
select select "***"
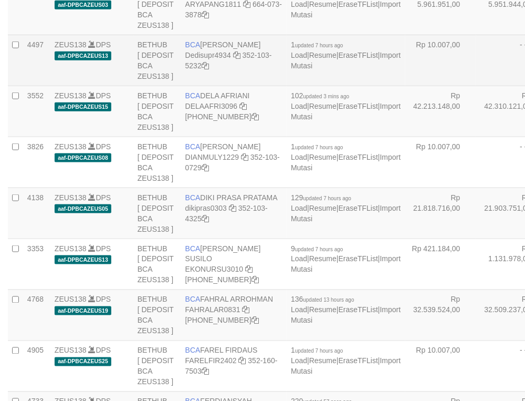
scroll to position [288, 0]
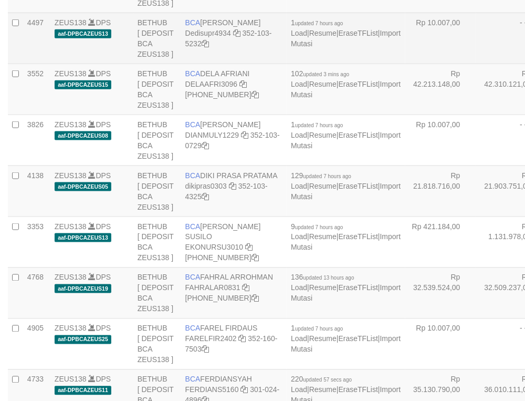
drag, startPoint x: 418, startPoint y: 173, endPoint x: 274, endPoint y: 188, distance: 144.6
click at [476, 64] on td "- - -" at bounding box center [511, 38] width 71 height 51
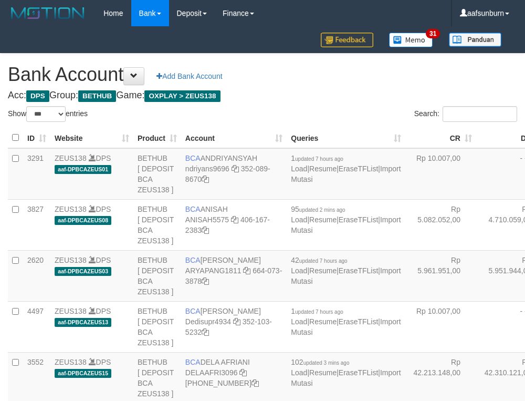
select select "***"
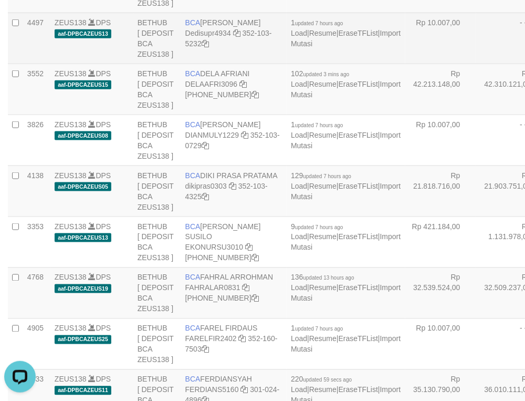
drag, startPoint x: 423, startPoint y: 128, endPoint x: 424, endPoint y: 158, distance: 30.5
click at [476, 64] on td "- - -" at bounding box center [511, 38] width 71 height 51
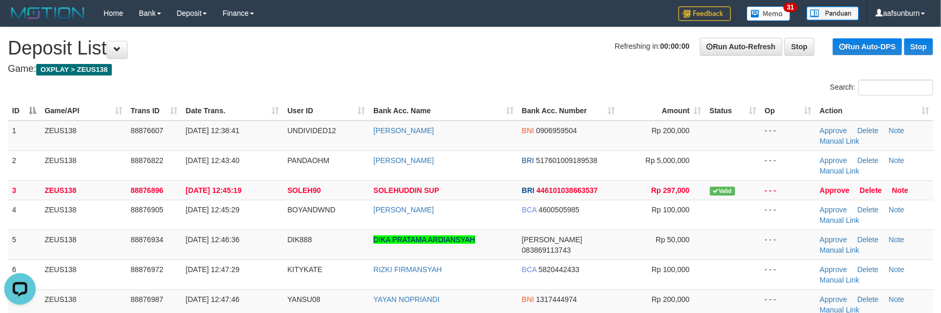
scroll to position [20, 0]
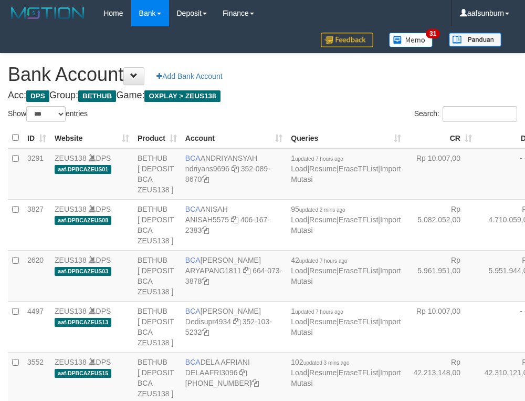
select select "***"
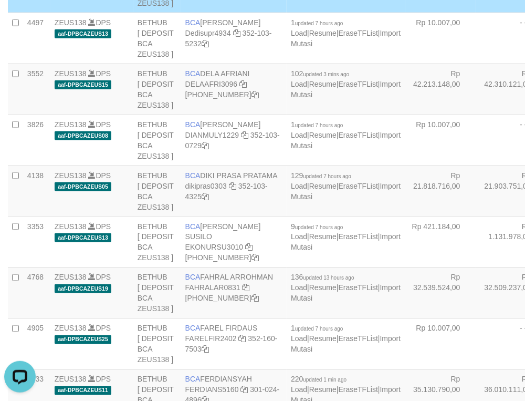
scroll to position [2819, 0]
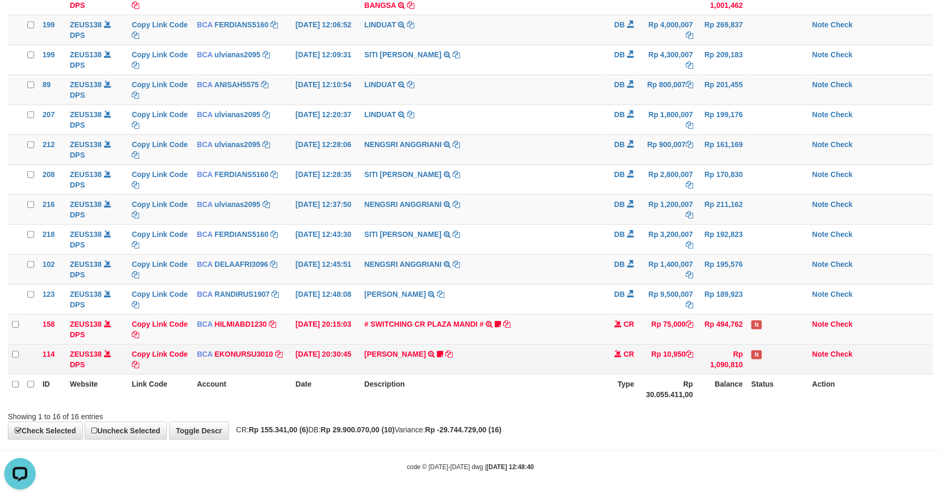
click at [537, 351] on td "AHMAD AGUSTI TRSF E-BANKING CR 3009/FTSCY/WS95051 10950.002025093089200473 TRFD…" at bounding box center [480, 359] width 241 height 30
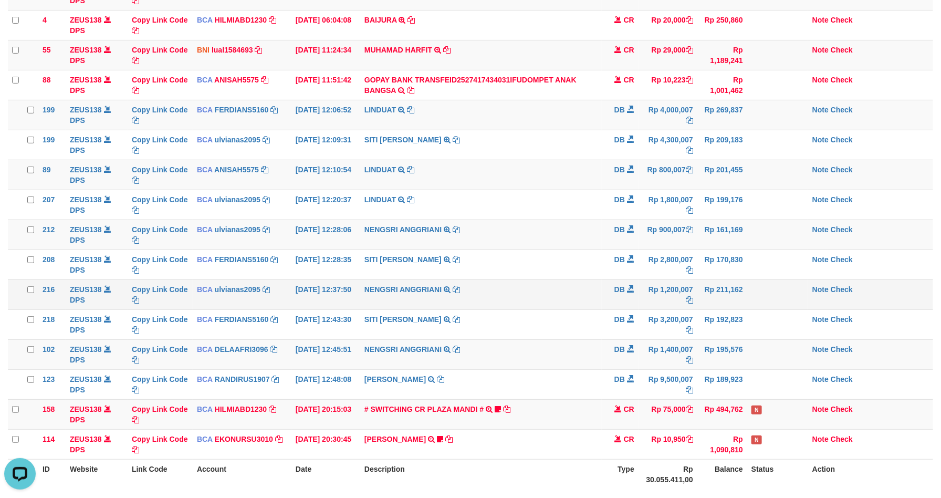
click at [610, 294] on td "DB" at bounding box center [620, 294] width 37 height 30
click at [610, 291] on td "DB" at bounding box center [620, 294] width 37 height 30
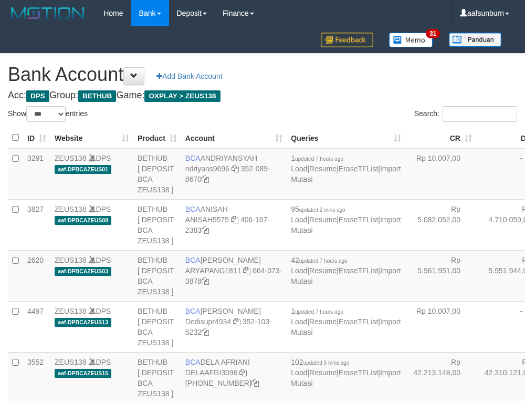
select select "***"
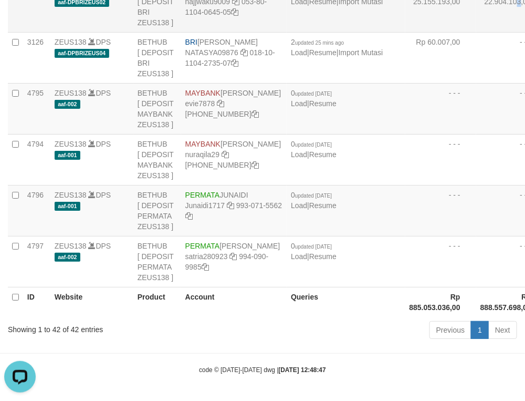
click at [476, 32] on td "Rp 22.904.103,00" at bounding box center [511, 6] width 71 height 51
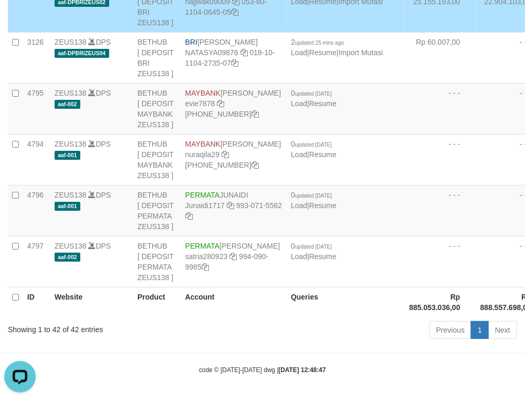
scroll to position [1284, 0]
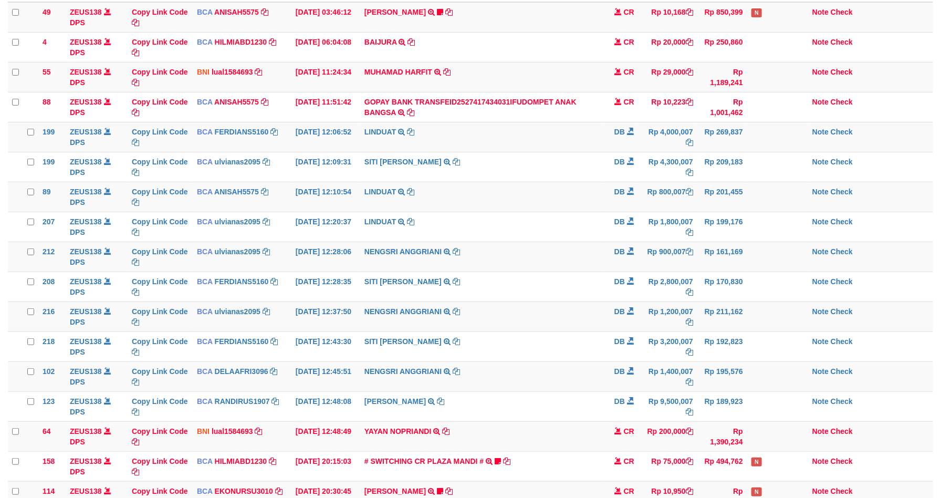
scroll to position [142, 0]
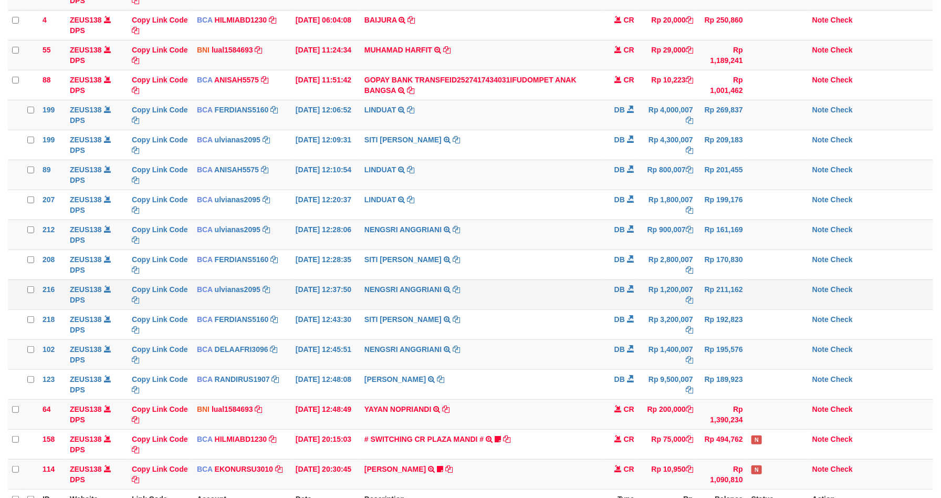
click at [606, 290] on td "DB" at bounding box center [620, 294] width 37 height 30
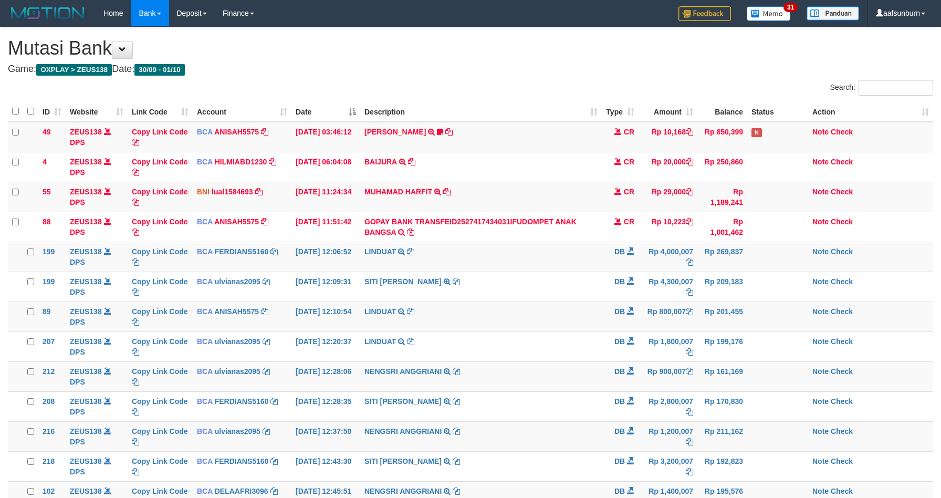
scroll to position [120, 0]
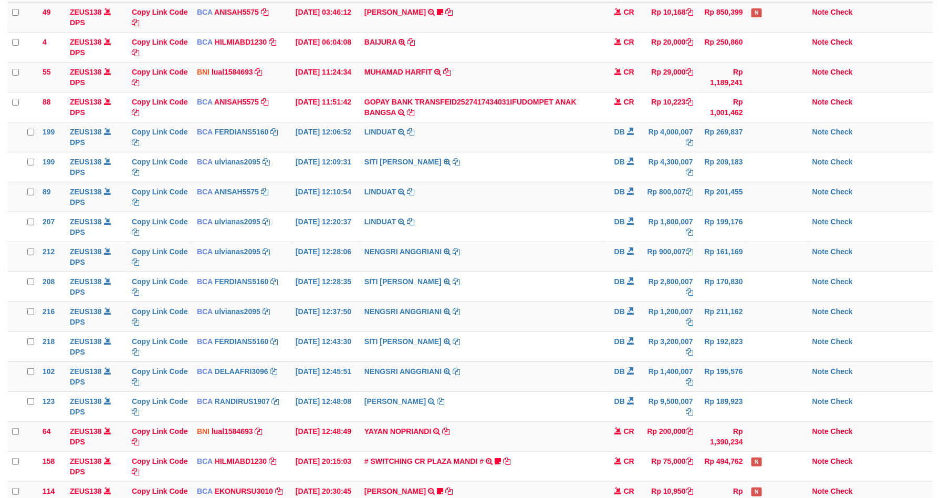
click at [602, 293] on td "DB" at bounding box center [620, 286] width 37 height 30
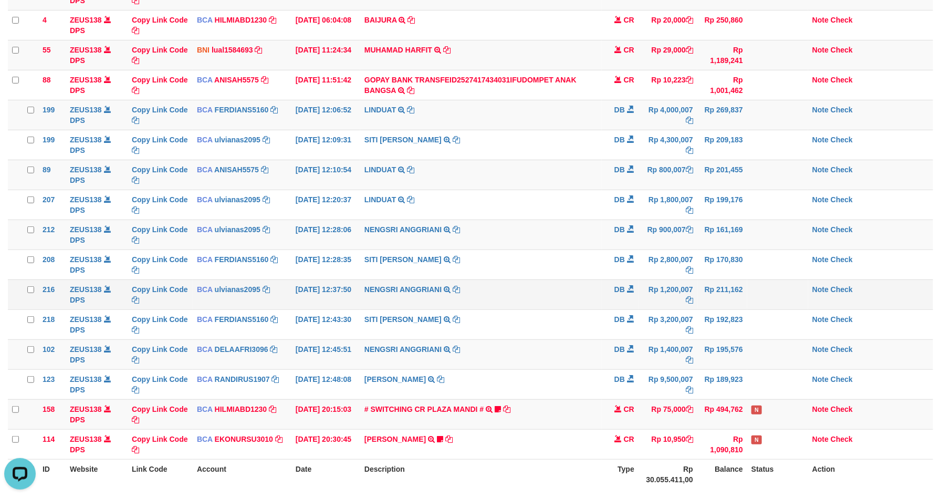
click at [554, 295] on td "NENGSRI ANGGRIANI TRSF E-BANKING DB 0110/FTSCY/WS95031 1200007.00NENGSRI ANGGRI…" at bounding box center [480, 294] width 241 height 30
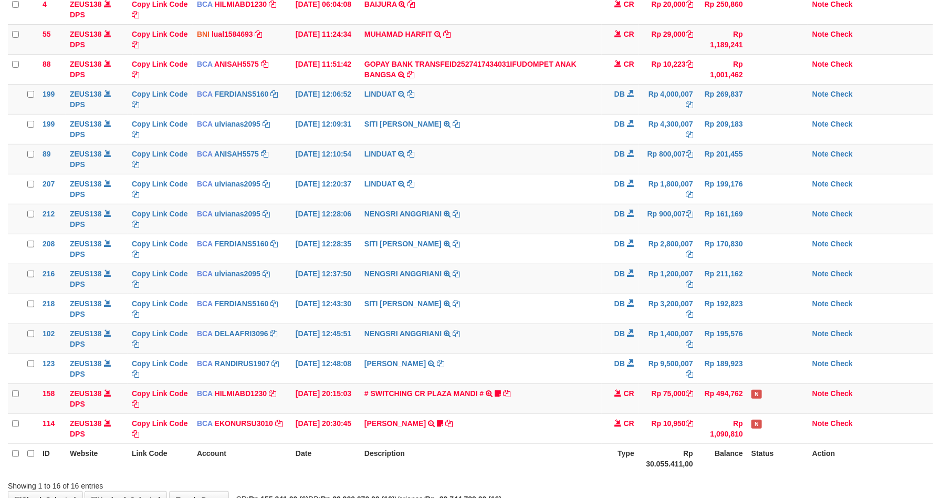
scroll to position [142, 0]
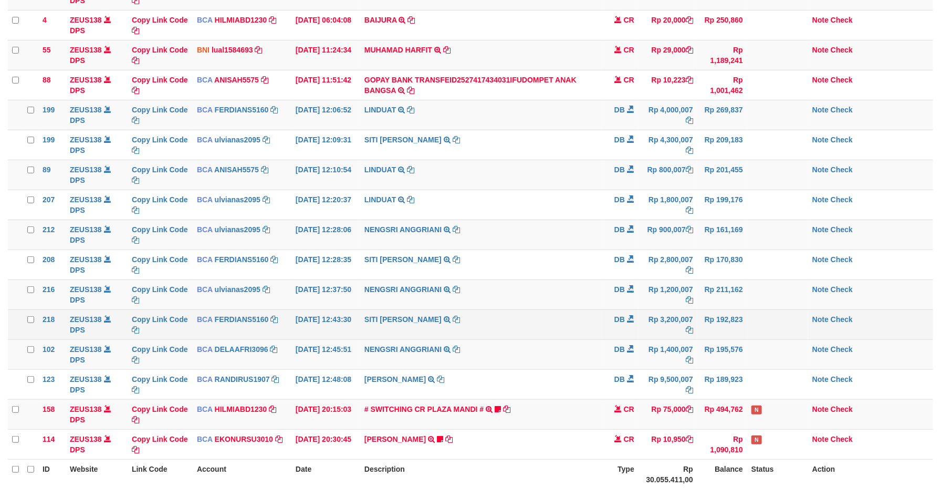
click at [572, 342] on td "NENGSRI ANGGRIANI TRSF E-BANKING DB 0110/FTSCY/WS95031 1400007.00NENGSRI ANGGRI…" at bounding box center [480, 354] width 241 height 30
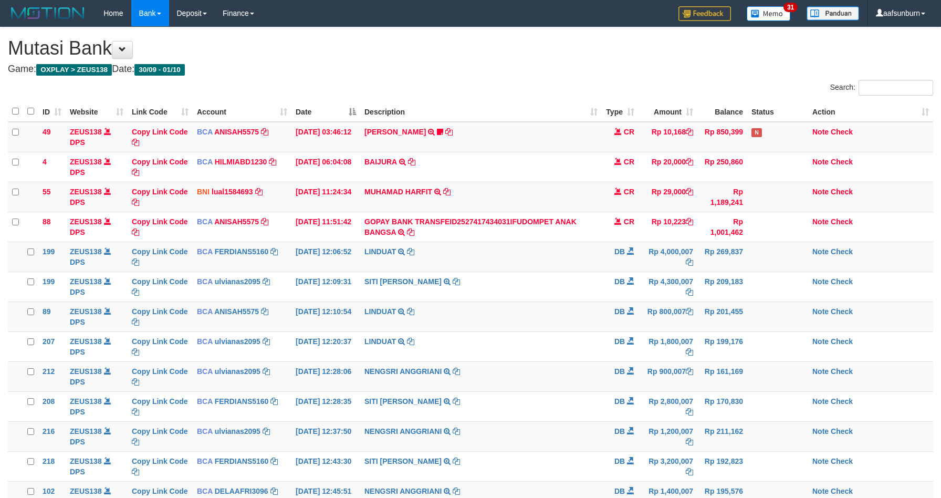
scroll to position [157, 0]
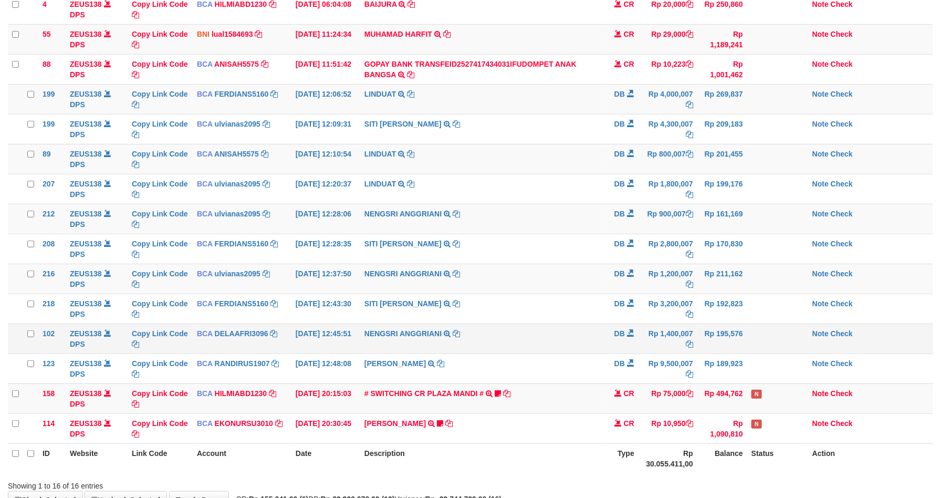
click at [572, 339] on td "NENGSRI ANGGRIANI TRSF E-BANKING DB 0110/FTSCY/WS95031 1400007.00NENGSRI ANGGRI…" at bounding box center [480, 338] width 241 height 30
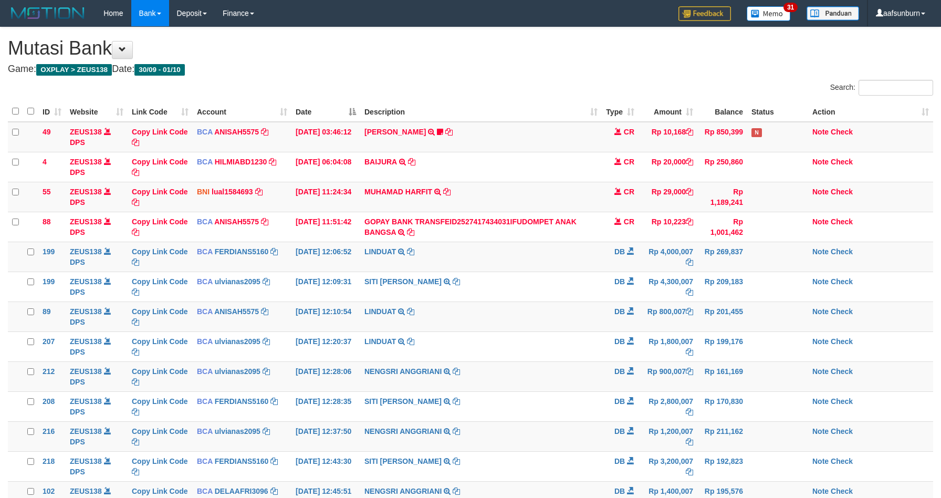
scroll to position [157, 0]
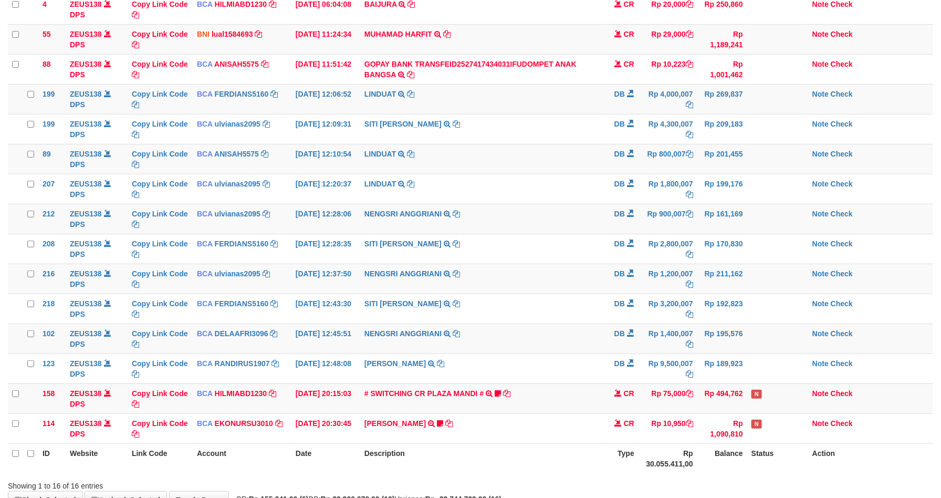
click at [570, 333] on td "NENGSRI ANGGRIANI TRSF E-BANKING DB 0110/FTSCY/WS95031 1400007.00NENGSRI ANGGRI…" at bounding box center [480, 338] width 241 height 30
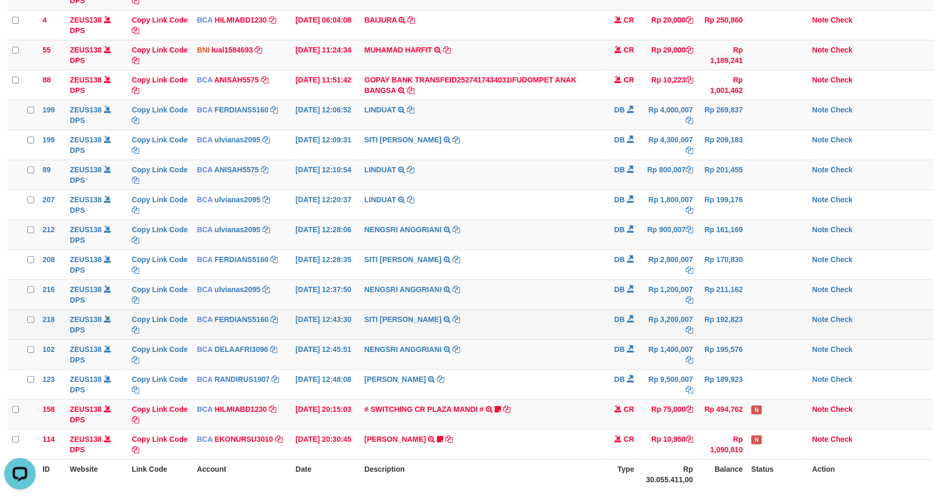
click at [646, 336] on td "Rp 3,200,007" at bounding box center [667, 324] width 59 height 30
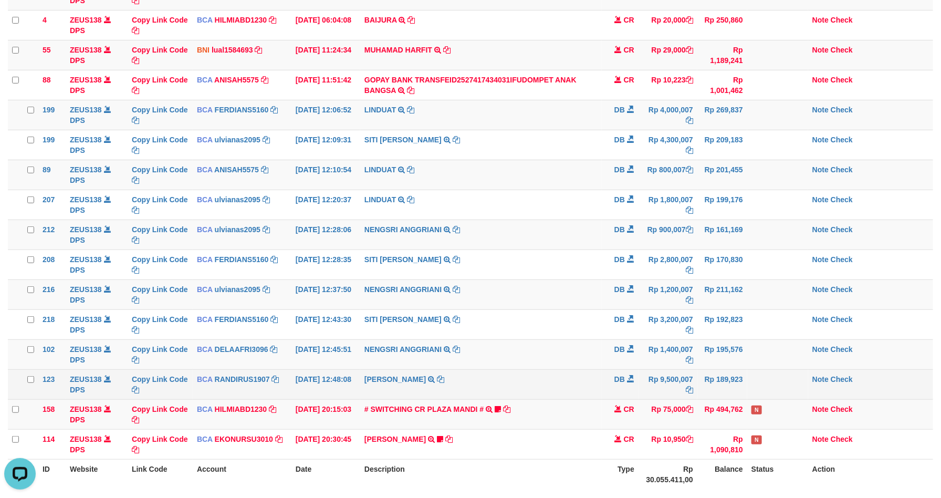
click at [649, 375] on td "Rp 9,500,007" at bounding box center [667, 384] width 59 height 30
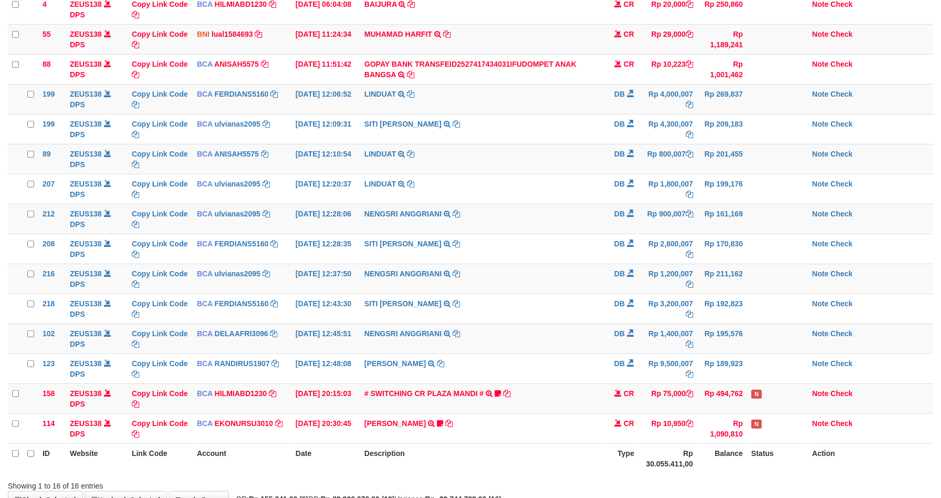
scroll to position [142, 0]
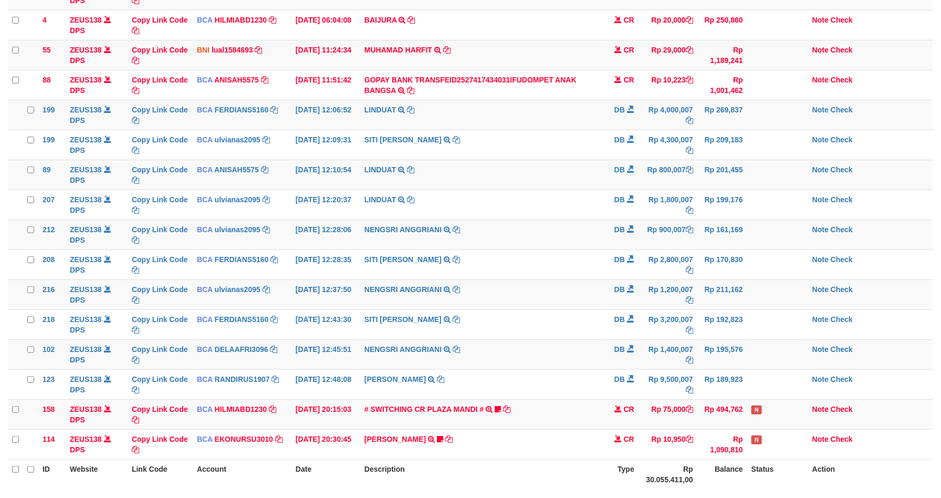
click at [623, 371] on tbody "49 ZEUS138 DPS Copy Link Code BCA ANISAH5575 DPS ANISAH mutasi_20251001_3827 | …" at bounding box center [470, 219] width 925 height 479
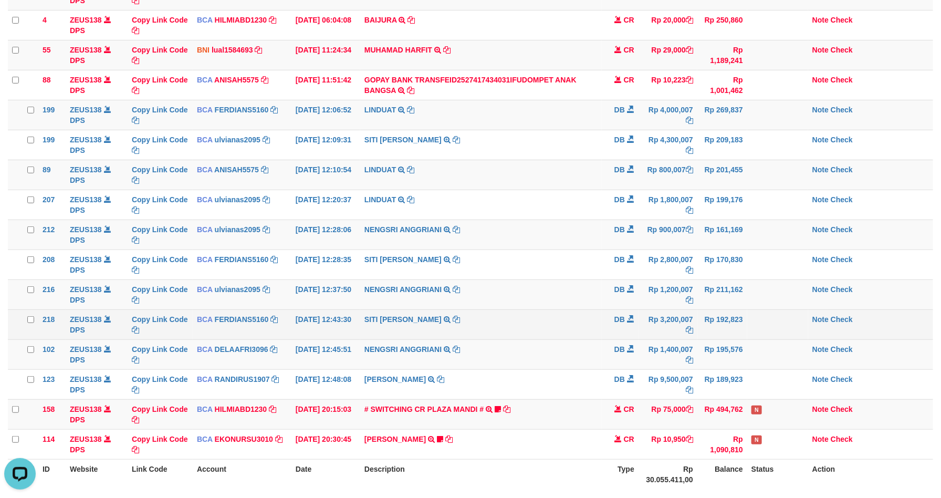
click at [555, 315] on td "SITI NURLITA SAPIT TRSF E-BANKING DB 0110/FTSCY/WS95031 3200007.00SITI NURLITA …" at bounding box center [480, 324] width 241 height 30
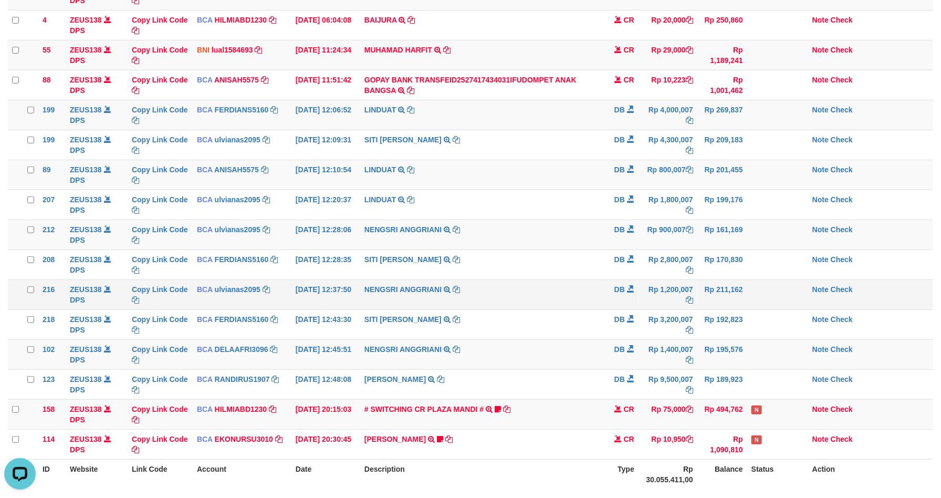
click at [586, 308] on td "NENGSRI ANGGRIANI TRSF E-BANKING DB 0110/FTSCY/WS95031 1200007.00NENGSRI ANGGRI…" at bounding box center [480, 294] width 241 height 30
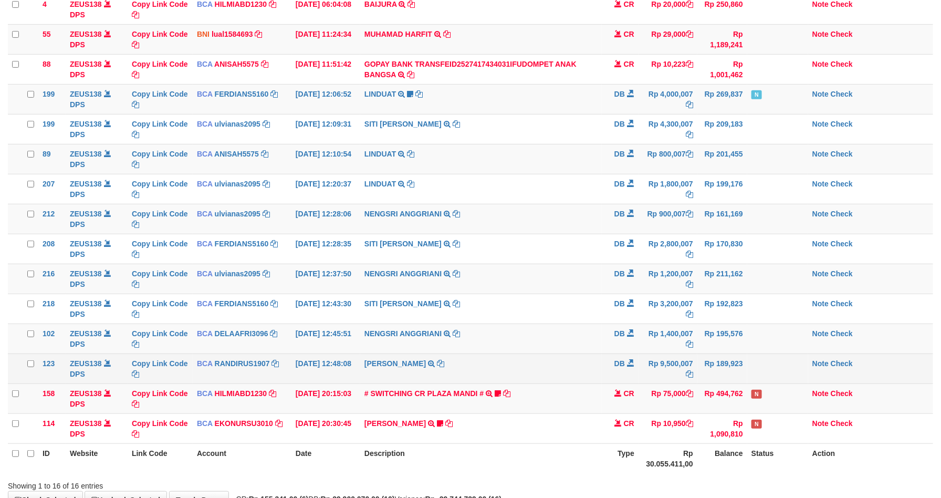
scroll to position [142, 0]
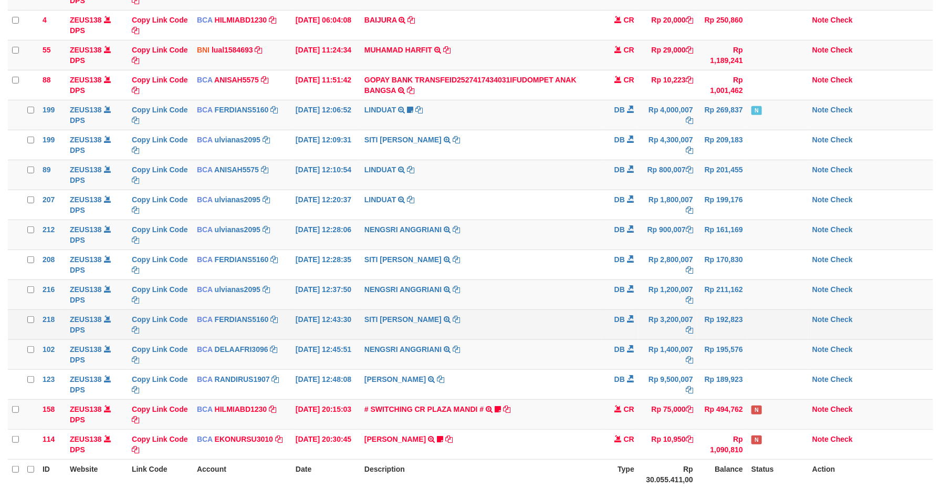
click at [539, 323] on td "SITI NURLITA SAPIT TRSF E-BANKING DB 0110/FTSCY/WS95031 3200007.00SITI NURLITA …" at bounding box center [480, 324] width 241 height 30
click at [545, 320] on td "SITI NURLITA SAPIT TRSF E-BANKING DB 0110/FTSCY/WS95031 3200007.00SITI NURLITA …" at bounding box center [480, 324] width 241 height 30
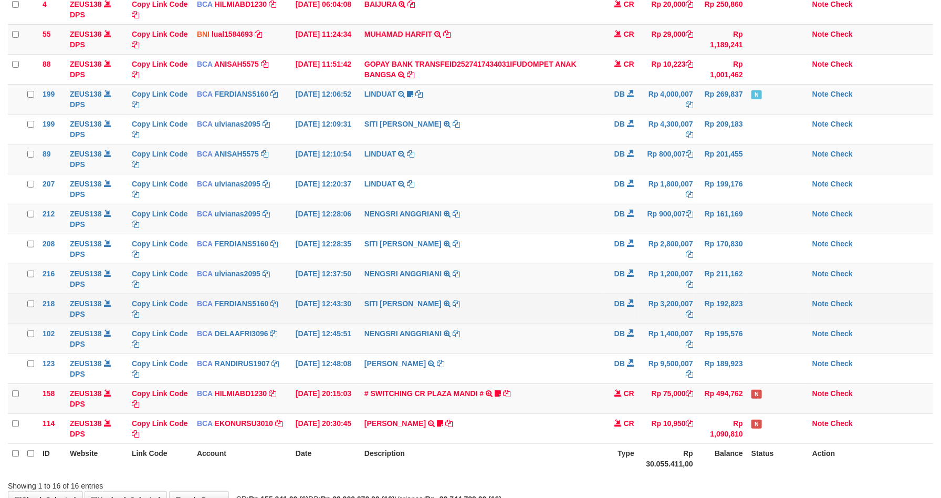
scroll to position [142, 0]
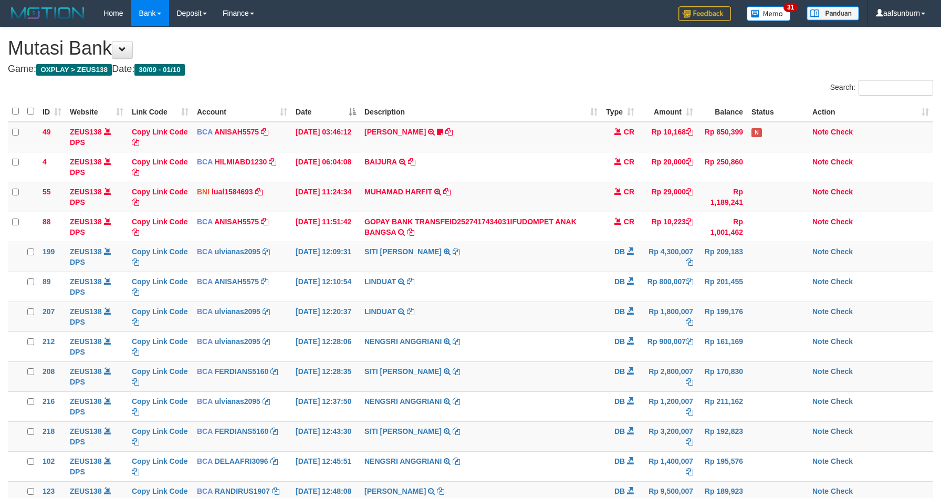
scroll to position [156, 0]
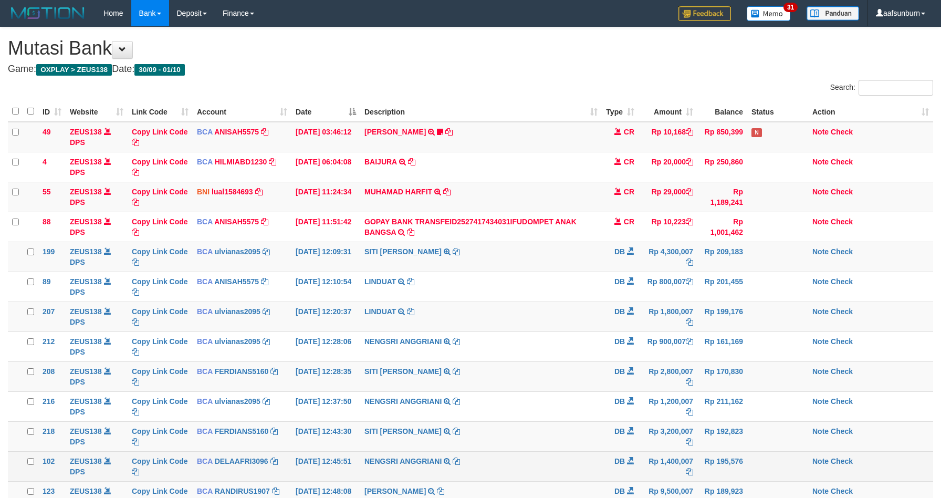
scroll to position [156, 0]
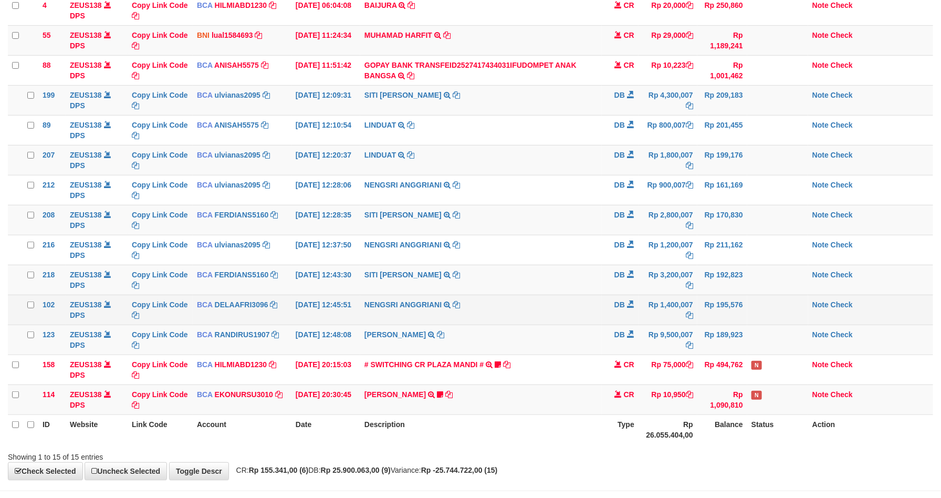
click at [545, 304] on td "NENGSRI ANGGRIANI TRSF E-BANKING DB 0110/FTSCY/WS95031 1400007.00NENGSRI ANGGRI…" at bounding box center [480, 309] width 241 height 30
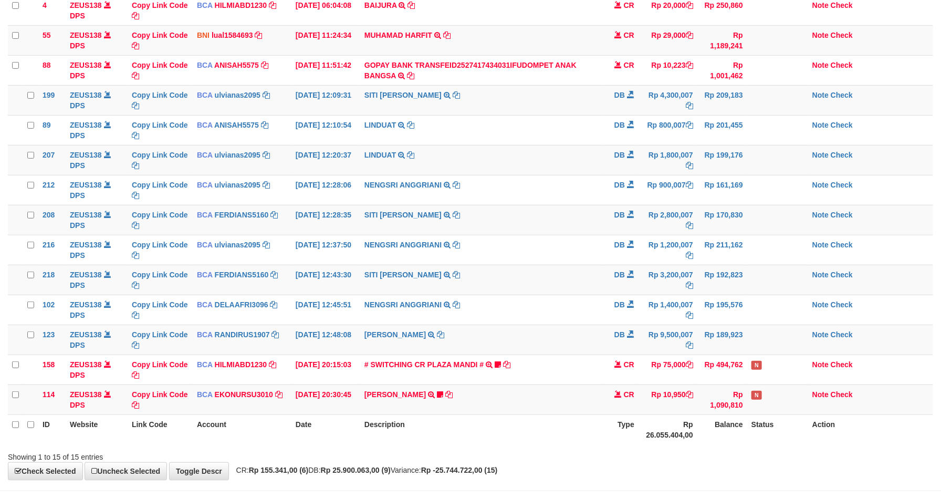
scroll to position [142, 0]
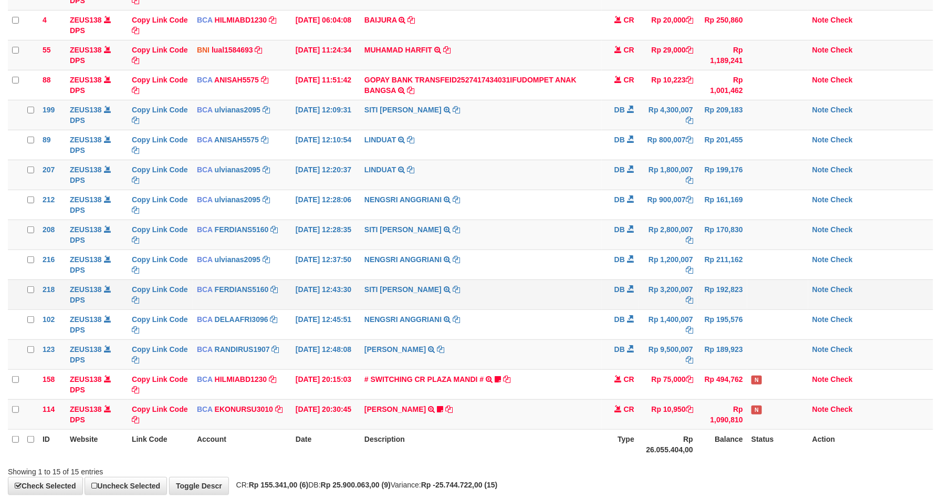
click at [523, 287] on td "SITI NURLITA SAPIT TRSF E-BANKING DB 0110/FTSCY/WS95031 3200007.00SITI NURLITA …" at bounding box center [480, 294] width 241 height 30
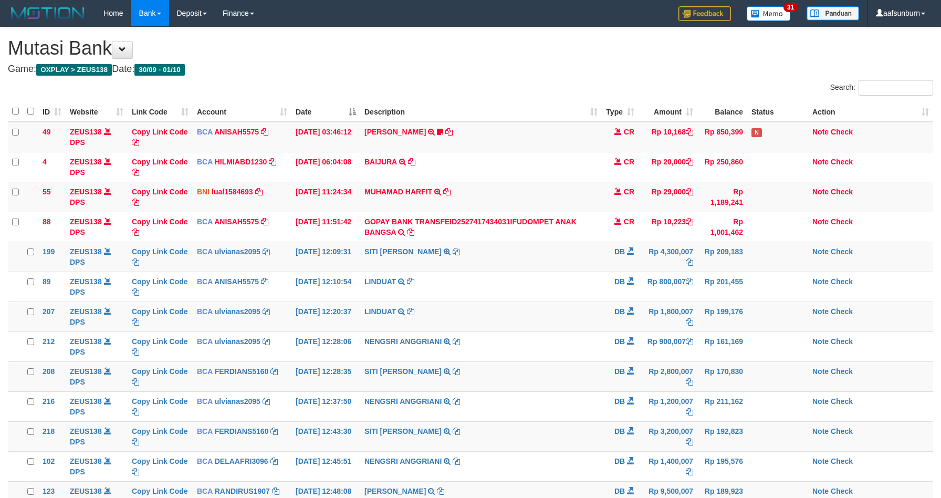
scroll to position [156, 0]
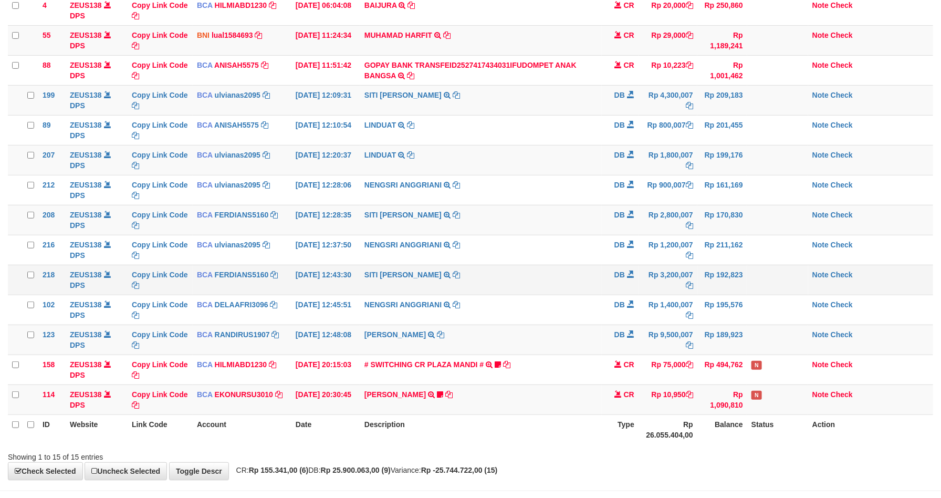
drag, startPoint x: 0, startPoint y: 0, endPoint x: 521, endPoint y: 286, distance: 594.3
click at [521, 286] on td "SITI NURLITA SAPIT TRSF E-BANKING DB 0110/FTSCY/WS95031 3200007.00SITI NURLITA …" at bounding box center [480, 280] width 241 height 30
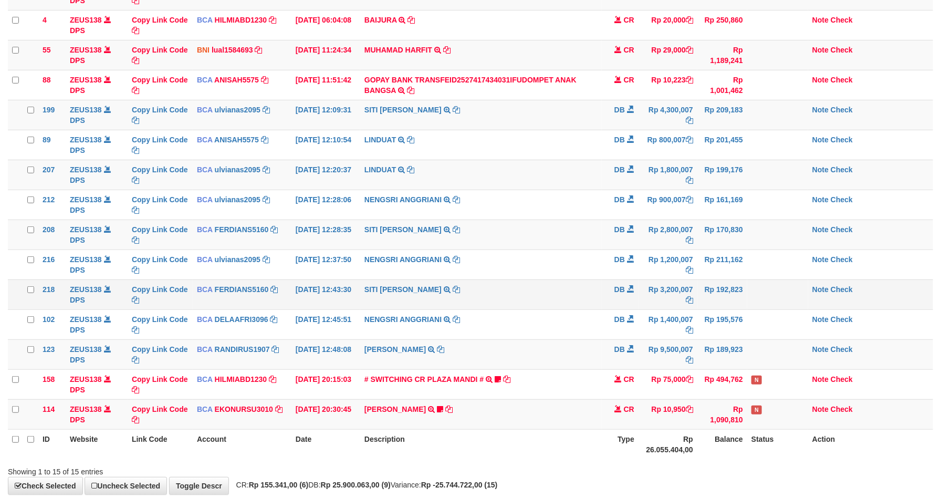
click at [668, 282] on td "Rp 3,200,007" at bounding box center [667, 294] width 59 height 30
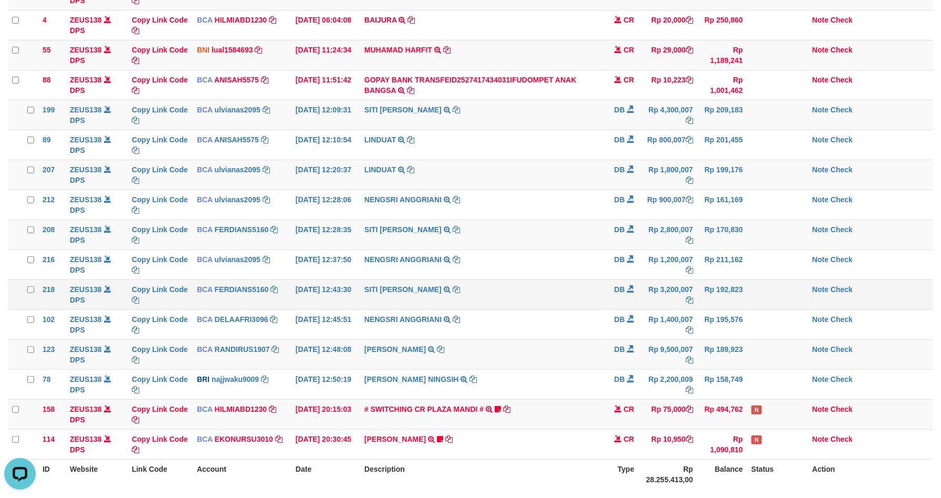
click at [668, 283] on td "Rp 3,200,007" at bounding box center [667, 294] width 59 height 30
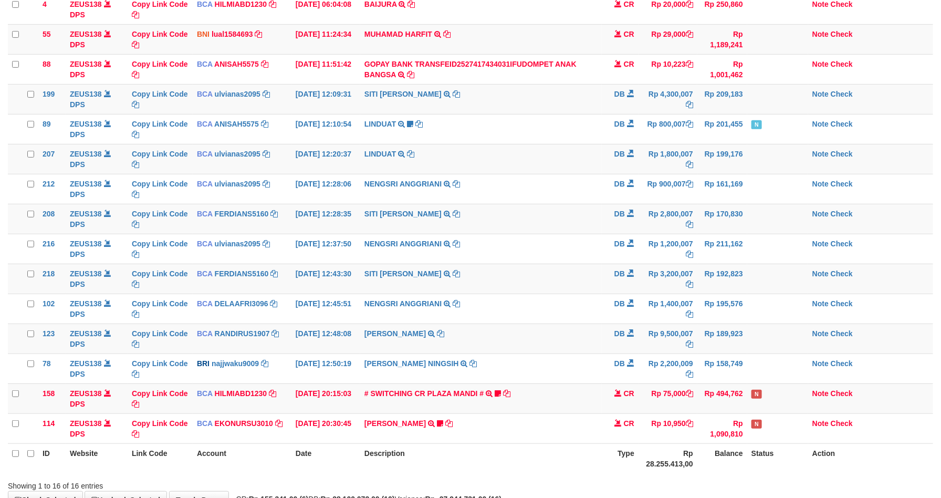
scroll to position [142, 0]
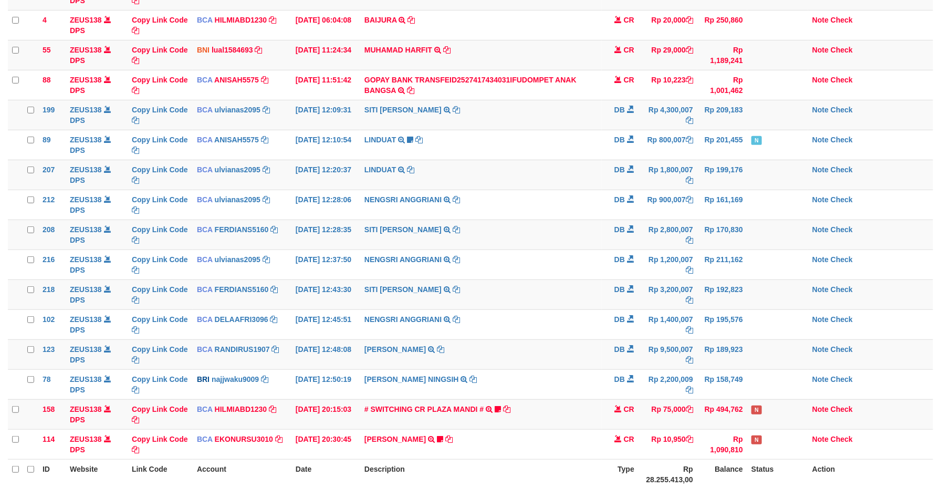
click at [668, 283] on td "Rp 3,200,007" at bounding box center [667, 294] width 59 height 30
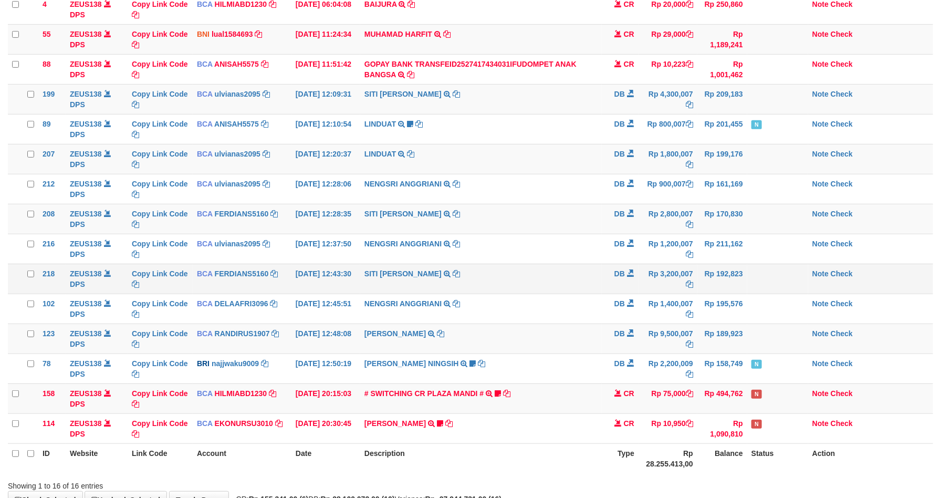
click at [666, 282] on td "Rp 3,200,007" at bounding box center [667, 279] width 59 height 30
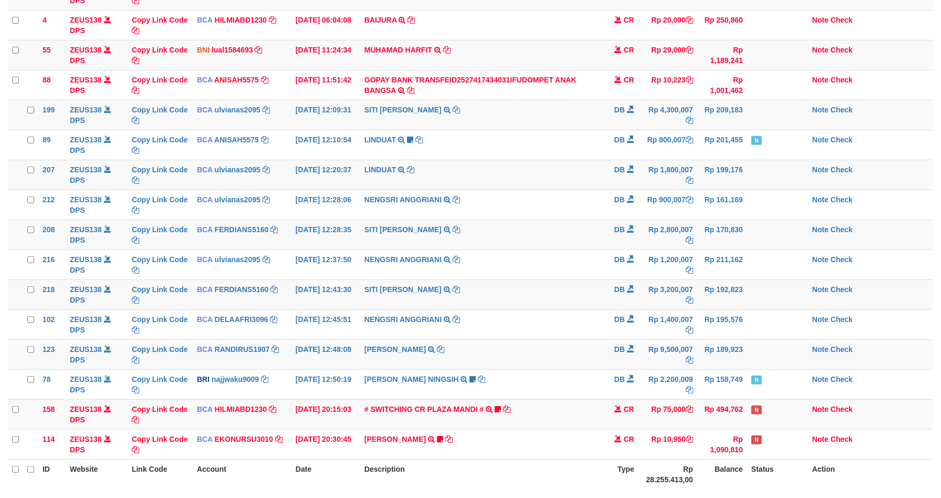
click at [676, 268] on td "Rp 1,200,007" at bounding box center [667, 264] width 59 height 30
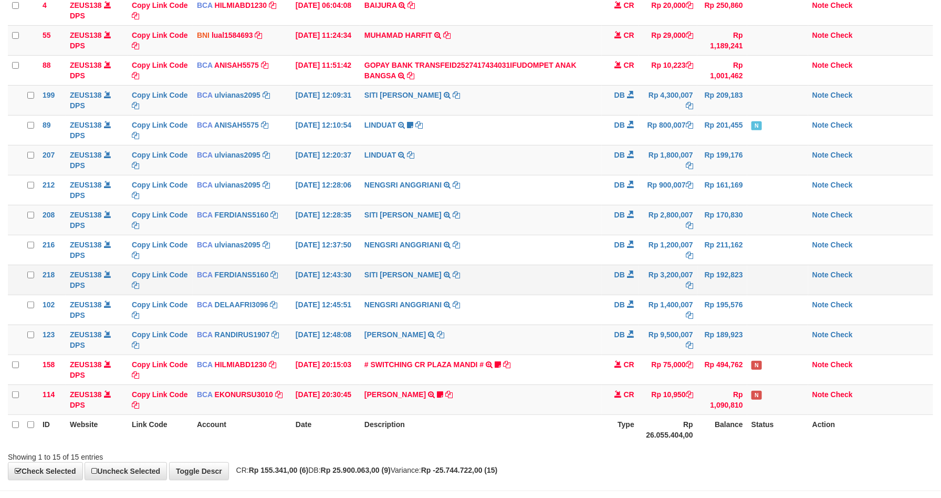
click at [559, 275] on td "SITI NURLITA SAPIT TRSF E-BANKING DB 0110/FTSCY/WS95031 3200007.00SITI NURLITA …" at bounding box center [480, 280] width 241 height 30
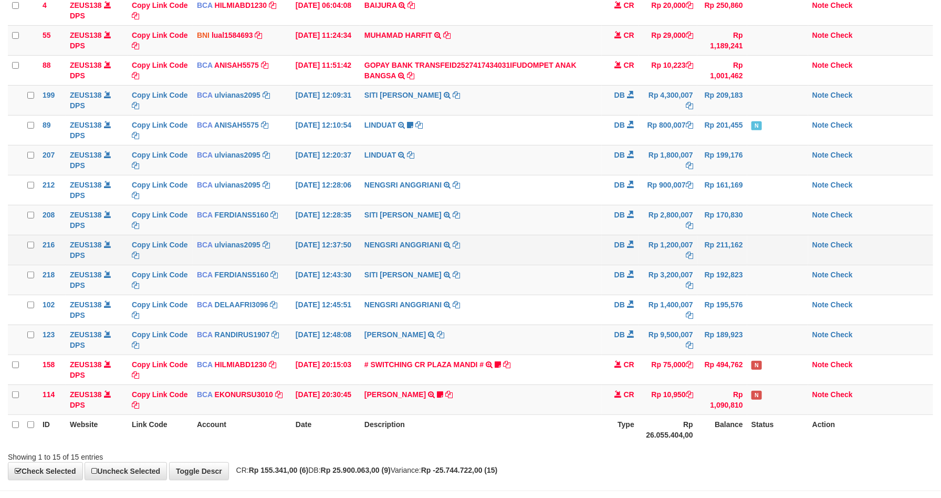
scroll to position [142, 0]
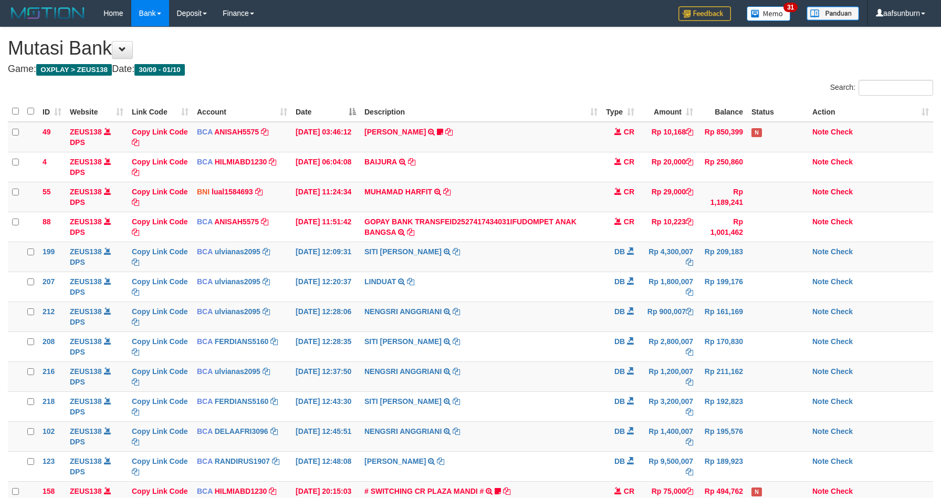
scroll to position [142, 0]
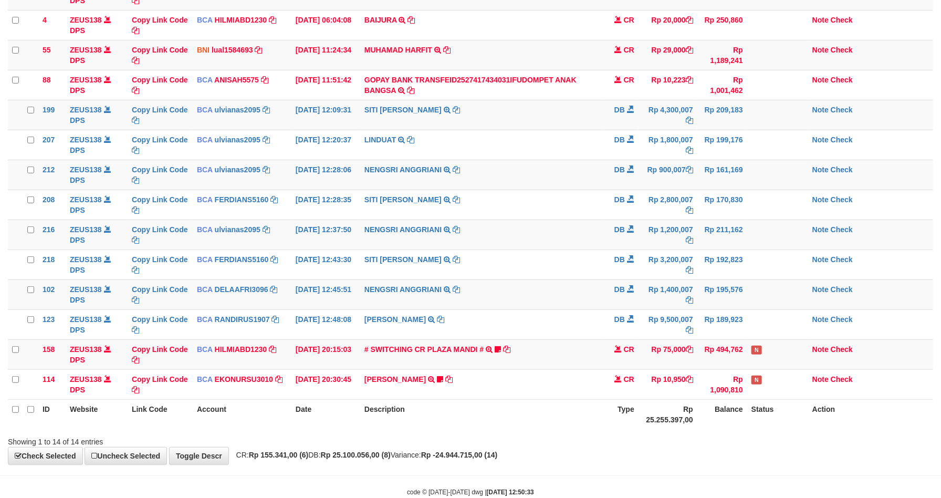
click at [557, 269] on td "SITI NURLITA SAPIT TRSF E-BANKING DB 0110/FTSCY/WS95031 3200007.00SITI NURLITA …" at bounding box center [480, 264] width 241 height 30
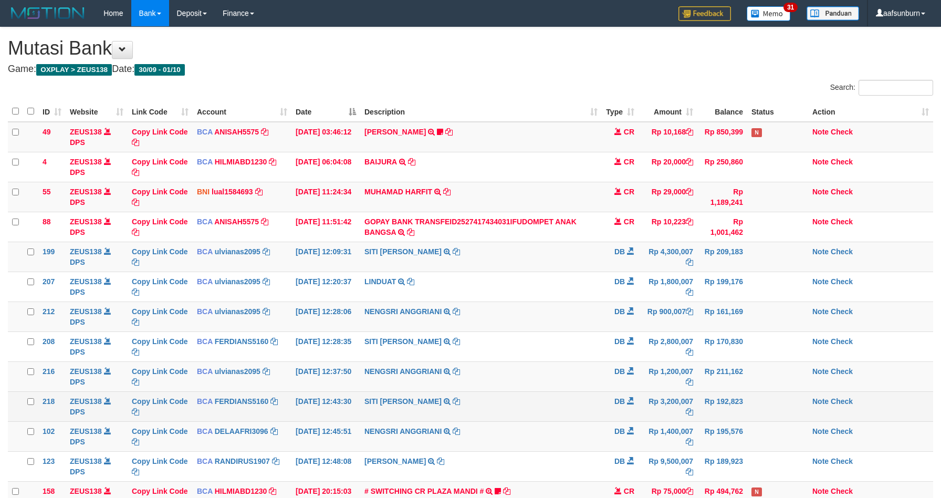
scroll to position [142, 0]
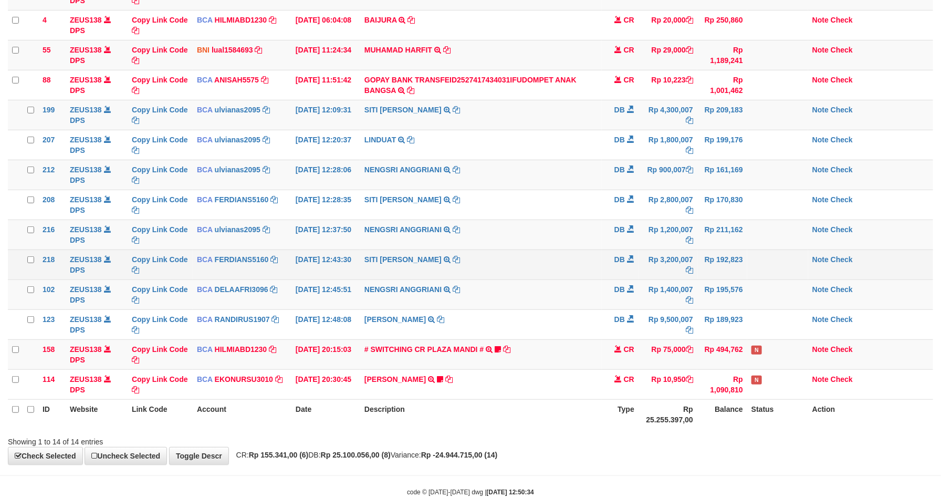
click at [550, 264] on td "SITI NURLITA SAPIT TRSF E-BANKING DB 0110/FTSCY/WS95031 3200007.00SITI NURLITA …" at bounding box center [480, 264] width 241 height 30
click at [534, 258] on td "SITI NURLITA SAPIT TRSF E-BANKING DB 0110/FTSCY/WS95031 3200007.00SITI NURLITA …" at bounding box center [480, 264] width 241 height 30
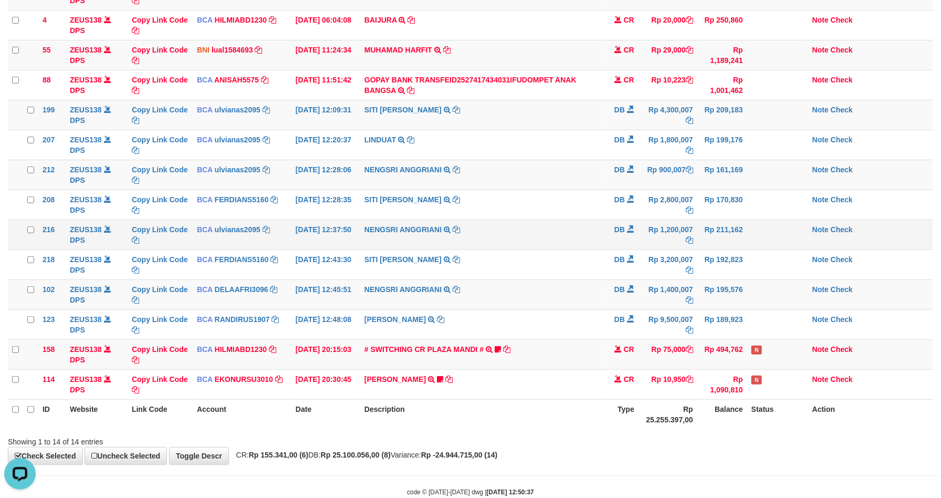
drag, startPoint x: 517, startPoint y: 251, endPoint x: 888, endPoint y: 342, distance: 382.7
click at [518, 249] on td "NENGSRI ANGGRIANI TRSF E-BANKING DB 0110/FTSCY/WS95031 1200007.00NENGSRI ANGGRI…" at bounding box center [480, 234] width 241 height 30
